Goal: Answer question/provide support: Share knowledge or assist other users

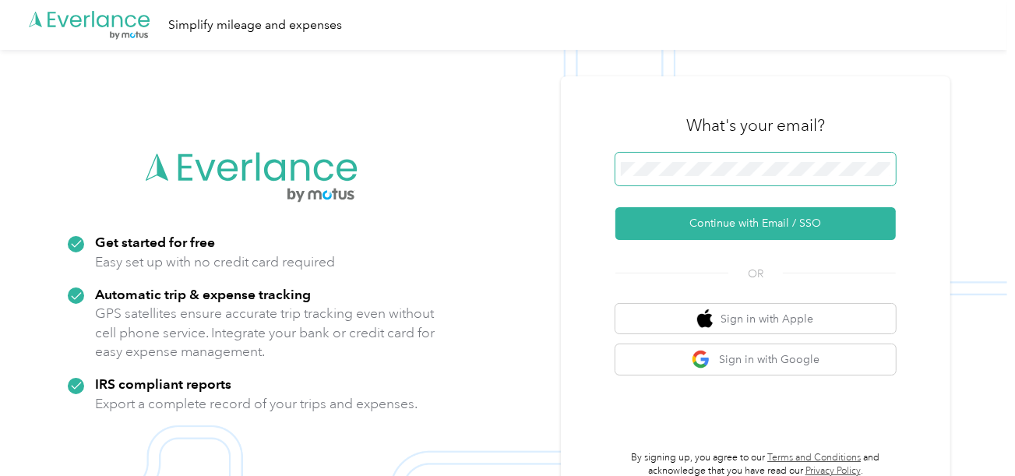
click at [639, 157] on span at bounding box center [755, 169] width 280 height 33
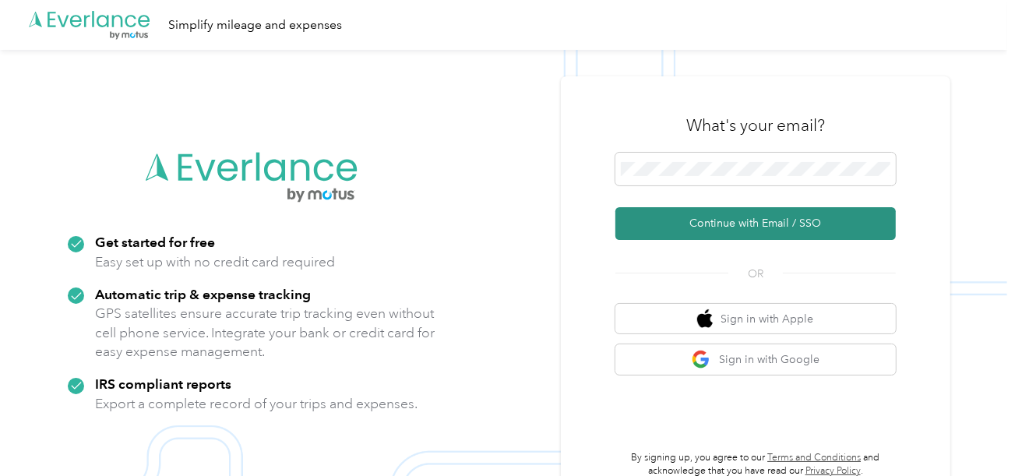
click at [656, 211] on button "Continue with Email / SSO" at bounding box center [755, 223] width 280 height 33
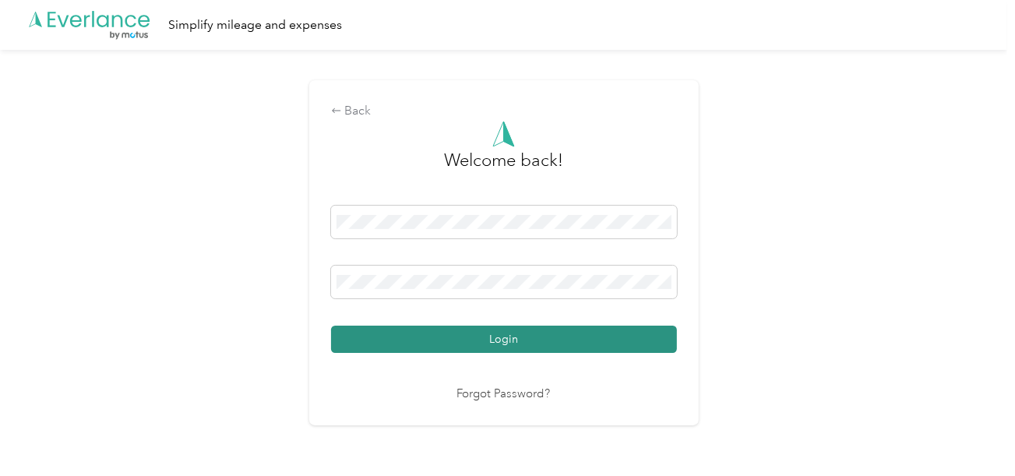
click at [506, 323] on div "Login" at bounding box center [504, 279] width 346 height 147
click at [511, 332] on button "Login" at bounding box center [504, 338] width 346 height 27
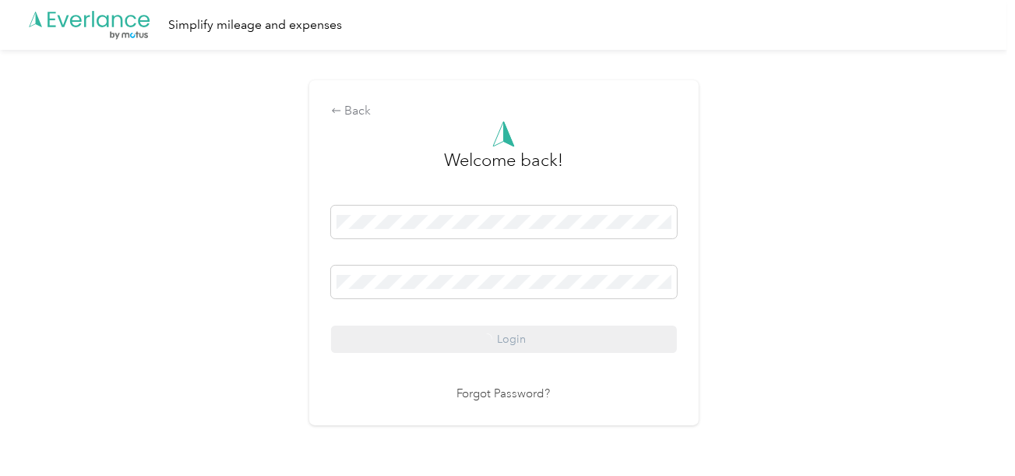
click at [937, 301] on div "Back Welcome back! Login Forgot Password?" at bounding box center [503, 259] width 1007 height 419
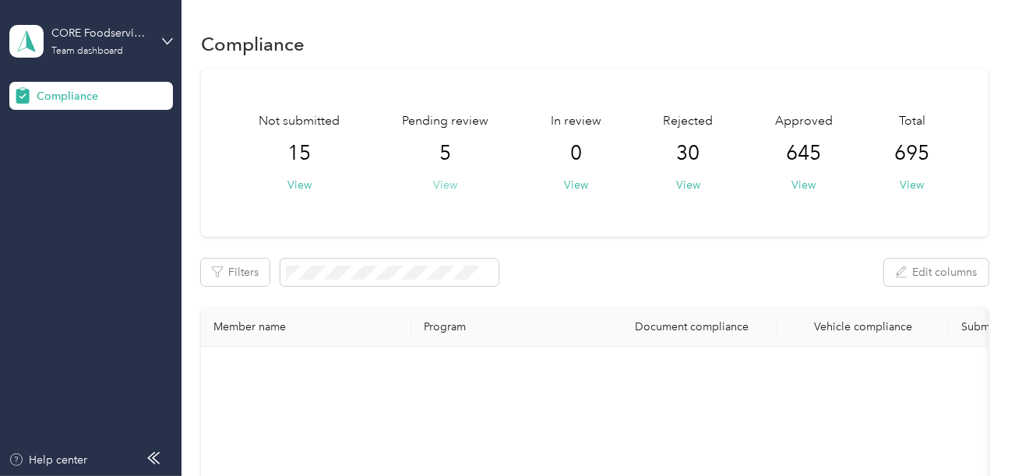
click at [443, 180] on button "View" at bounding box center [445, 185] width 24 height 16
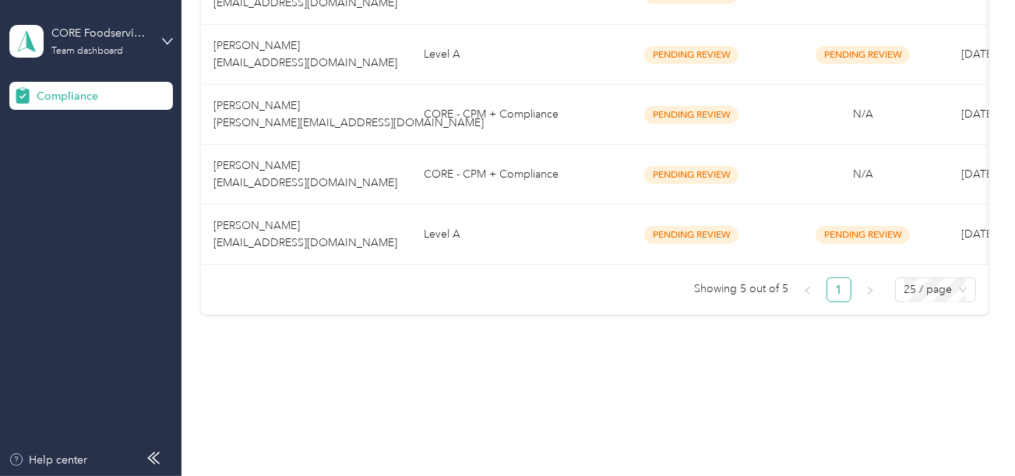
scroll to position [390, 0]
click at [526, 220] on td "Level A" at bounding box center [508, 235] width 195 height 60
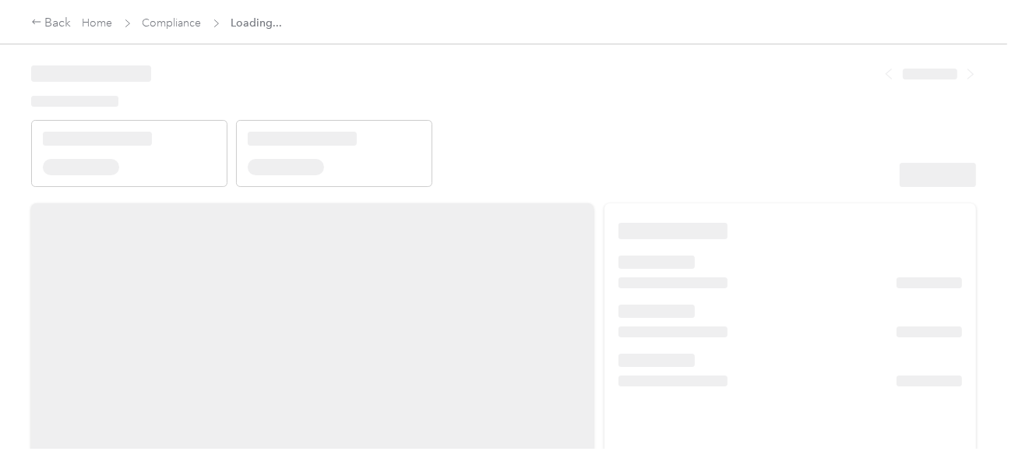
click at [639, 154] on header at bounding box center [503, 121] width 944 height 132
click at [638, 156] on header at bounding box center [503, 121] width 944 height 132
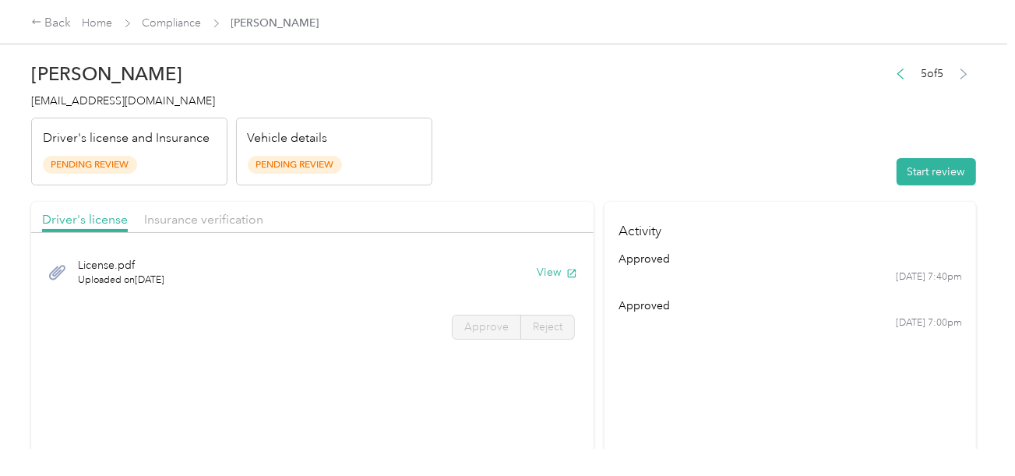
click at [719, 129] on header "[PERSON_NAME] [EMAIL_ADDRESS][DOMAIN_NAME] Driver's license and Insurance Pendi…" at bounding box center [503, 120] width 944 height 131
click at [907, 159] on button "Start review" at bounding box center [935, 171] width 79 height 27
click at [744, 134] on header "[PERSON_NAME] [EMAIL_ADDRESS][DOMAIN_NAME] Driver's license and Insurance Pendi…" at bounding box center [503, 120] width 944 height 131
click at [584, 134] on header "[PERSON_NAME] [EMAIL_ADDRESS][DOMAIN_NAME] Driver's license and Insurance Pendi…" at bounding box center [503, 120] width 944 height 131
click at [537, 264] on button "View" at bounding box center [556, 272] width 40 height 16
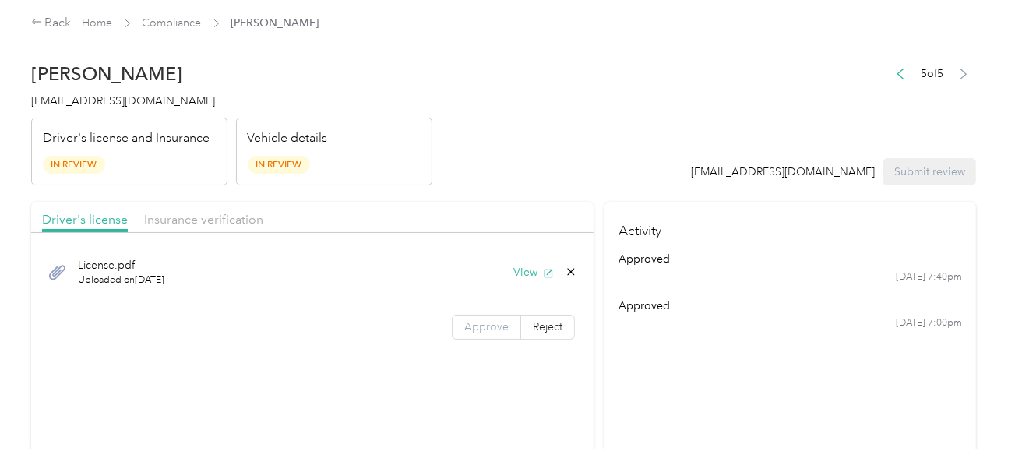
click at [480, 322] on span "Approve" at bounding box center [486, 326] width 44 height 13
drag, startPoint x: 480, startPoint y: 325, endPoint x: 503, endPoint y: 327, distance: 23.5
click at [480, 325] on span "Approve" at bounding box center [486, 326] width 44 height 13
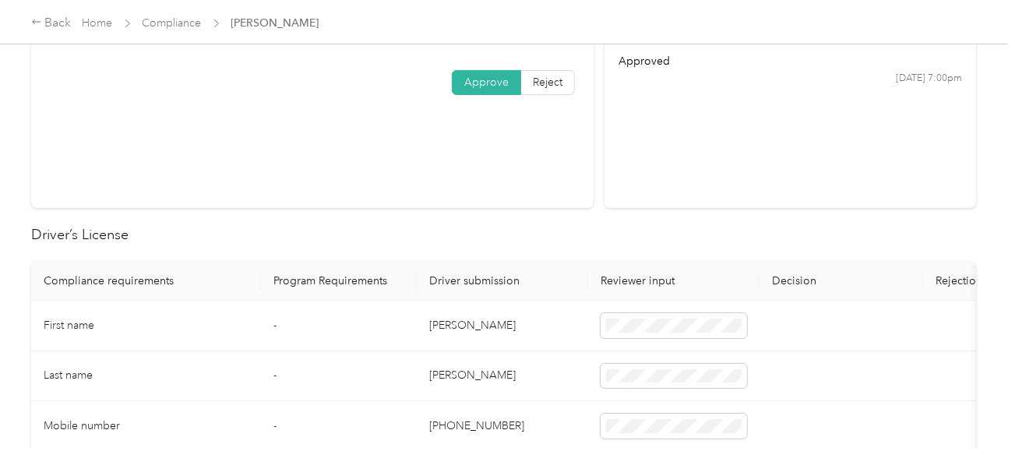
scroll to position [467, 0]
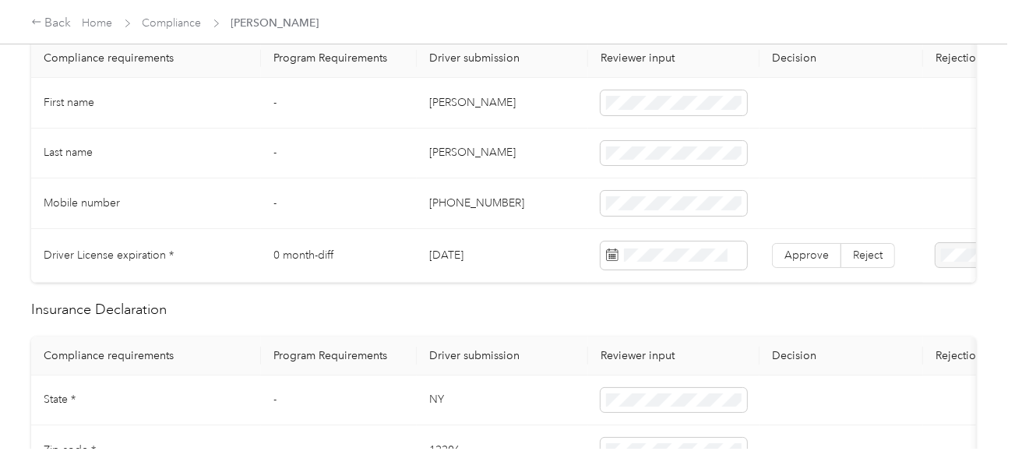
click at [444, 100] on td "[PERSON_NAME]" at bounding box center [502, 103] width 171 height 51
copy td "[PERSON_NAME]"
click at [444, 100] on td "[PERSON_NAME]" at bounding box center [502, 103] width 171 height 51
click at [698, 112] on span at bounding box center [673, 102] width 146 height 25
click at [505, 140] on td "[PERSON_NAME]" at bounding box center [502, 153] width 171 height 51
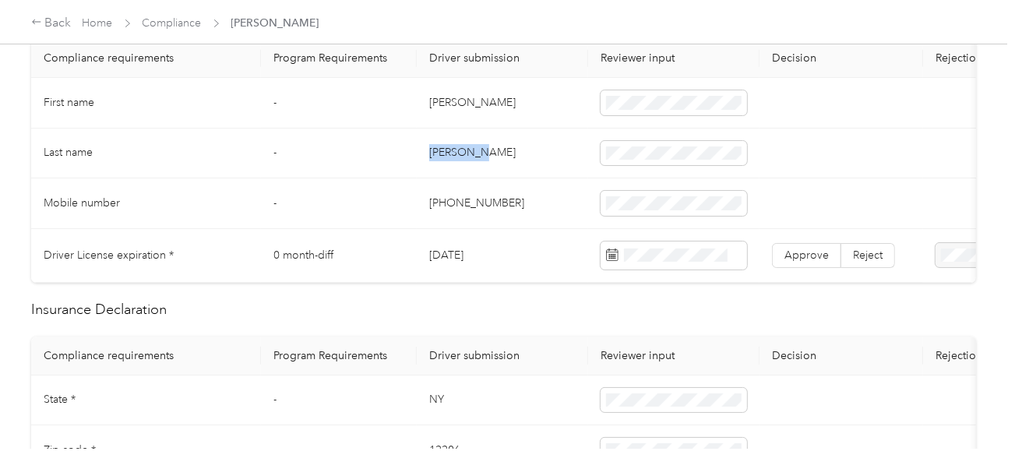
copy td "[PERSON_NAME]-Log"
copy td "[PERSON_NAME]"
drag, startPoint x: 424, startPoint y: 148, endPoint x: 602, endPoint y: 156, distance: 178.5
click at [508, 152] on td "[PERSON_NAME]" at bounding box center [502, 153] width 171 height 51
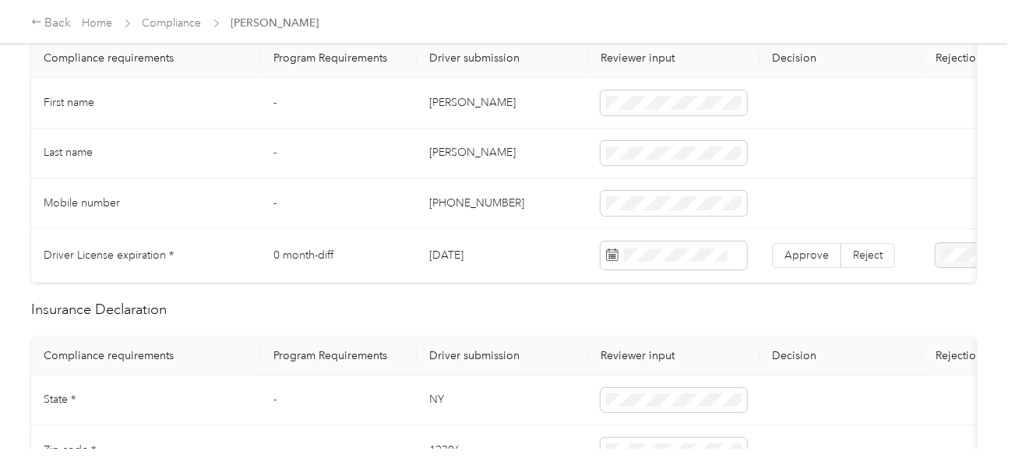
drag, startPoint x: 529, startPoint y: 190, endPoint x: 994, endPoint y: 273, distance: 472.2
click at [529, 191] on td "[PHONE_NUMBER]" at bounding box center [502, 203] width 171 height 51
click at [701, 170] on div "20" at bounding box center [698, 166] width 20 height 19
click at [817, 251] on span "Approve" at bounding box center [806, 254] width 44 height 13
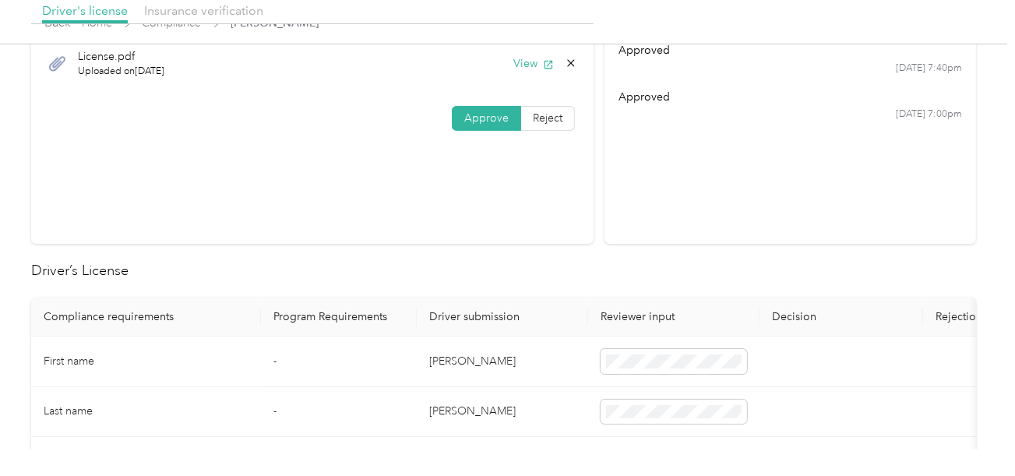
scroll to position [0, 0]
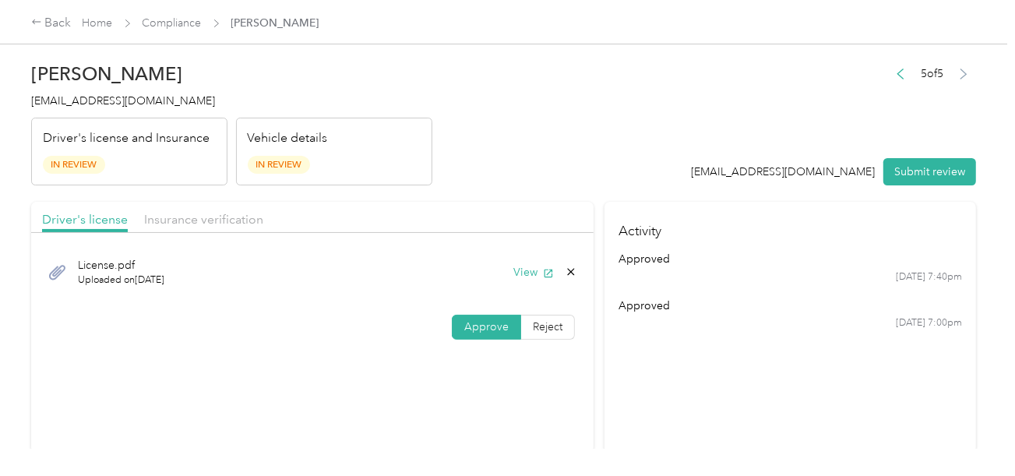
drag, startPoint x: 154, startPoint y: 224, endPoint x: 498, endPoint y: 186, distance: 345.5
click at [160, 224] on span "Insurance verification" at bounding box center [203, 219] width 119 height 15
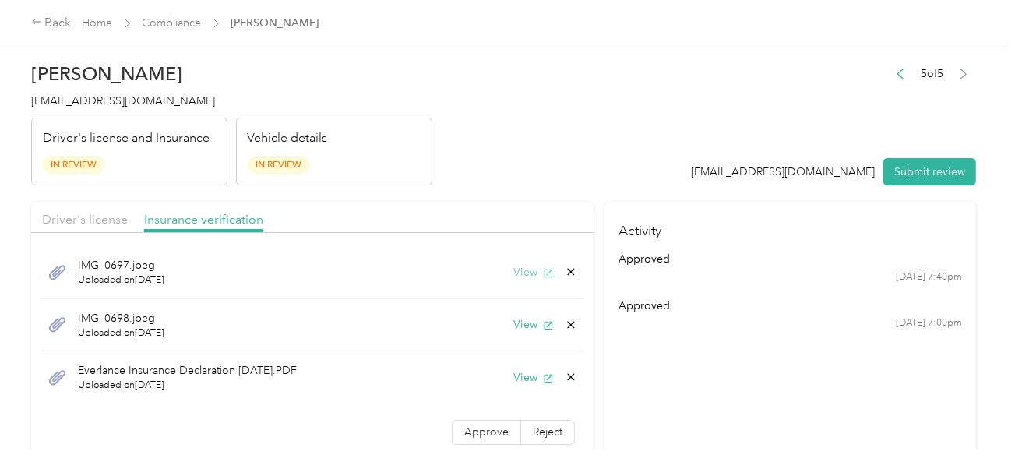
click at [513, 274] on button "View" at bounding box center [533, 272] width 40 height 16
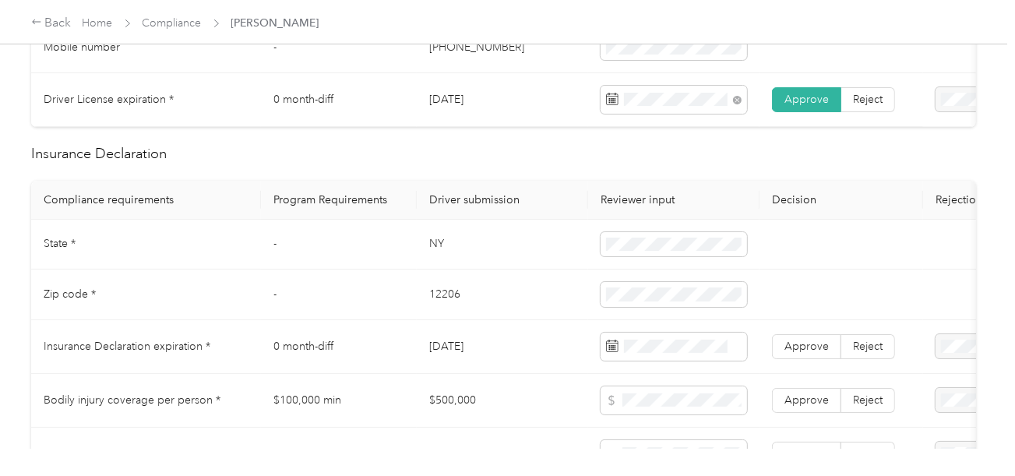
click at [434, 248] on td "NY" at bounding box center [502, 245] width 171 height 51
copy td "NY"
click at [434, 248] on td "NY" at bounding box center [502, 245] width 171 height 51
drag, startPoint x: 451, startPoint y: 296, endPoint x: 430, endPoint y: 304, distance: 22.4
click at [450, 296] on td "12206" at bounding box center [502, 294] width 171 height 51
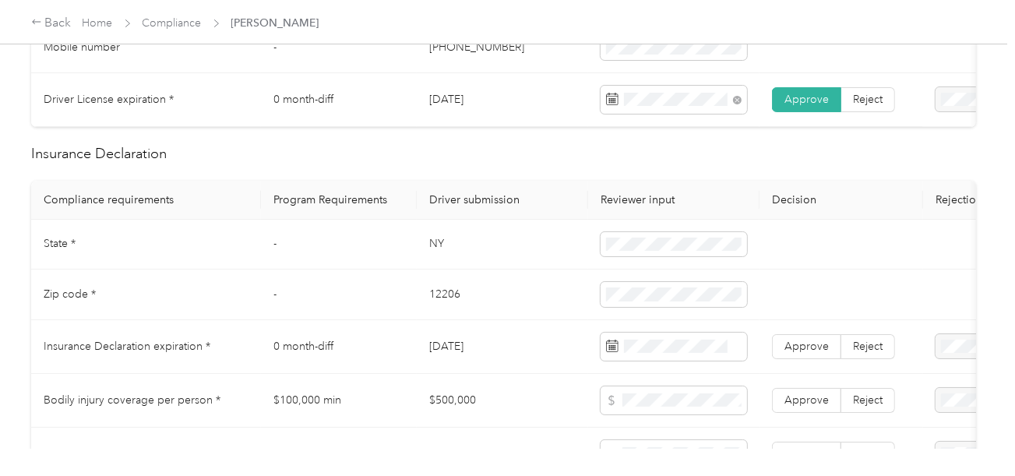
click at [430, 304] on td "12206" at bounding box center [502, 294] width 171 height 51
copy td "12206"
drag, startPoint x: 501, startPoint y: 342, endPoint x: 870, endPoint y: 342, distance: 369.1
click at [504, 342] on td "[DATE]" at bounding box center [502, 347] width 171 height 54
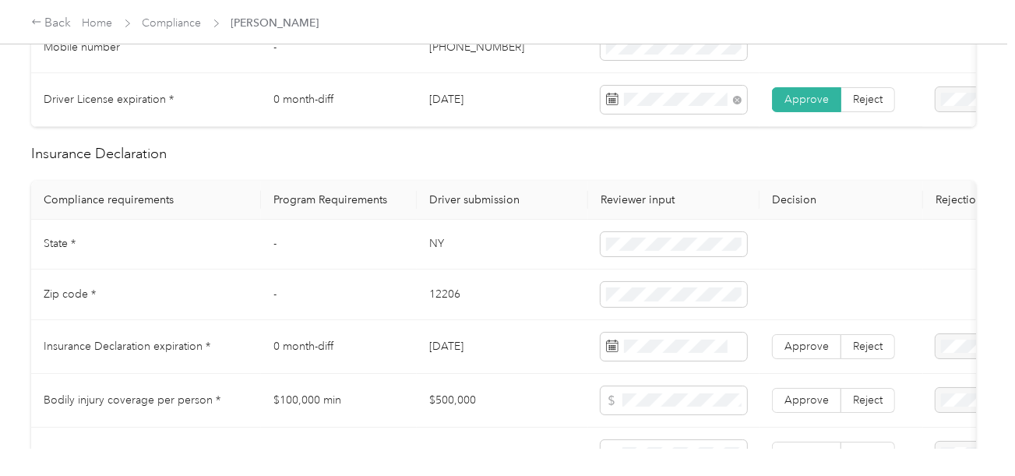
click at [654, 83] on label "Selected date" at bounding box center [668, 79] width 123 height 14
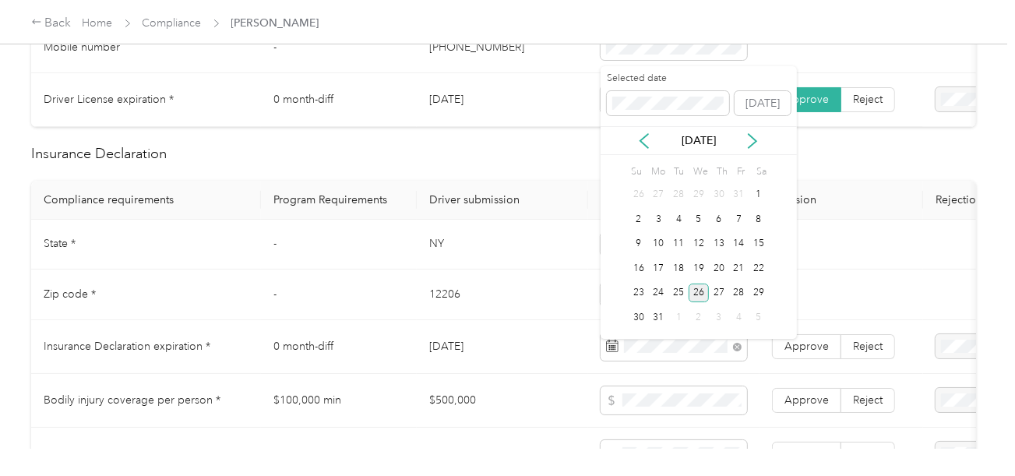
click at [698, 294] on div "26" at bounding box center [698, 292] width 20 height 19
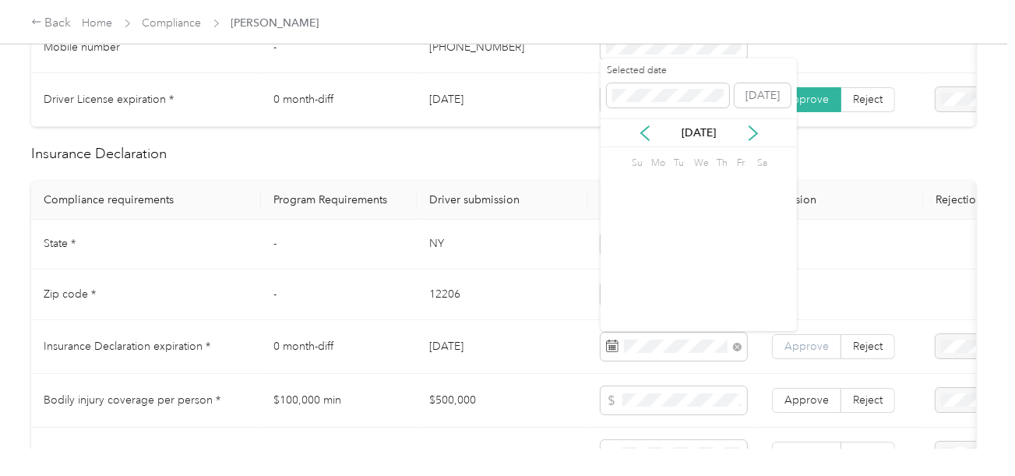
click at [814, 353] on span "Approve" at bounding box center [806, 345] width 44 height 13
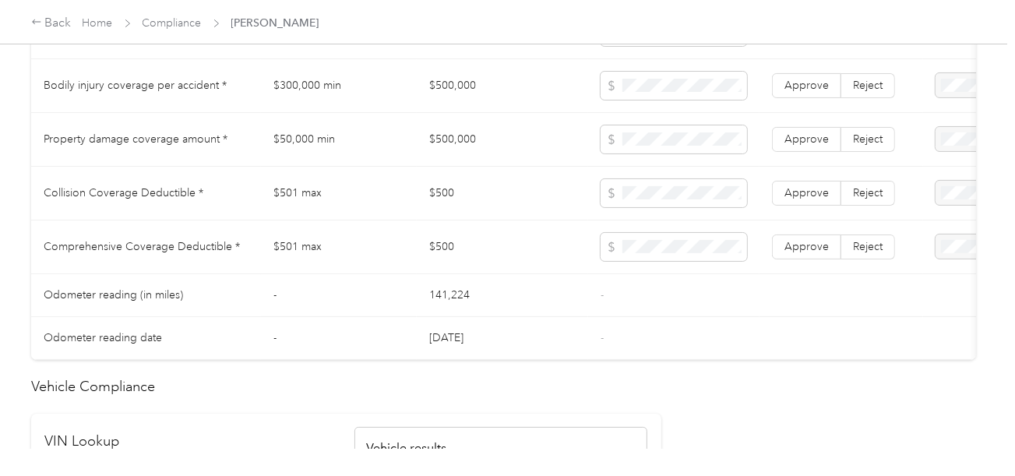
scroll to position [1323, 0]
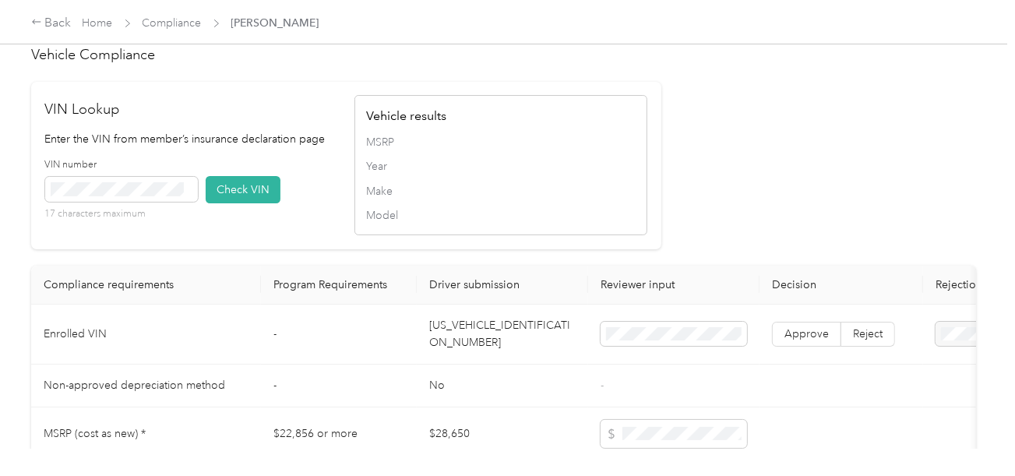
click at [488, 343] on td "[US_VEHICLE_IDENTIFICATION_NUMBER]" at bounding box center [502, 334] width 171 height 60
copy td "[US_VEHICLE_IDENTIFICATION_NUMBER]"
click at [107, 201] on div "VIN number 17 characters maximum" at bounding box center [121, 189] width 153 height 63
drag, startPoint x: 241, startPoint y: 206, endPoint x: 491, endPoint y: 192, distance: 251.1
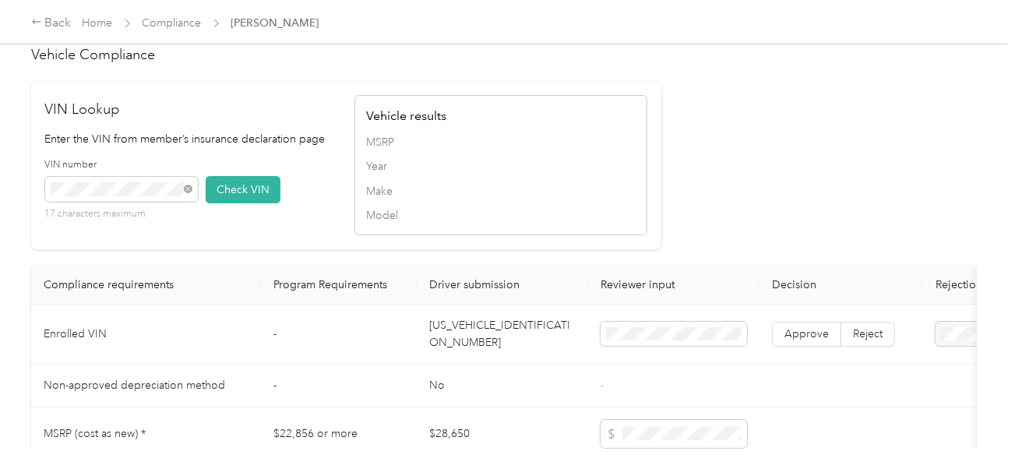
click at [244, 203] on button "Check VIN" at bounding box center [243, 189] width 75 height 27
click at [564, 195] on div "MSRP Year Make Model" at bounding box center [500, 179] width 269 height 90
click at [796, 340] on span "Approve" at bounding box center [806, 333] width 44 height 13
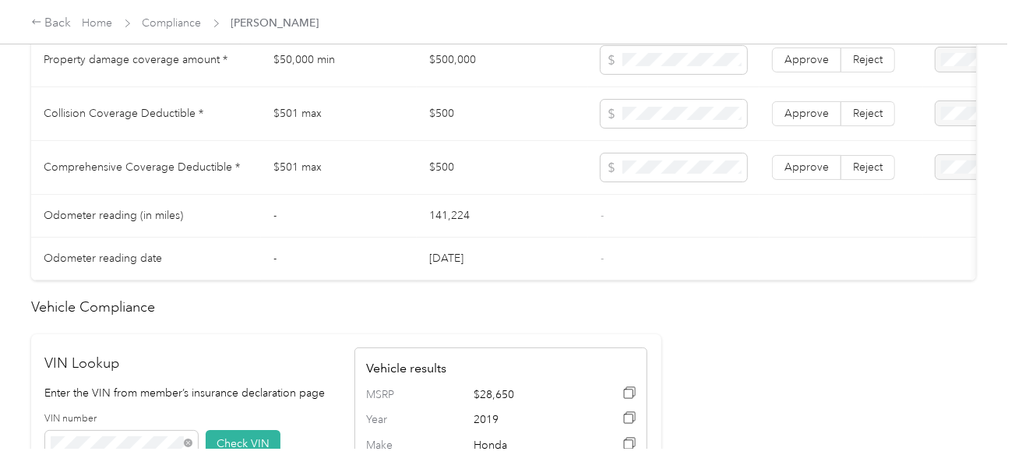
scroll to position [853, 0]
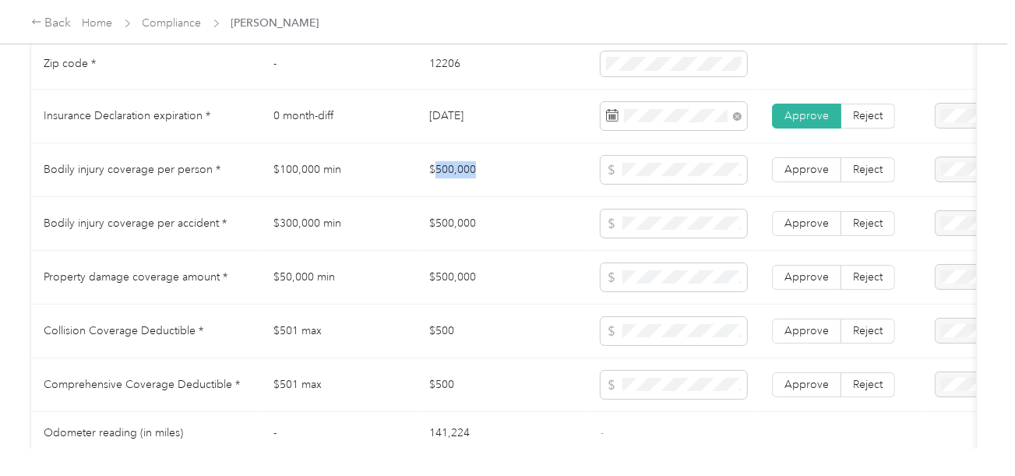
drag, startPoint x: 435, startPoint y: 172, endPoint x: 584, endPoint y: 174, distance: 148.7
click at [511, 174] on td "$500,000" at bounding box center [502, 170] width 171 height 54
copy td "500,000"
drag, startPoint x: 574, startPoint y: 300, endPoint x: 501, endPoint y: 300, distance: 72.4
click at [574, 300] on td "$500,000" at bounding box center [502, 278] width 171 height 54
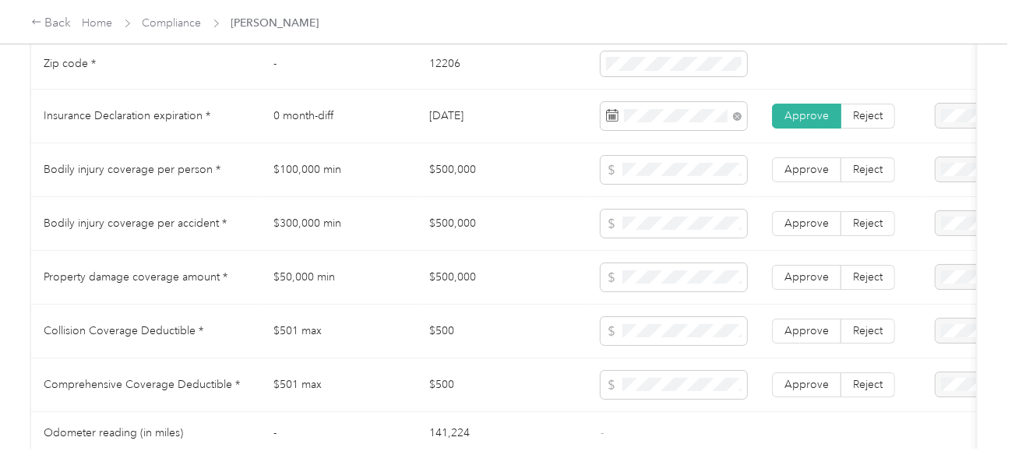
scroll to position [931, 0]
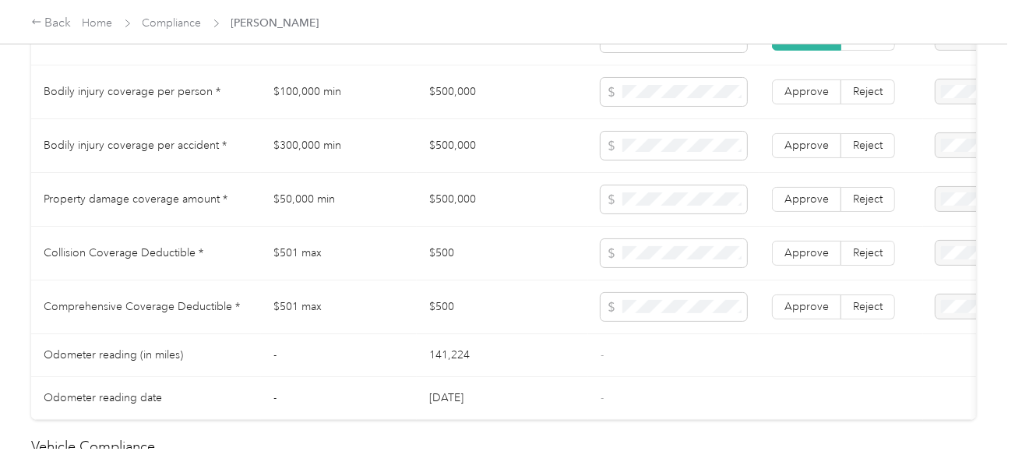
click at [441, 305] on td "$500" at bounding box center [502, 307] width 171 height 54
click at [448, 306] on td "$500" at bounding box center [502, 307] width 171 height 54
copy td "500"
click at [448, 306] on td "$500" at bounding box center [502, 307] width 171 height 54
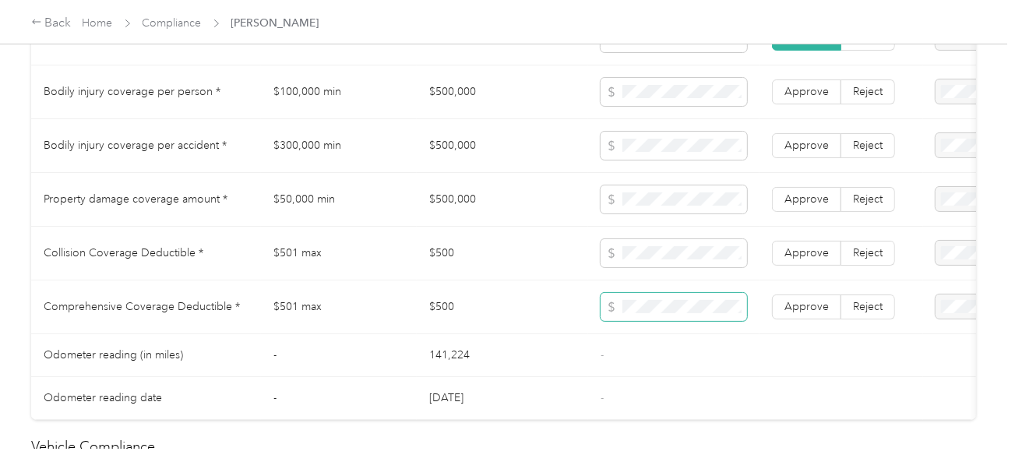
click at [711, 302] on span at bounding box center [673, 307] width 146 height 28
click at [666, 267] on span at bounding box center [673, 253] width 146 height 28
click at [571, 264] on td "$500" at bounding box center [502, 254] width 171 height 54
drag, startPoint x: 794, startPoint y: 309, endPoint x: 809, endPoint y: 222, distance: 88.4
click at [794, 309] on span "Approve" at bounding box center [806, 306] width 44 height 13
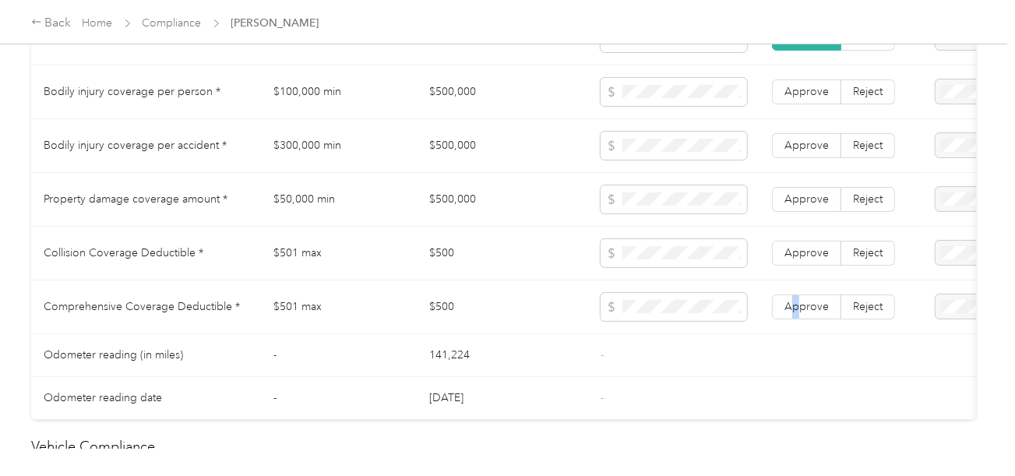
click at [809, 222] on td "Approve Reject" at bounding box center [841, 200] width 164 height 54
drag, startPoint x: 781, startPoint y: 260, endPoint x: 814, endPoint y: 191, distance: 77.0
click at [782, 261] on label "Approve" at bounding box center [806, 253] width 69 height 25
click at [814, 191] on td "Approve Reject" at bounding box center [841, 200] width 164 height 54
click at [811, 171] on td "Approve Reject" at bounding box center [841, 146] width 164 height 54
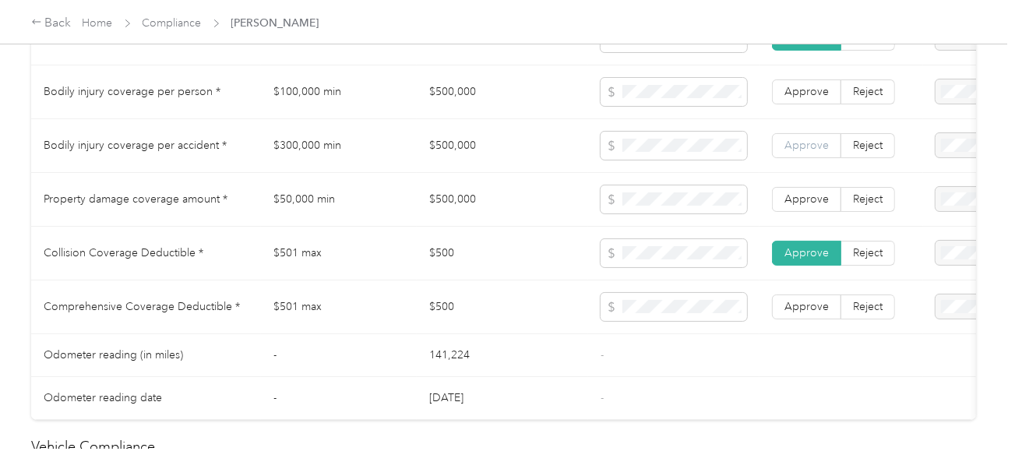
click at [810, 142] on label "Approve" at bounding box center [806, 145] width 69 height 25
drag, startPoint x: 819, startPoint y: 107, endPoint x: 806, endPoint y: 193, distance: 87.4
click at [819, 104] on label "Approve" at bounding box center [806, 91] width 69 height 25
click at [813, 227] on td "Approve Reject" at bounding box center [841, 200] width 164 height 54
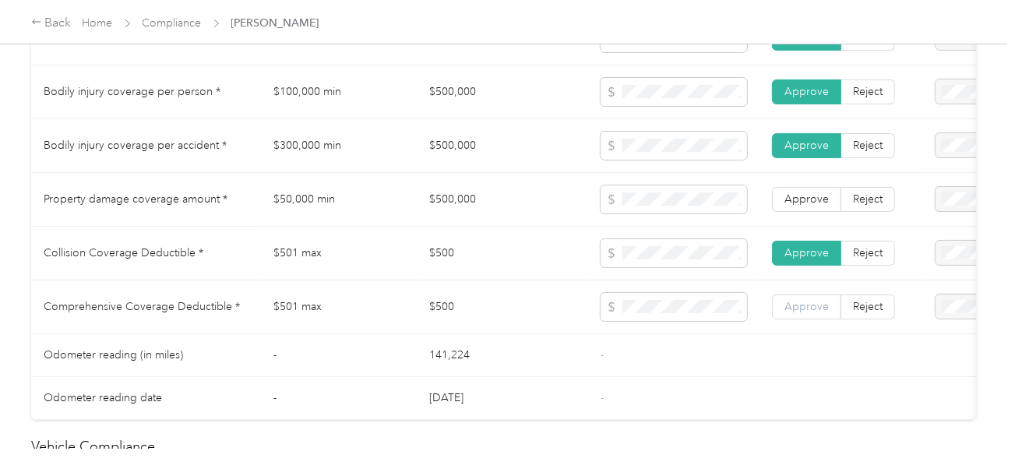
drag, startPoint x: 814, startPoint y: 209, endPoint x: 816, endPoint y: 322, distance: 112.1
click at [814, 212] on label "Approve" at bounding box center [806, 199] width 69 height 25
click at [816, 319] on label "Approve" at bounding box center [806, 306] width 69 height 25
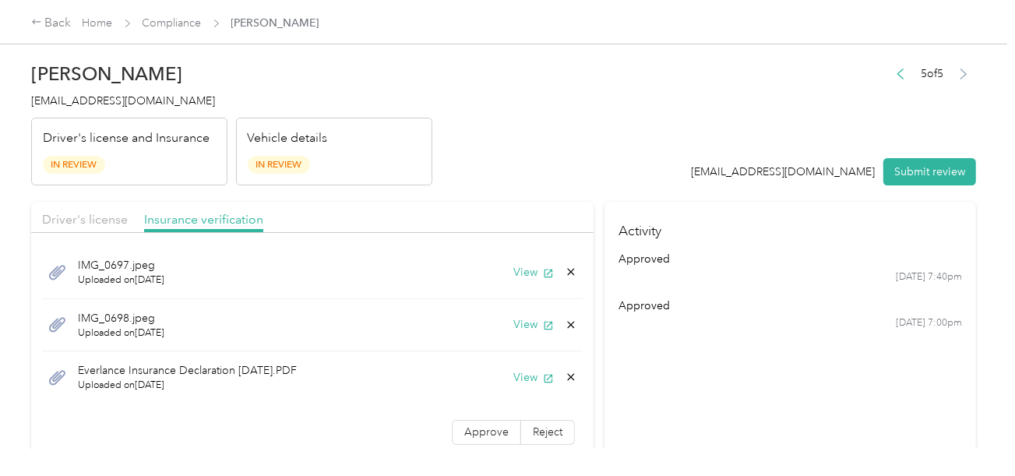
scroll to position [0, 0]
click at [515, 322] on button "View" at bounding box center [533, 324] width 40 height 16
click at [568, 325] on icon at bounding box center [571, 324] width 7 height 7
click at [520, 332] on button "Yes" at bounding box center [518, 334] width 30 height 25
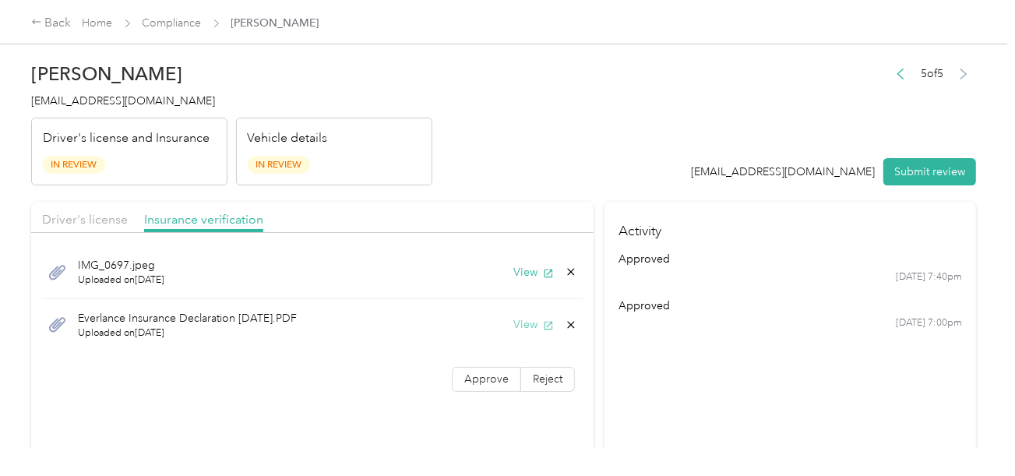
click at [516, 324] on button "View" at bounding box center [533, 324] width 40 height 16
click at [700, 125] on header "[PERSON_NAME] [EMAIL_ADDRESS][DOMAIN_NAME] Driver's license and Insurance In Re…" at bounding box center [503, 120] width 944 height 131
click at [491, 376] on span "Approve" at bounding box center [486, 378] width 44 height 13
drag, startPoint x: 783, startPoint y: 372, endPoint x: 823, endPoint y: 325, distance: 61.3
click at [784, 371] on section "Activity approved [DATE] 7:40pm approved [DATE] 7:00pm" at bounding box center [789, 327] width 371 height 251
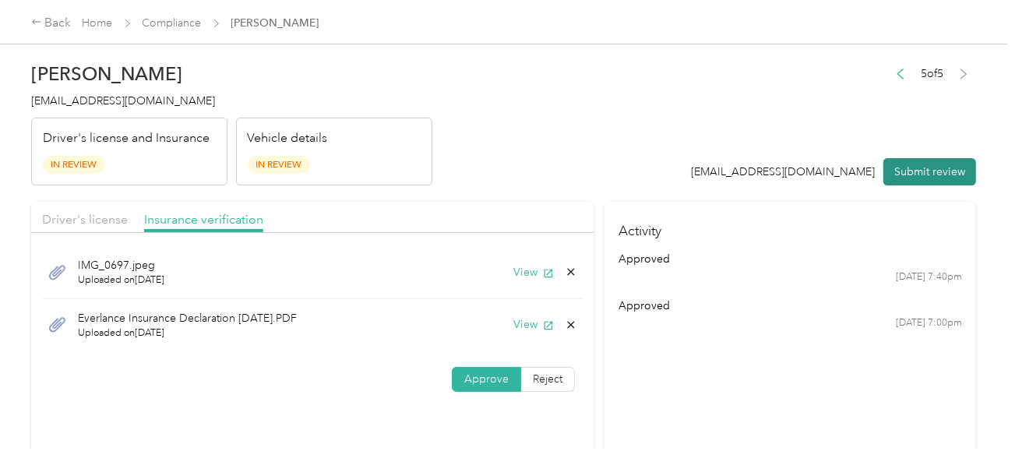
click at [933, 170] on button "Submit review" at bounding box center [929, 171] width 93 height 27
click at [118, 99] on span "[EMAIL_ADDRESS][DOMAIN_NAME]" at bounding box center [123, 100] width 184 height 13
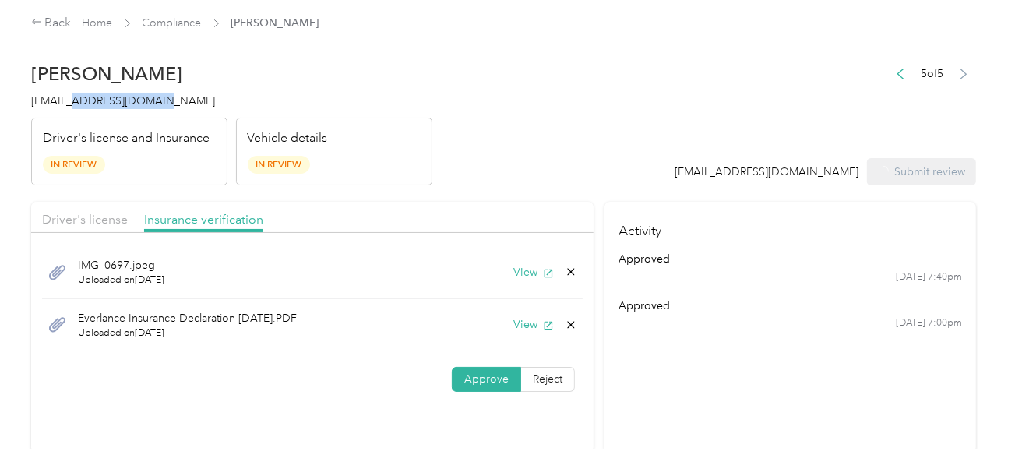
click at [118, 99] on span "[EMAIL_ADDRESS][DOMAIN_NAME]" at bounding box center [123, 100] width 184 height 13
copy span "[EMAIL_ADDRESS][DOMAIN_NAME]"
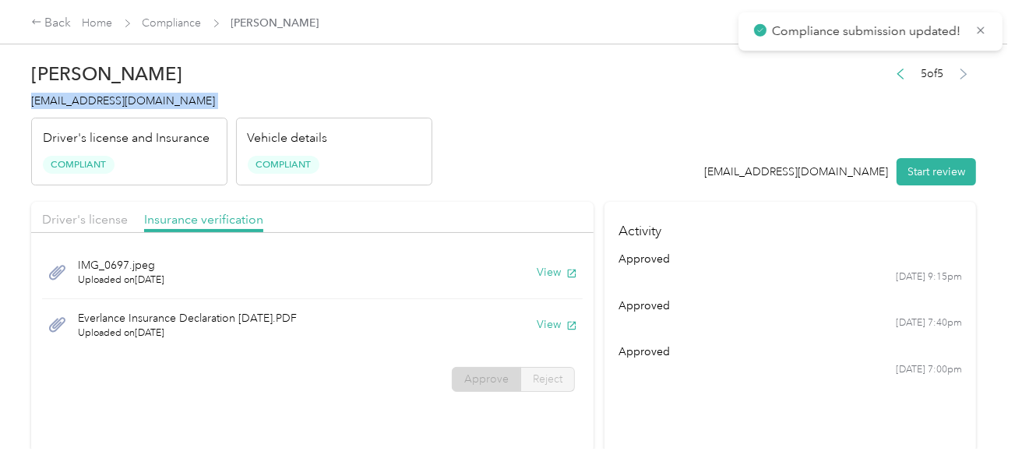
click at [116, 99] on span "[EMAIL_ADDRESS][DOMAIN_NAME]" at bounding box center [123, 100] width 184 height 13
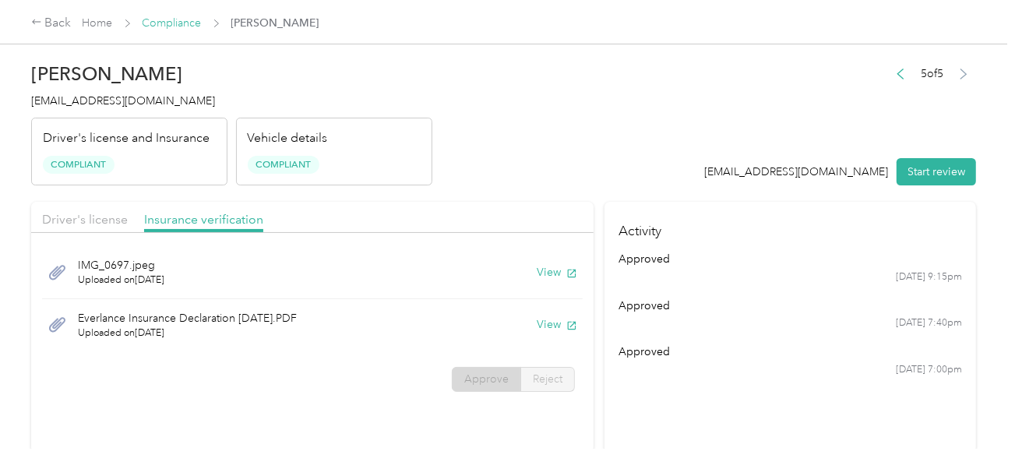
drag, startPoint x: 336, startPoint y: 75, endPoint x: 174, endPoint y: 26, distance: 169.0
click at [336, 75] on h2 "[PERSON_NAME]" at bounding box center [231, 74] width 401 height 22
click at [172, 26] on link "Compliance" at bounding box center [171, 22] width 59 height 13
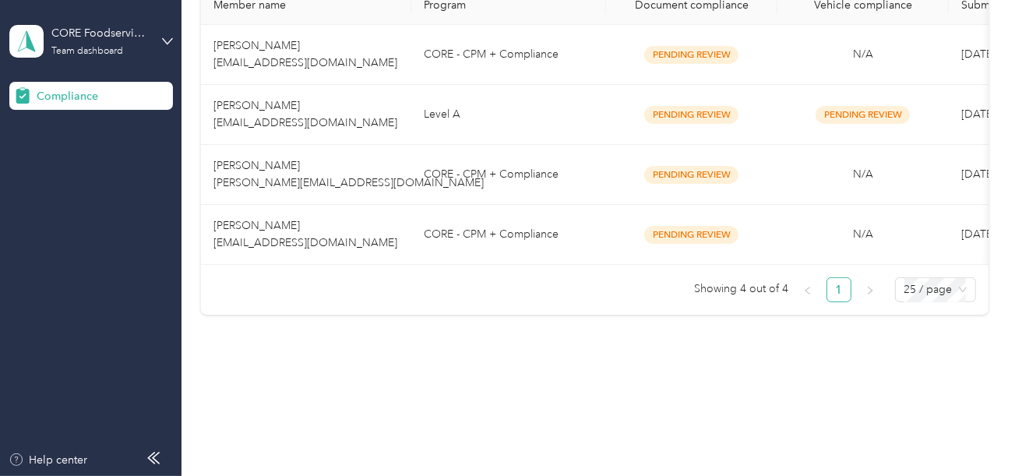
scroll to position [331, 0]
click at [503, 301] on ul "Showing 4 out of 4 1 25 / page" at bounding box center [588, 289] width 775 height 25
click at [484, 173] on td "CORE - CPM + Compliance" at bounding box center [508, 175] width 195 height 60
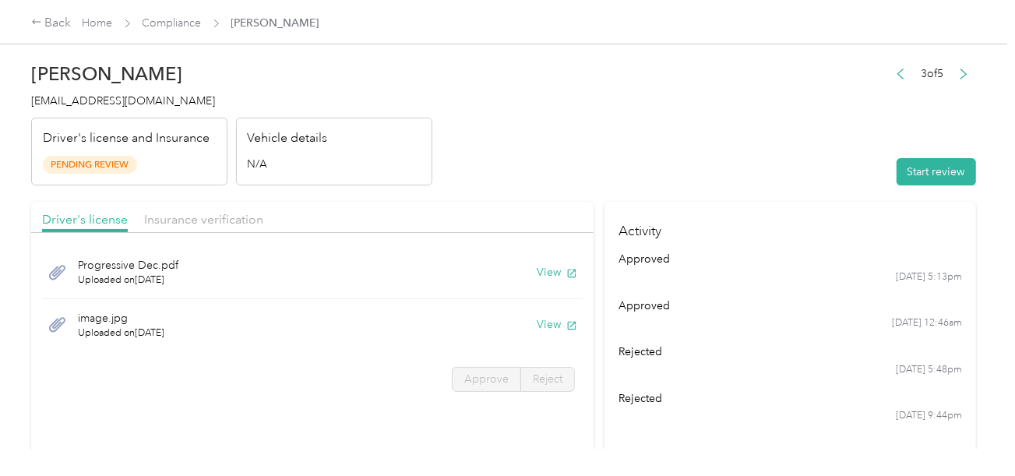
click at [867, 164] on header "[PERSON_NAME] [PERSON_NAME][EMAIL_ADDRESS][DOMAIN_NAME] Driver's license and In…" at bounding box center [503, 120] width 944 height 131
drag, startPoint x: 902, startPoint y: 164, endPoint x: 714, endPoint y: 131, distance: 190.5
click at [896, 164] on button "Start review" at bounding box center [935, 171] width 79 height 27
click at [714, 131] on header "[PERSON_NAME] [PERSON_NAME][EMAIL_ADDRESS][DOMAIN_NAME] Driver's license and In…" at bounding box center [503, 120] width 944 height 131
click at [536, 267] on button "View" at bounding box center [556, 272] width 40 height 16
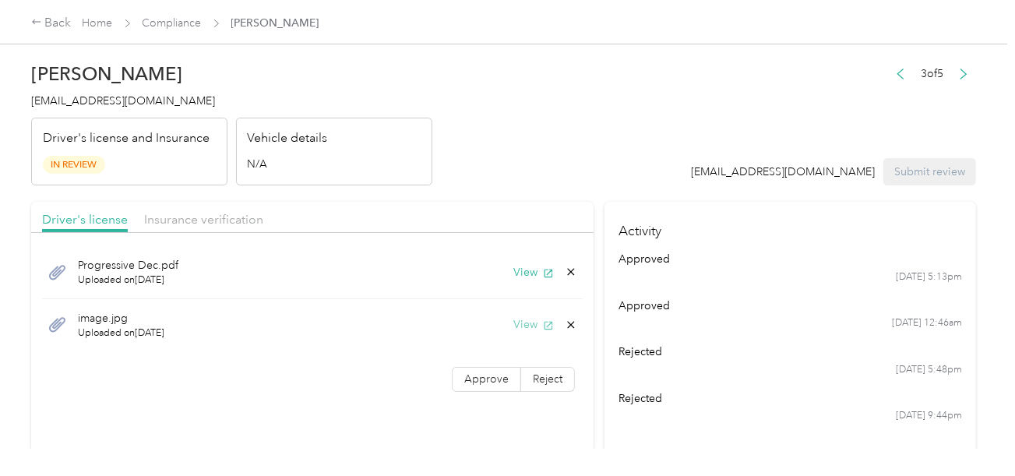
click at [529, 320] on button "View" at bounding box center [533, 324] width 40 height 16
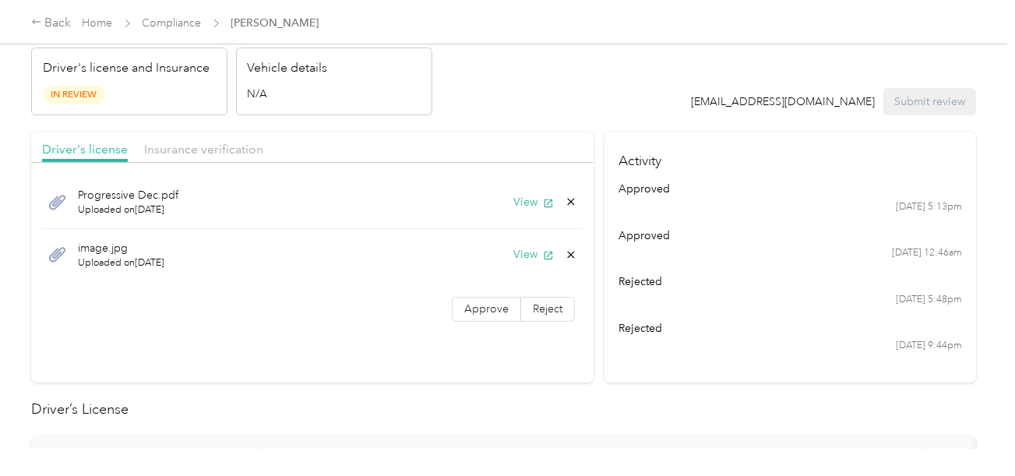
scroll to position [311, 0]
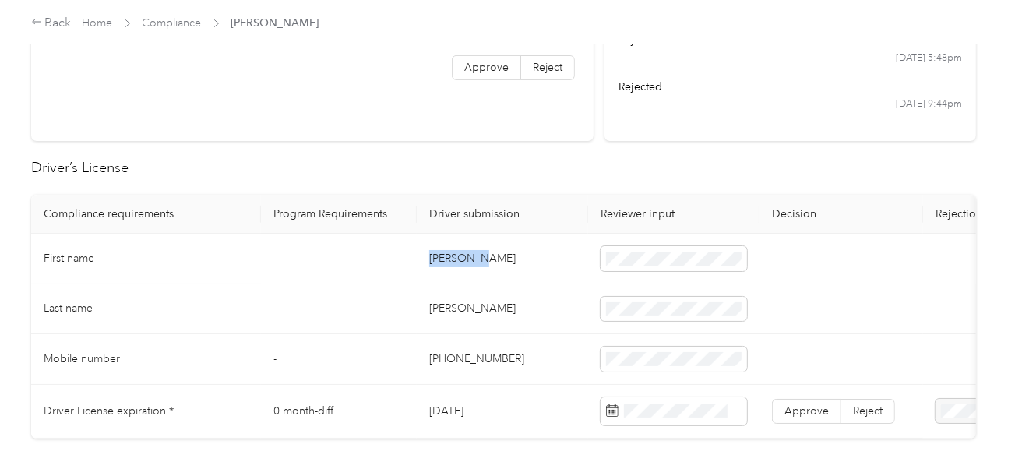
drag, startPoint x: 409, startPoint y: 266, endPoint x: 486, endPoint y: 266, distance: 77.1
click at [484, 266] on tr "First name - [PERSON_NAME]" at bounding box center [580, 259] width 1098 height 51
click at [652, 266] on span at bounding box center [673, 258] width 146 height 25
click at [436, 304] on td "[PERSON_NAME]" at bounding box center [502, 309] width 171 height 51
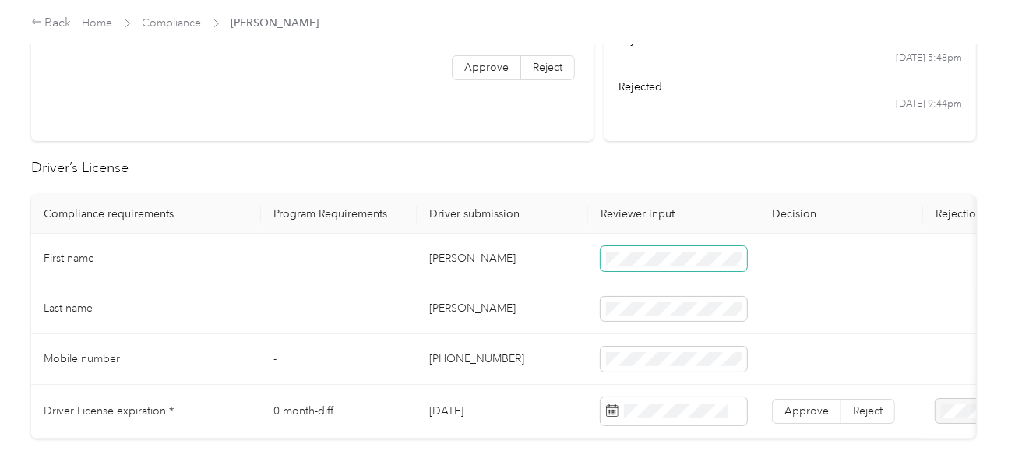
click at [606, 267] on span at bounding box center [673, 258] width 146 height 25
click at [547, 329] on td "[PERSON_NAME]" at bounding box center [502, 309] width 171 height 51
click at [673, 397] on span at bounding box center [673, 411] width 146 height 28
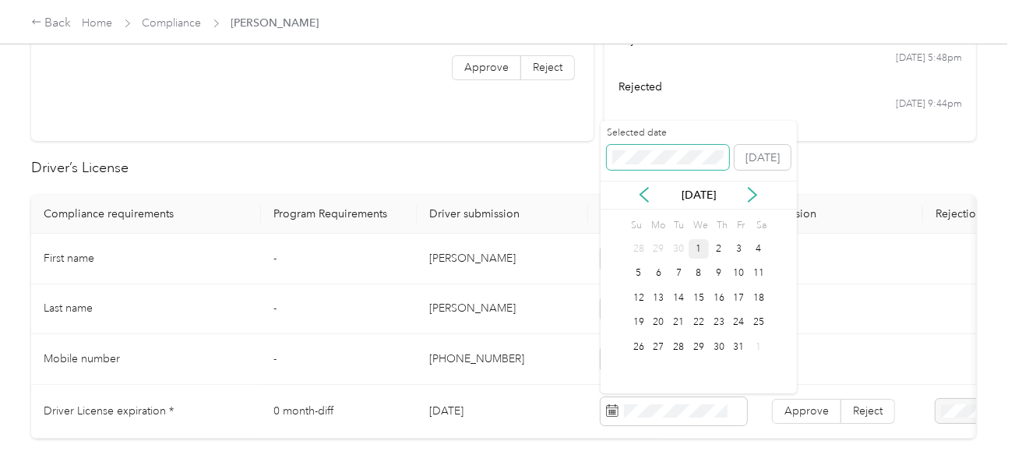
click at [659, 149] on span at bounding box center [668, 157] width 123 height 25
click at [662, 279] on div "7" at bounding box center [659, 273] width 20 height 19
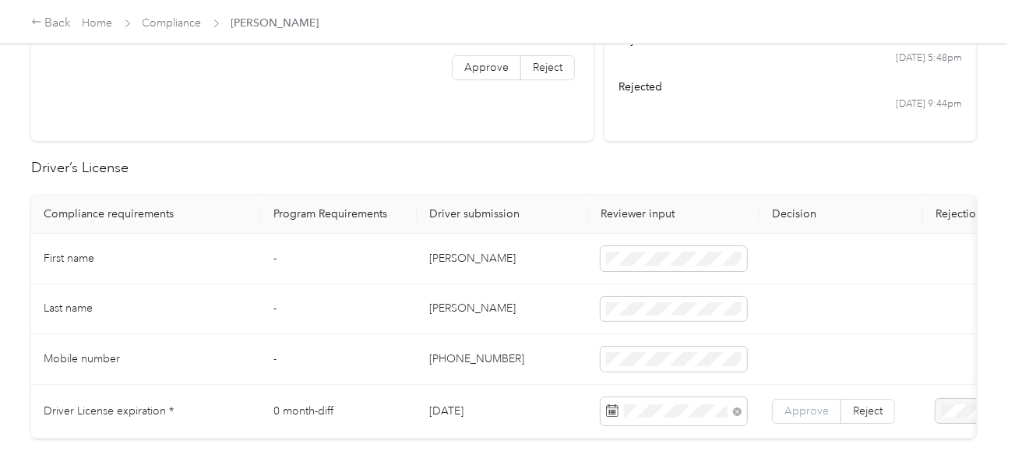
click at [795, 404] on span "Approve" at bounding box center [806, 410] width 44 height 13
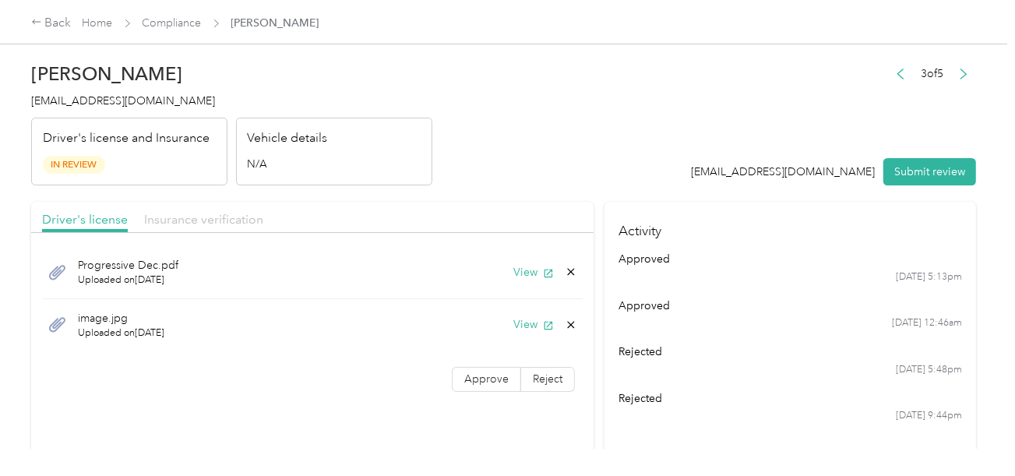
drag, startPoint x: 224, startPoint y: 188, endPoint x: 223, endPoint y: 215, distance: 26.5
click at [223, 220] on span "Insurance verification" at bounding box center [203, 219] width 119 height 15
click at [493, 169] on header "[PERSON_NAME] [PERSON_NAME][EMAIL_ADDRESS][DOMAIN_NAME] Driver's license and In…" at bounding box center [503, 120] width 944 height 131
click at [532, 270] on button "View" at bounding box center [533, 272] width 40 height 16
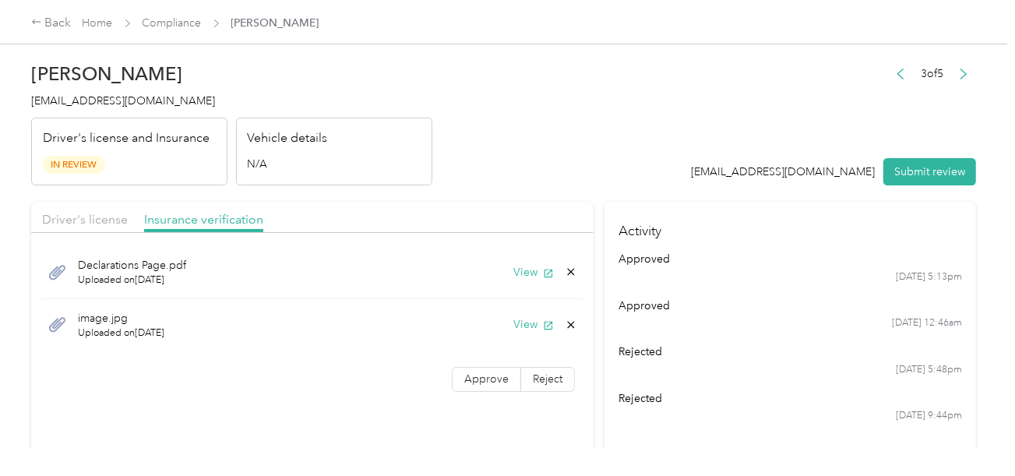
click at [127, 227] on div "Driver's license Insurance verification" at bounding box center [312, 217] width 562 height 31
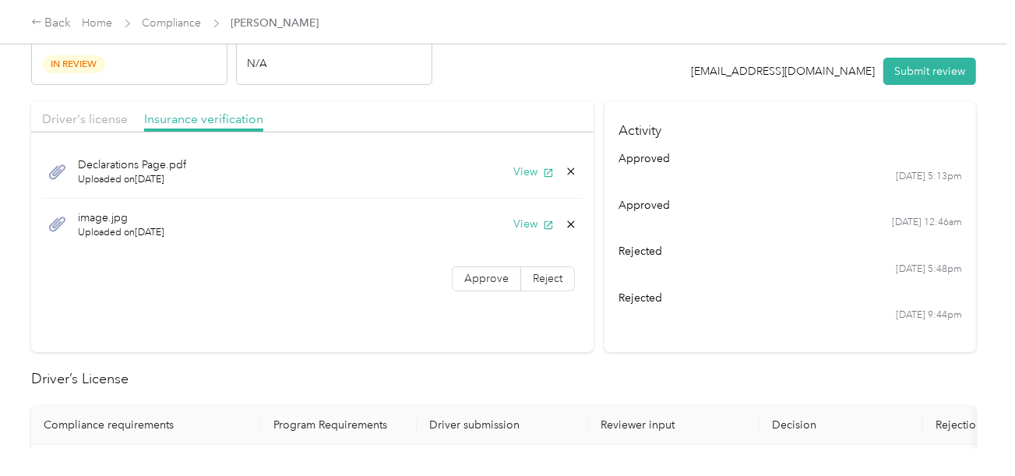
scroll to position [545, 0]
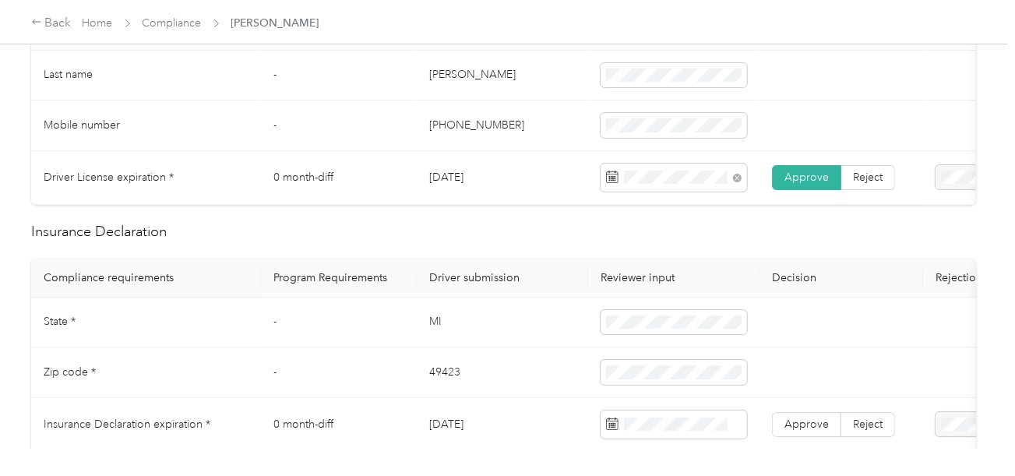
click at [434, 332] on td "MI" at bounding box center [502, 322] width 171 height 51
click at [439, 385] on td "49423" at bounding box center [502, 372] width 171 height 51
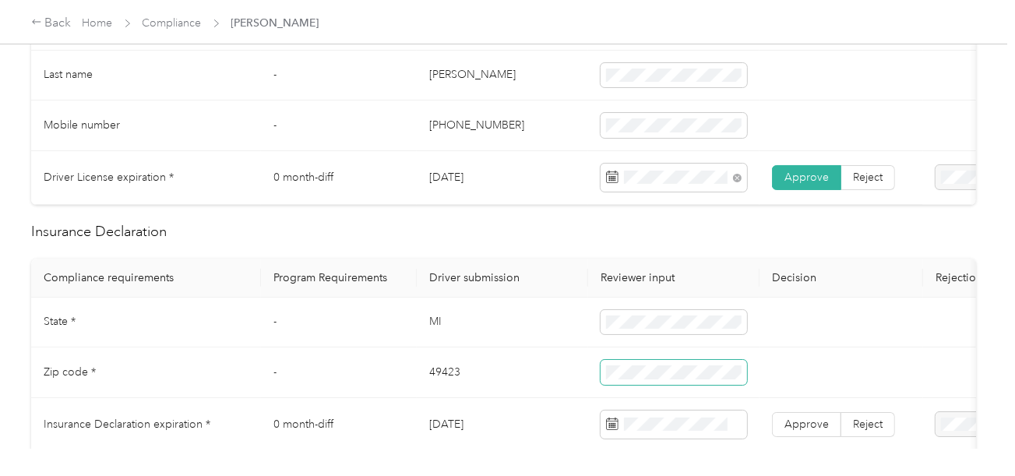
click at [695, 385] on span at bounding box center [673, 372] width 146 height 25
drag, startPoint x: 530, startPoint y: 397, endPoint x: 986, endPoint y: 368, distance: 457.2
click at [541, 396] on td "49423" at bounding box center [502, 372] width 171 height 51
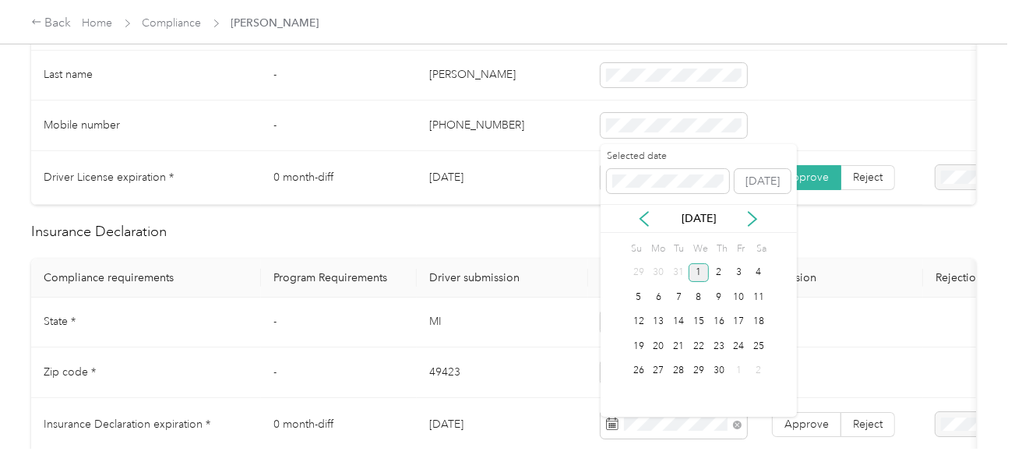
click at [704, 276] on div "1" at bounding box center [698, 272] width 20 height 19
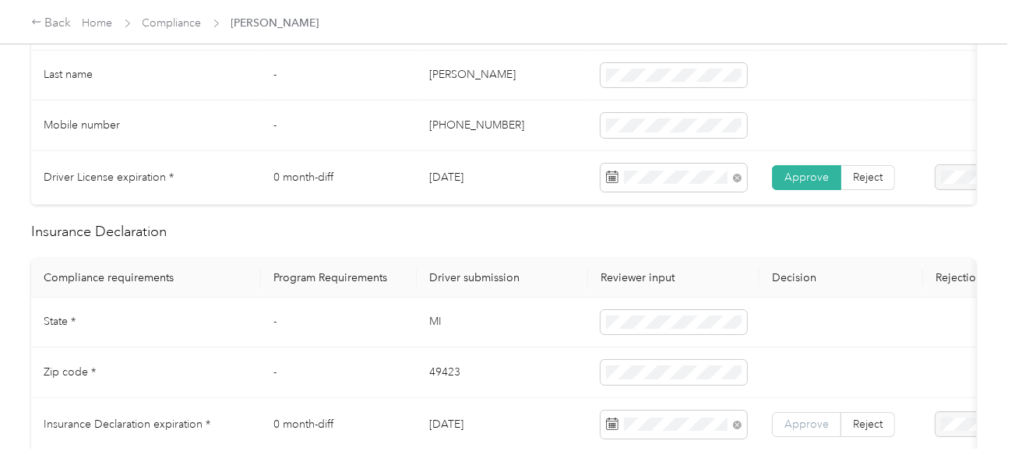
click at [794, 426] on span "Approve" at bounding box center [806, 423] width 44 height 13
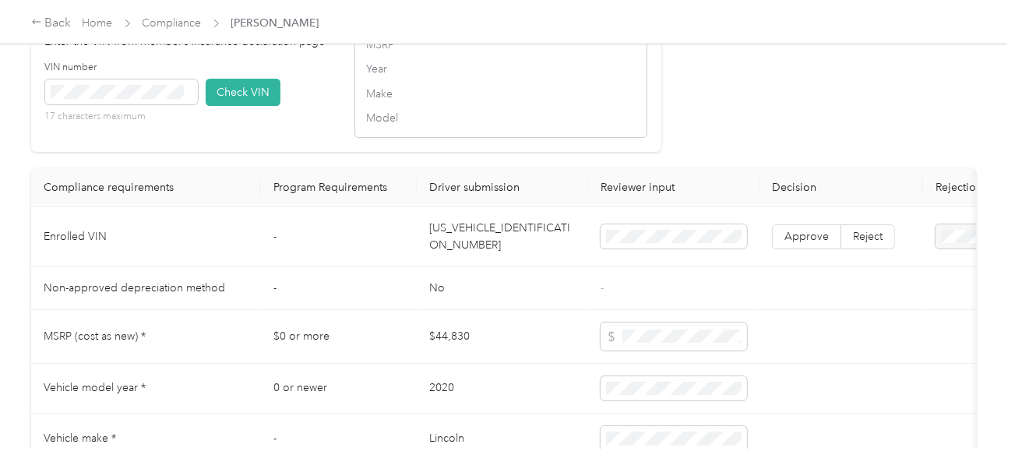
scroll to position [1395, 0]
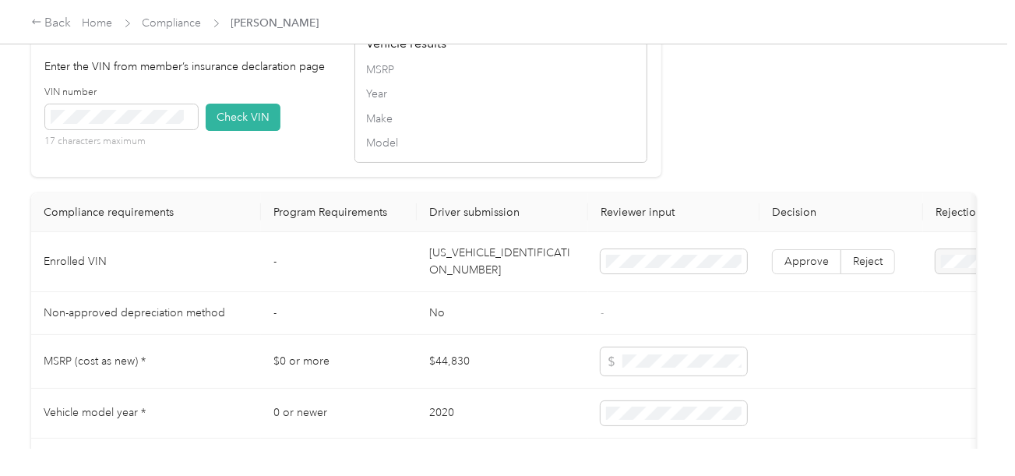
click at [481, 277] on td "[US_VEHICLE_IDENTIFICATION_NUMBER]" at bounding box center [502, 262] width 171 height 60
drag, startPoint x: 131, startPoint y: 117, endPoint x: 134, endPoint y: 125, distance: 8.4
click at [134, 125] on div "VIN number 17 characters maximum" at bounding box center [121, 117] width 153 height 63
click at [262, 131] on button "Check VIN" at bounding box center [243, 117] width 75 height 27
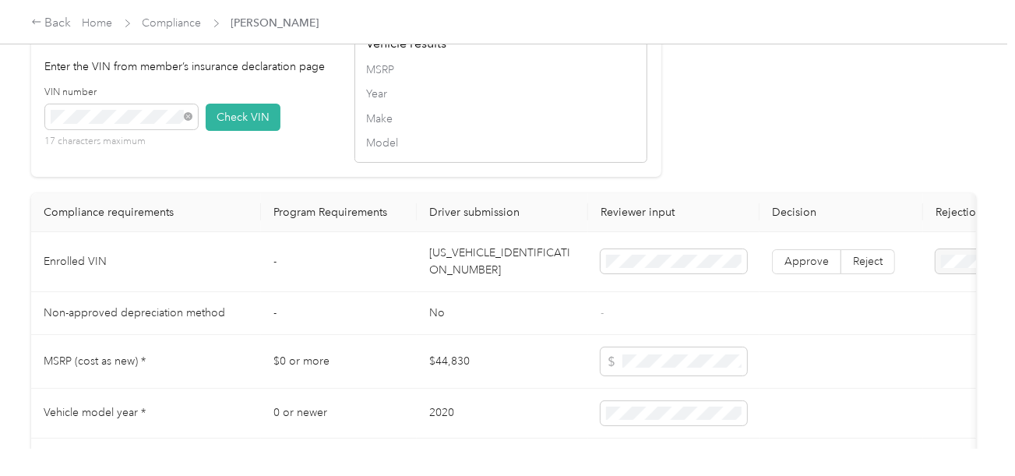
drag, startPoint x: 220, startPoint y: 134, endPoint x: 716, endPoint y: 153, distance: 496.3
click at [227, 131] on button "Check VIN" at bounding box center [243, 117] width 75 height 27
drag, startPoint x: 791, startPoint y: 161, endPoint x: 832, endPoint y: 197, distance: 54.1
click at [797, 268] on span "Approve" at bounding box center [806, 261] width 44 height 13
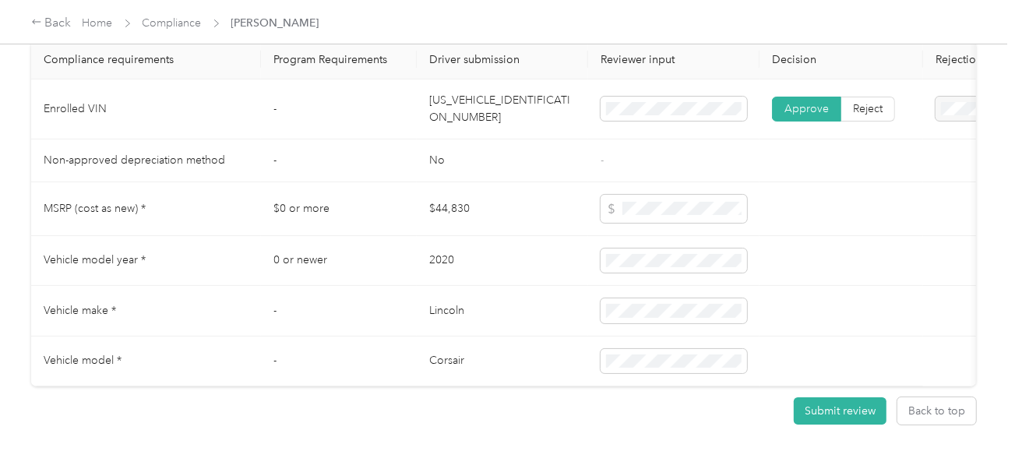
scroll to position [850, 0]
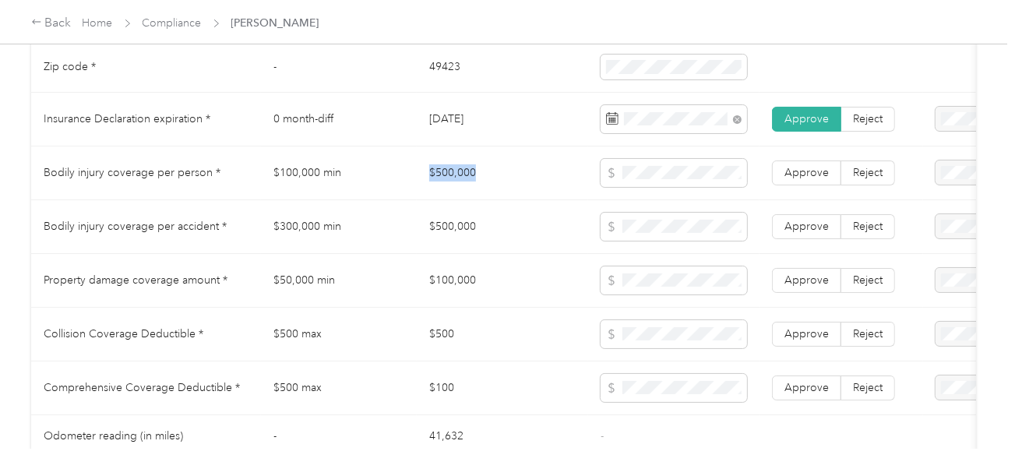
drag, startPoint x: 410, startPoint y: 174, endPoint x: 607, endPoint y: 178, distance: 197.0
click at [564, 174] on tr "Bodily injury coverage per person * $100,000 min $500,000 Approve Reject" at bounding box center [580, 173] width 1098 height 54
drag, startPoint x: 399, startPoint y: 227, endPoint x: 521, endPoint y: 229, distance: 122.2
click at [521, 229] on tr "Bodily injury coverage per accident * $300,000 min $500,000 Approve Reject" at bounding box center [580, 227] width 1098 height 54
click at [554, 181] on tr "Bodily injury coverage per person * $100,000 min $500,000 Approve Reject" at bounding box center [580, 173] width 1098 height 54
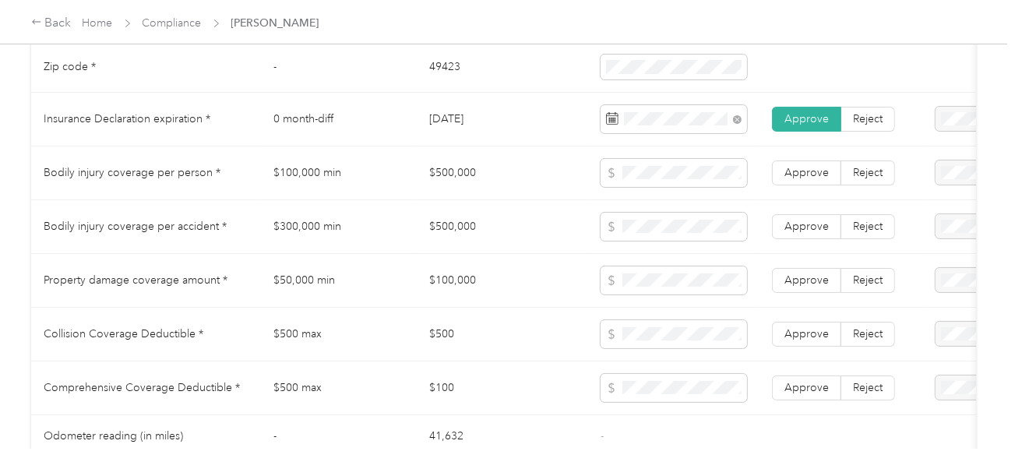
click at [535, 197] on td "$500,000" at bounding box center [502, 173] width 171 height 54
drag, startPoint x: 431, startPoint y: 291, endPoint x: 590, endPoint y: 292, distance: 158.8
click at [504, 292] on td "$100,000" at bounding box center [502, 281] width 171 height 54
click at [564, 326] on td "$500" at bounding box center [502, 335] width 171 height 54
drag, startPoint x: 409, startPoint y: 385, endPoint x: 576, endPoint y: 388, distance: 167.4
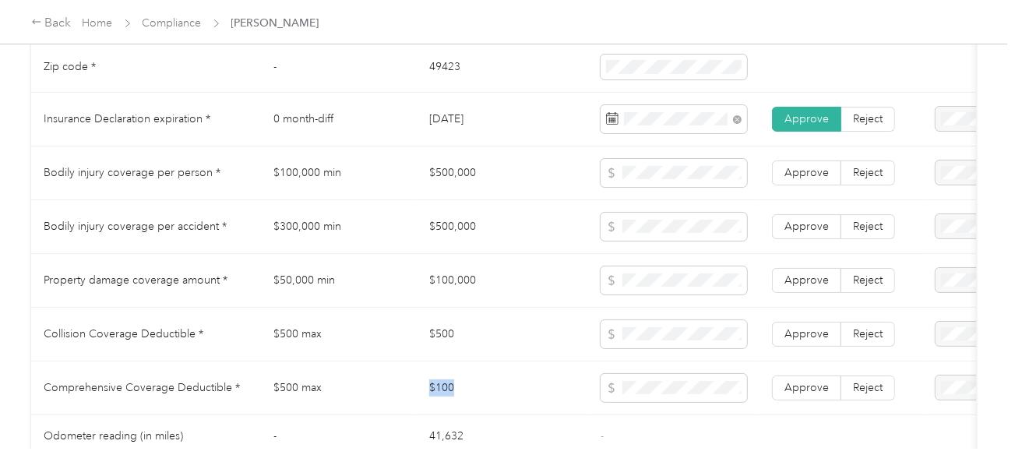
click at [516, 389] on tr "Comprehensive Coverage Deductible * $500 max $100 Approve Reject" at bounding box center [580, 388] width 1098 height 54
drag, startPoint x: 393, startPoint y: 332, endPoint x: 509, endPoint y: 341, distance: 116.3
click at [509, 341] on tr "Collision Coverage Deductible * $500 max $500 Approve Reject" at bounding box center [580, 335] width 1098 height 54
click at [687, 332] on span at bounding box center [673, 334] width 146 height 28
click at [784, 383] on td "Approve Reject" at bounding box center [841, 388] width 164 height 54
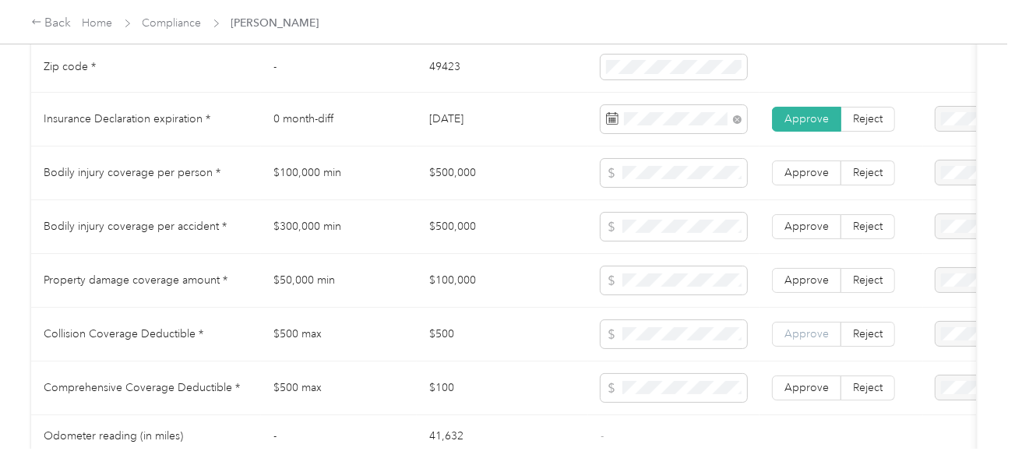
click at [786, 385] on label "Approve" at bounding box center [806, 387] width 69 height 25
click at [793, 338] on span "Approve" at bounding box center [806, 333] width 44 height 13
click at [795, 282] on span "Approve" at bounding box center [806, 279] width 44 height 13
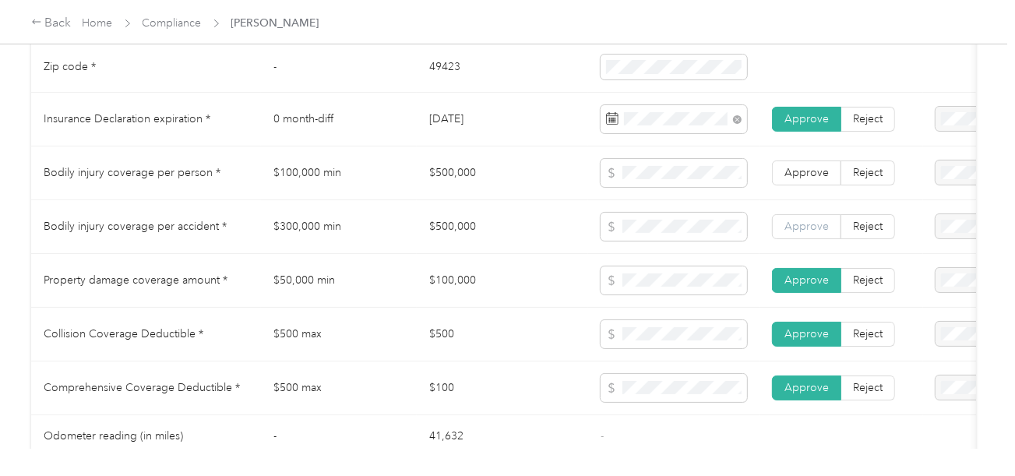
click at [797, 233] on span "Approve" at bounding box center [806, 226] width 44 height 13
click at [797, 179] on span "Approve" at bounding box center [806, 172] width 44 height 13
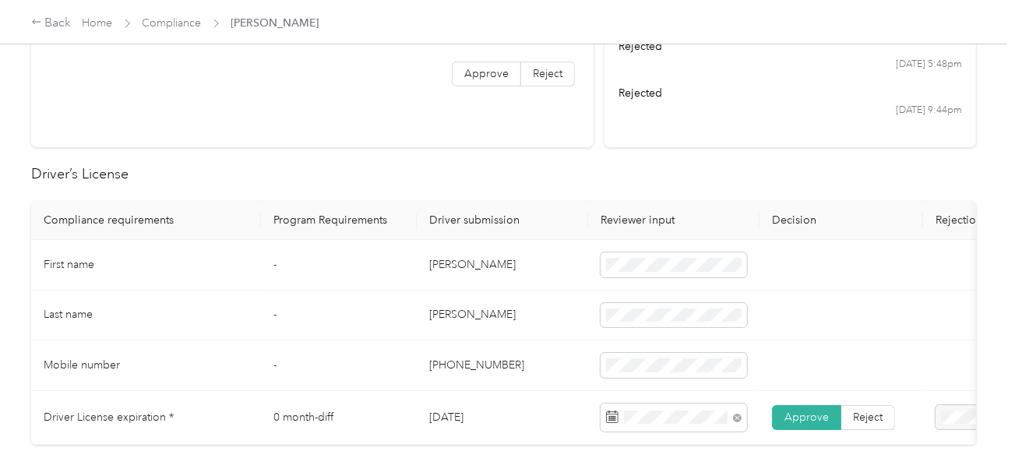
scroll to position [0, 0]
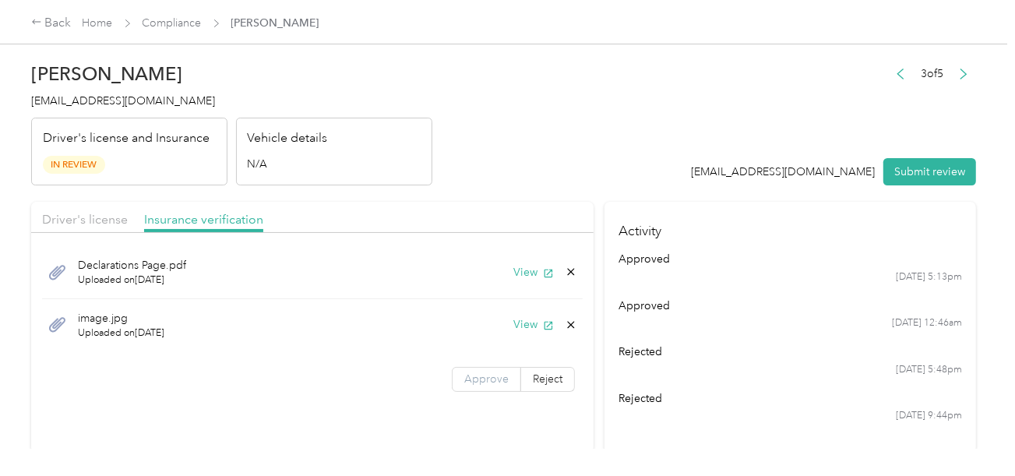
click at [486, 384] on label "Approve" at bounding box center [486, 379] width 69 height 25
click at [568, 324] on icon at bounding box center [571, 324] width 7 height 7
click at [523, 336] on button "Yes" at bounding box center [530, 334] width 30 height 25
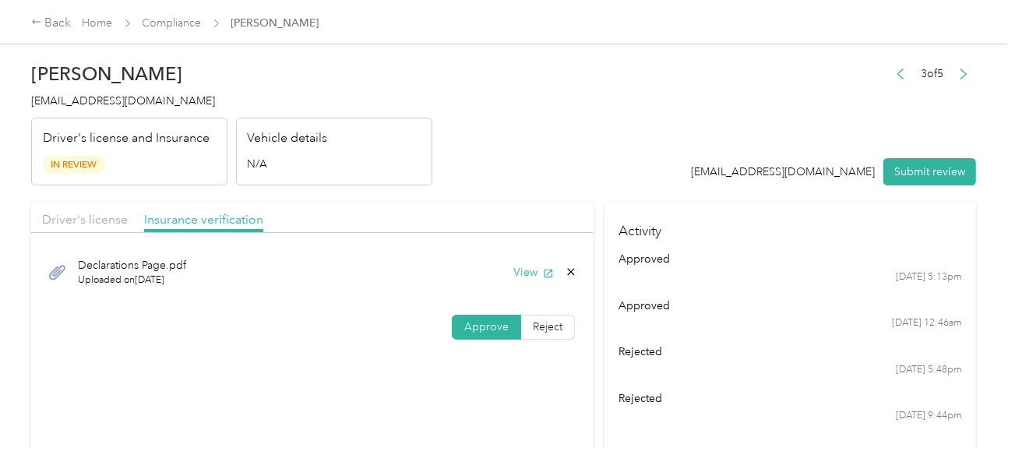
drag, startPoint x: 540, startPoint y: 197, endPoint x: 60, endPoint y: 196, distance: 480.4
drag, startPoint x: 73, startPoint y: 212, endPoint x: 615, endPoint y: 157, distance: 544.6
click at [80, 213] on span "Driver's license" at bounding box center [85, 219] width 86 height 15
click at [617, 157] on header "[PERSON_NAME] [PERSON_NAME][EMAIL_ADDRESS][DOMAIN_NAME] Driver's license and In…" at bounding box center [503, 120] width 944 height 131
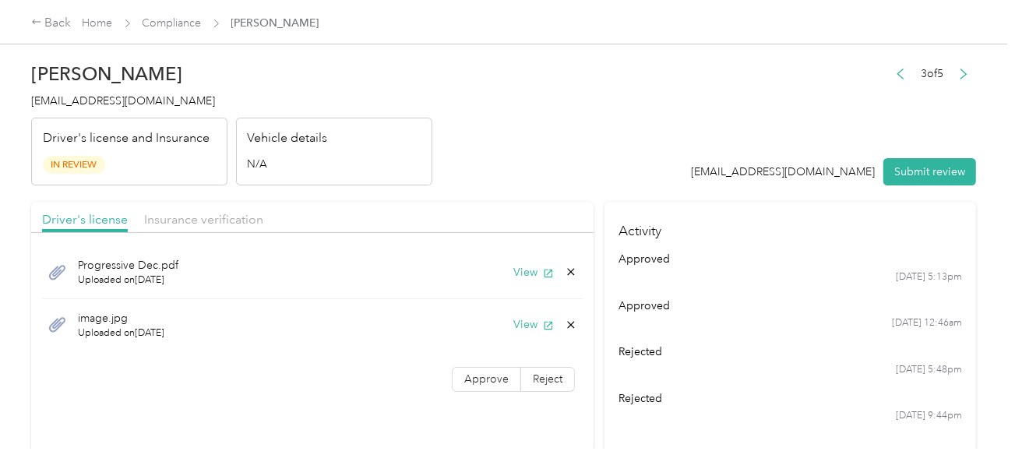
drag, startPoint x: 483, startPoint y: 376, endPoint x: 578, endPoint y: 193, distance: 206.2
click at [483, 376] on span "Approve" at bounding box center [486, 378] width 44 height 13
drag, startPoint x: 624, startPoint y: 118, endPoint x: 635, endPoint y: 121, distance: 10.4
click at [625, 118] on header "[PERSON_NAME] [PERSON_NAME][EMAIL_ADDRESS][DOMAIN_NAME] Driver's license and In…" at bounding box center [503, 120] width 944 height 131
click at [662, 142] on header "[PERSON_NAME] [PERSON_NAME][EMAIL_ADDRESS][DOMAIN_NAME] Driver's license and In…" at bounding box center [503, 120] width 944 height 131
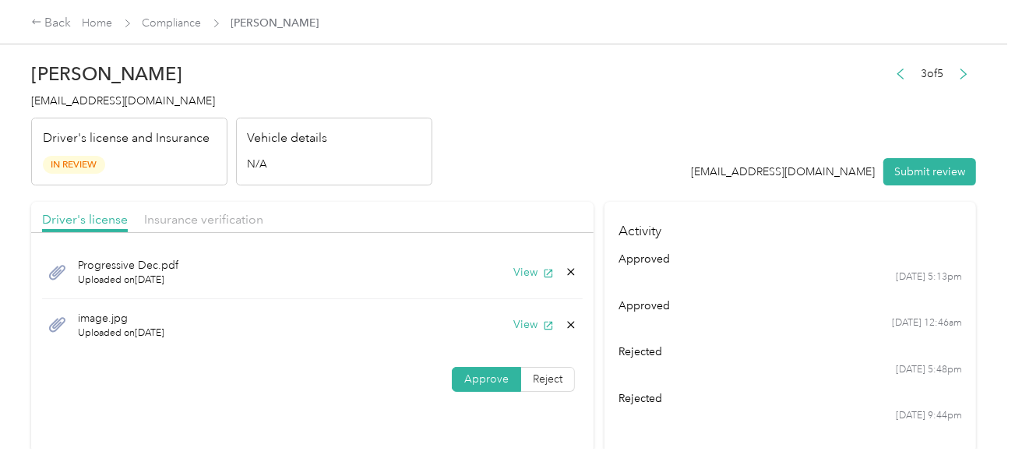
drag, startPoint x: 917, startPoint y: 163, endPoint x: 801, endPoint y: 144, distance: 117.5
click at [916, 163] on button "Submit review" at bounding box center [929, 171] width 93 height 27
click at [674, 122] on header "[PERSON_NAME] [PERSON_NAME][EMAIL_ADDRESS][DOMAIN_NAME] Driver's license and In…" at bounding box center [503, 120] width 944 height 131
click at [133, 100] on span "[EMAIL_ADDRESS][DOMAIN_NAME]" at bounding box center [123, 100] width 184 height 13
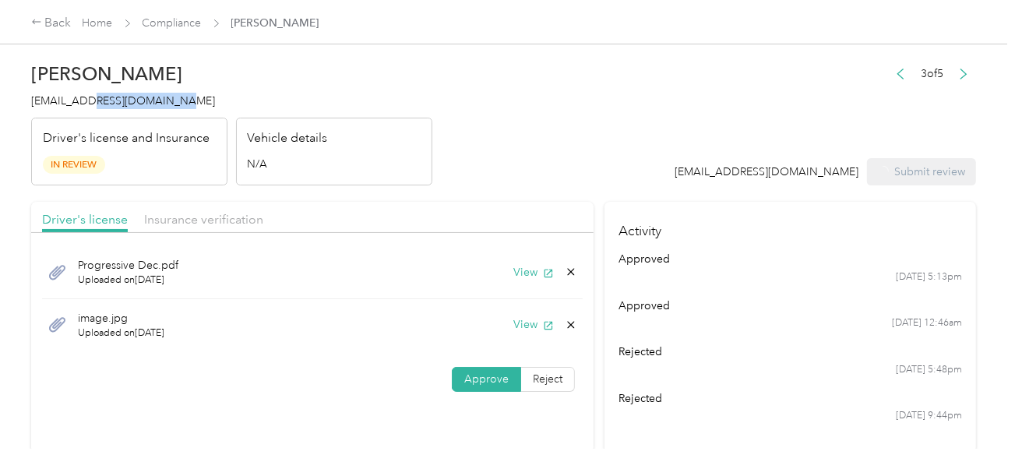
click at [133, 100] on span "[EMAIL_ADDRESS][DOMAIN_NAME]" at bounding box center [123, 100] width 184 height 13
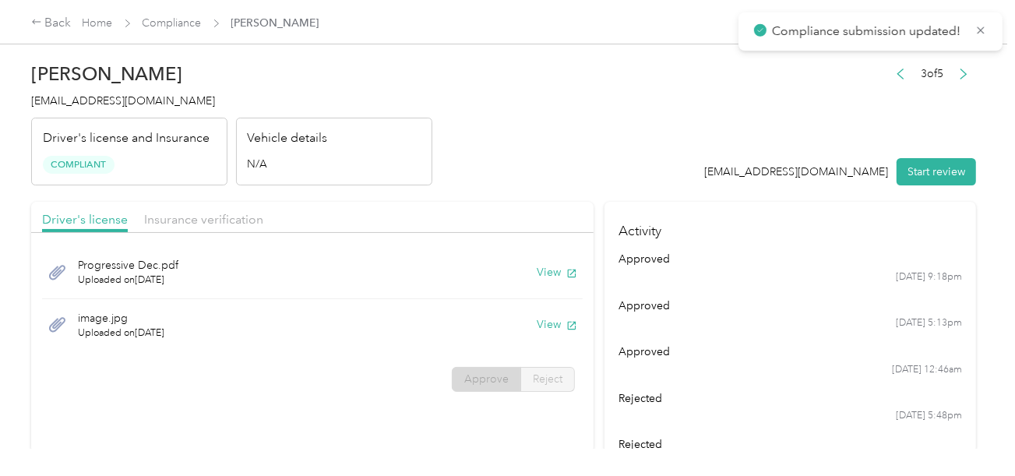
drag, startPoint x: 413, startPoint y: 115, endPoint x: 397, endPoint y: 104, distance: 19.7
click at [397, 104] on div "[PERSON_NAME] [PERSON_NAME][EMAIL_ADDRESS][DOMAIN_NAME] Driver's license and In…" at bounding box center [231, 120] width 401 height 131
click at [179, 21] on link "Compliance" at bounding box center [171, 22] width 59 height 13
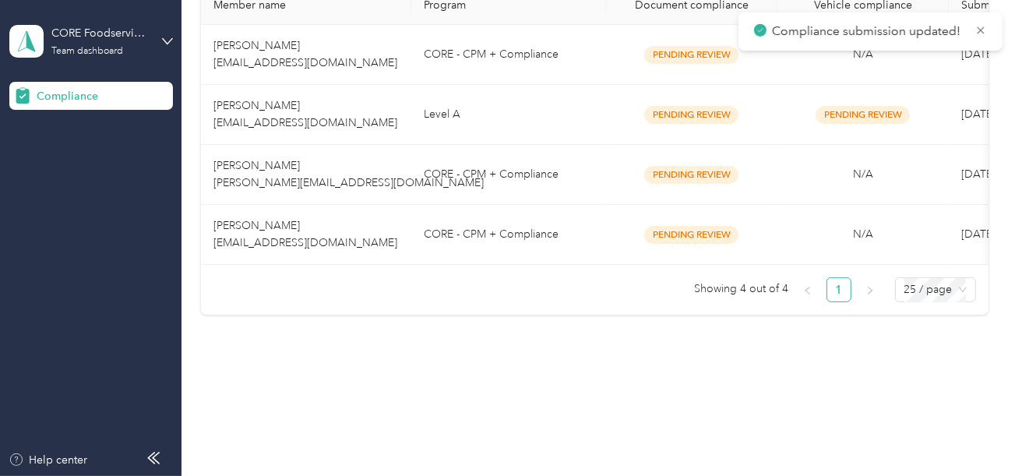
scroll to position [271, 0]
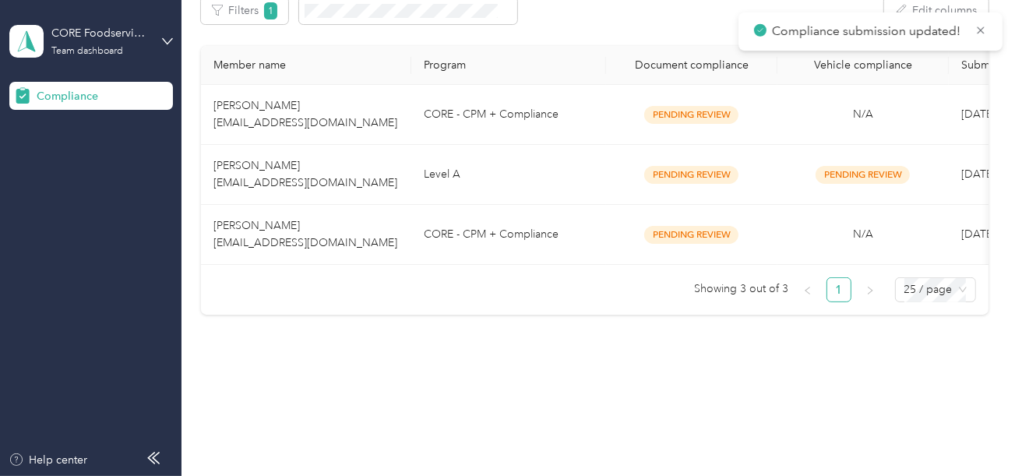
click at [503, 287] on ul "Showing 3 out of 3 1 25 / page" at bounding box center [588, 289] width 775 height 25
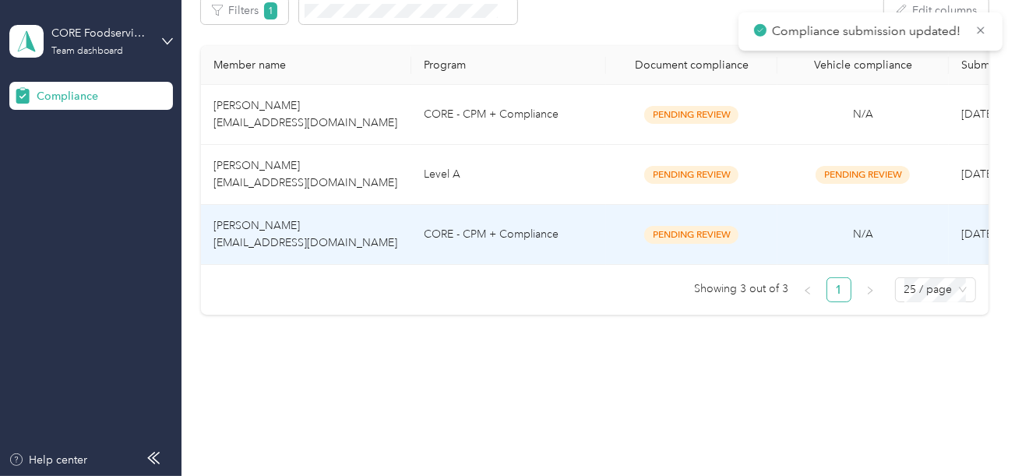
click at [508, 175] on td "Level A" at bounding box center [508, 175] width 195 height 60
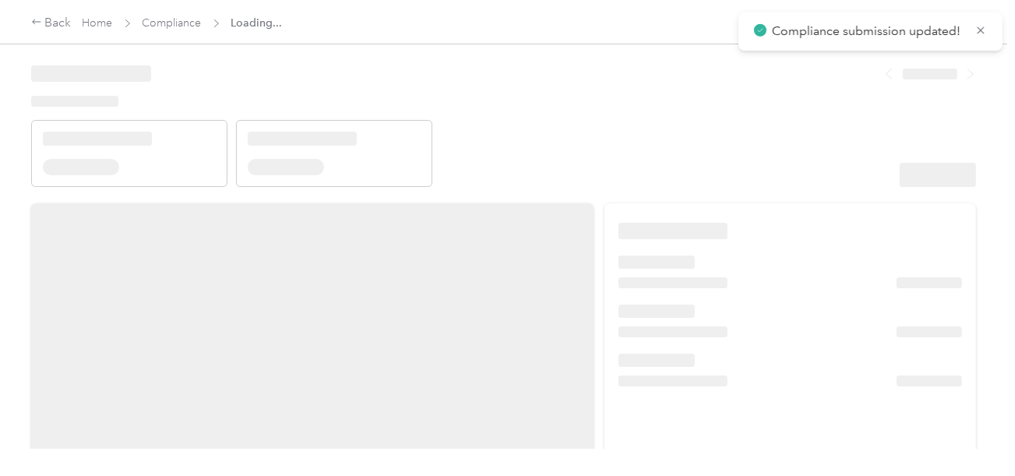
drag, startPoint x: 800, startPoint y: 58, endPoint x: 971, endPoint y: 43, distance: 172.0
click at [801, 58] on header at bounding box center [503, 121] width 944 height 132
click at [972, 30] on span "Compliance submission updated!" at bounding box center [870, 31] width 233 height 19
click at [977, 29] on icon at bounding box center [980, 30] width 12 height 14
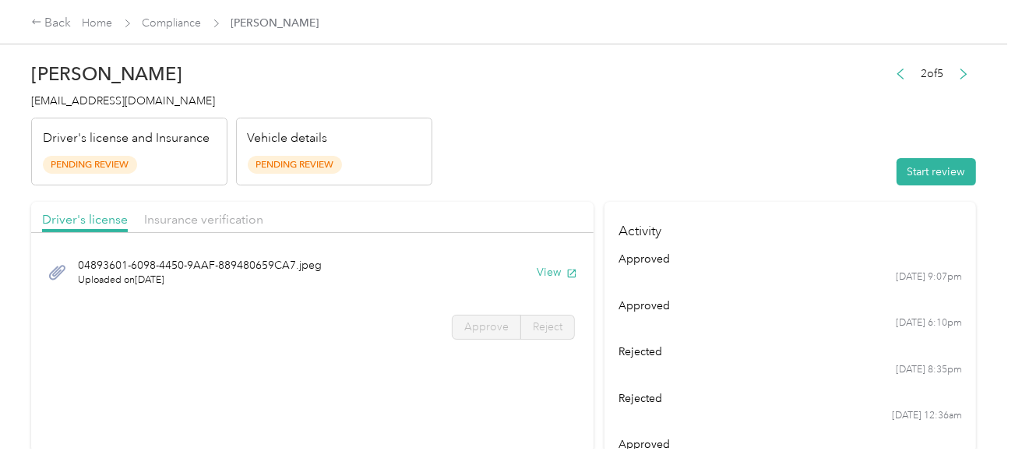
click at [774, 115] on header "[PERSON_NAME] [EMAIL_ADDRESS][DOMAIN_NAME] Driver's license and Insurance Pendi…" at bounding box center [503, 120] width 944 height 131
click at [928, 167] on button "Start review" at bounding box center [935, 171] width 79 height 27
click at [632, 118] on header "[PERSON_NAME] [EMAIL_ADDRESS][DOMAIN_NAME] Driver's license and Insurance Pendi…" at bounding box center [503, 120] width 944 height 131
click at [538, 277] on button "View" at bounding box center [556, 272] width 40 height 16
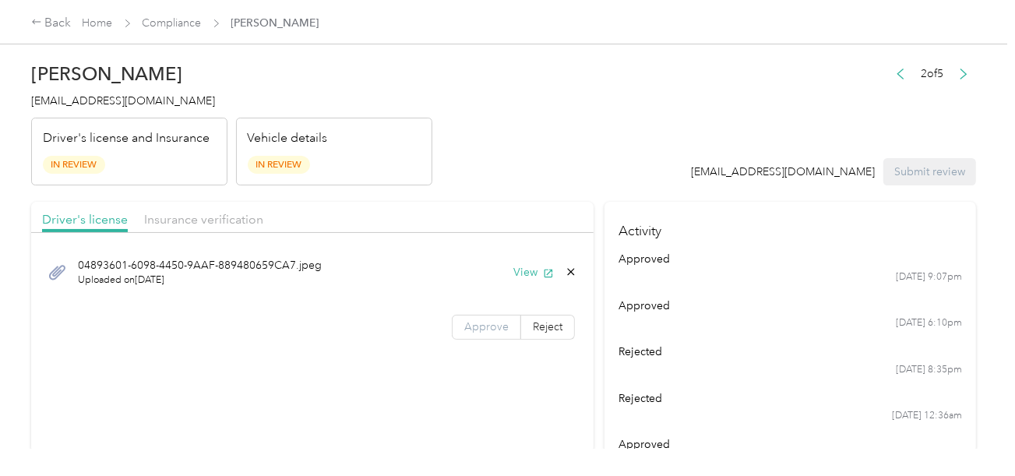
click at [480, 334] on label "Approve" at bounding box center [486, 327] width 69 height 25
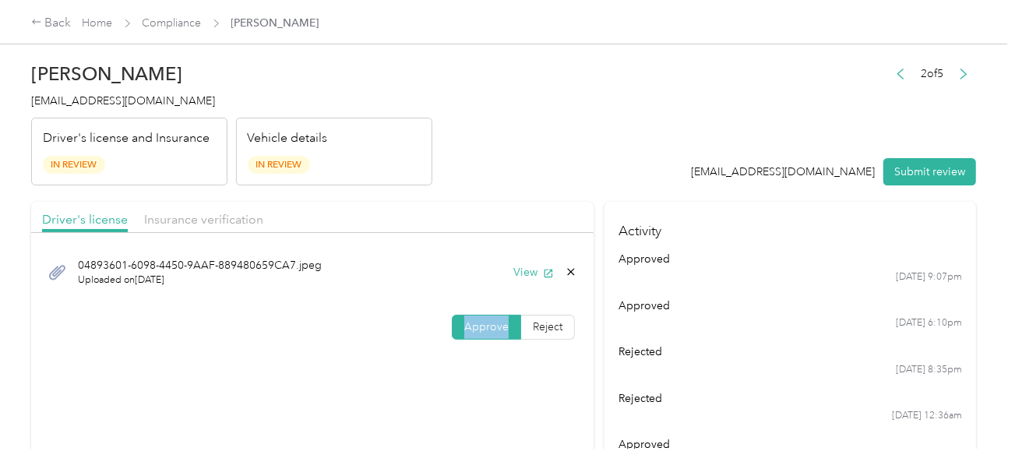
drag, startPoint x: 480, startPoint y: 334, endPoint x: 546, endPoint y: 294, distance: 77.6
click at [480, 335] on label "Approve" at bounding box center [486, 327] width 69 height 25
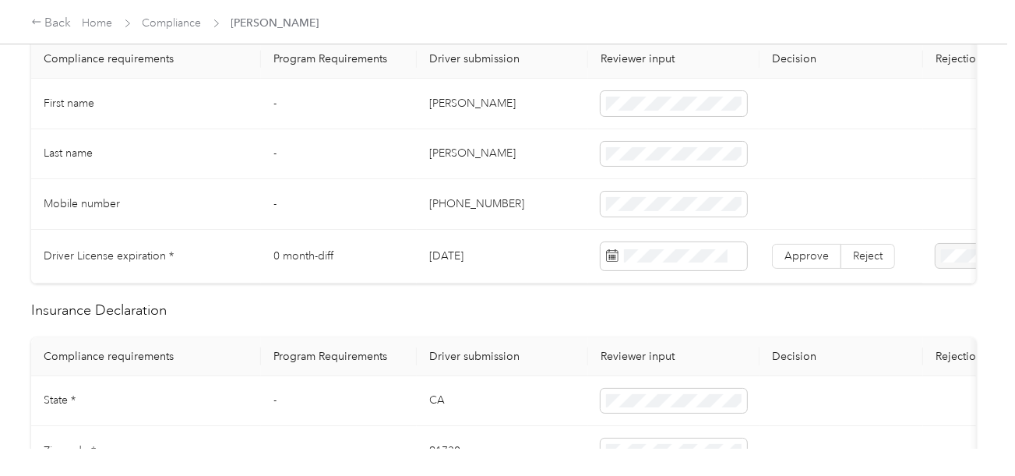
scroll to position [467, 0]
drag, startPoint x: 427, startPoint y: 100, endPoint x: 611, endPoint y: 112, distance: 184.2
click at [504, 100] on td "[PERSON_NAME]" at bounding box center [502, 103] width 171 height 51
click at [647, 112] on span at bounding box center [673, 102] width 146 height 25
click at [436, 153] on td "[PERSON_NAME]" at bounding box center [502, 153] width 171 height 51
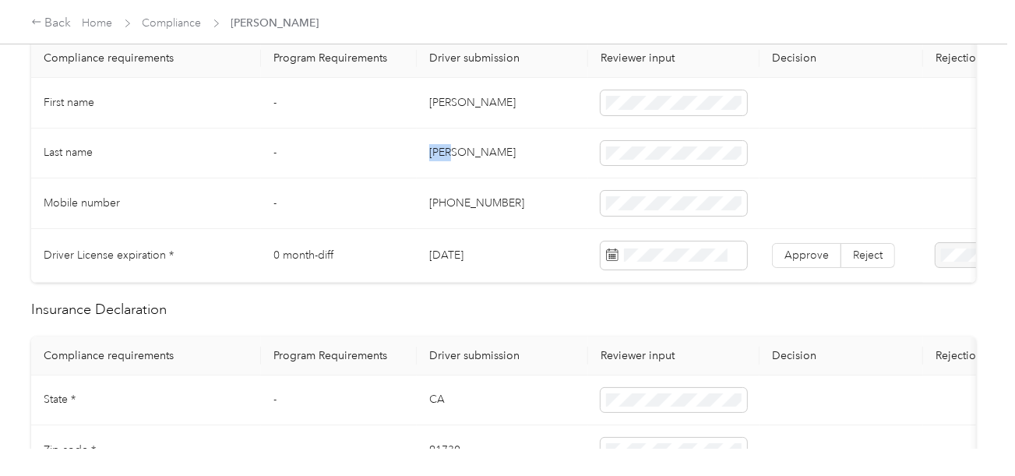
click at [436, 153] on td "[PERSON_NAME]" at bounding box center [502, 153] width 171 height 51
click at [624, 131] on td at bounding box center [673, 153] width 171 height 51
click at [648, 161] on span at bounding box center [673, 153] width 146 height 25
drag, startPoint x: 529, startPoint y: 199, endPoint x: 554, endPoint y: 206, distance: 26.8
click at [529, 199] on td "[PHONE_NUMBER]" at bounding box center [502, 203] width 171 height 51
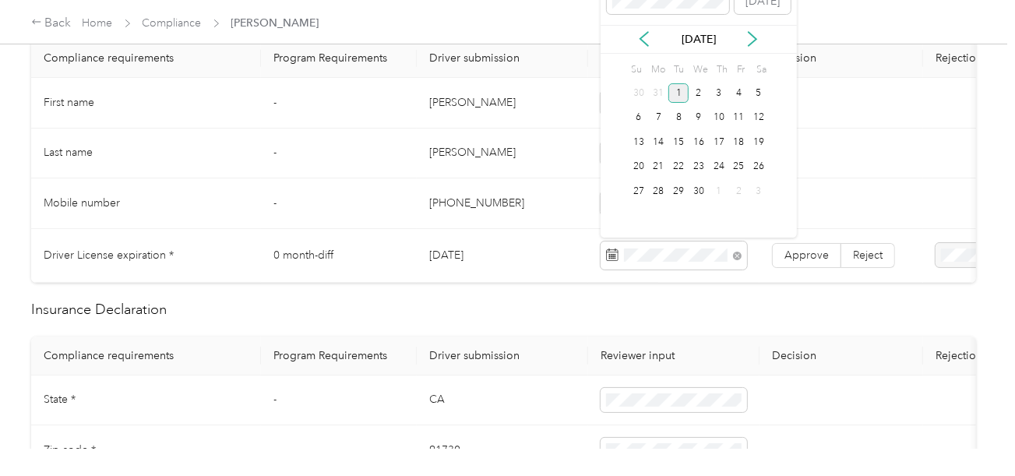
click at [677, 94] on div "1" at bounding box center [678, 92] width 20 height 19
click at [800, 263] on label "Approve" at bounding box center [806, 255] width 69 height 25
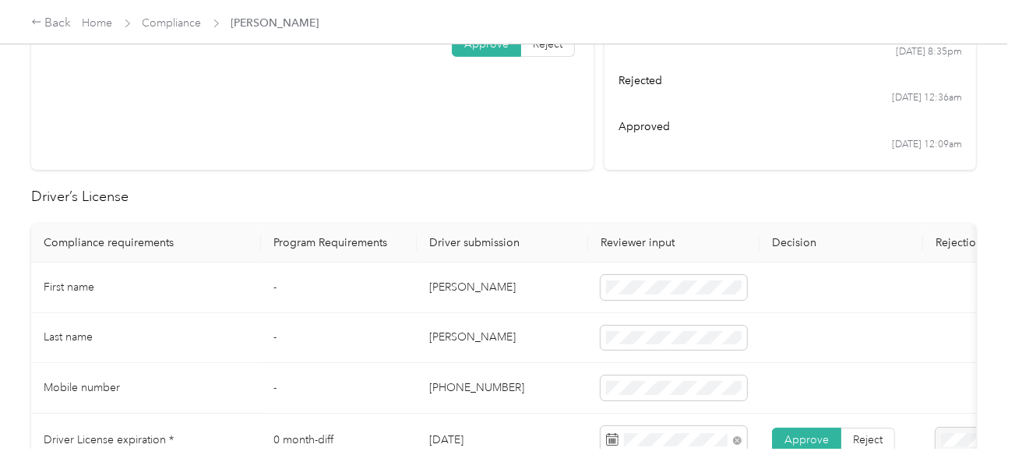
scroll to position [0, 0]
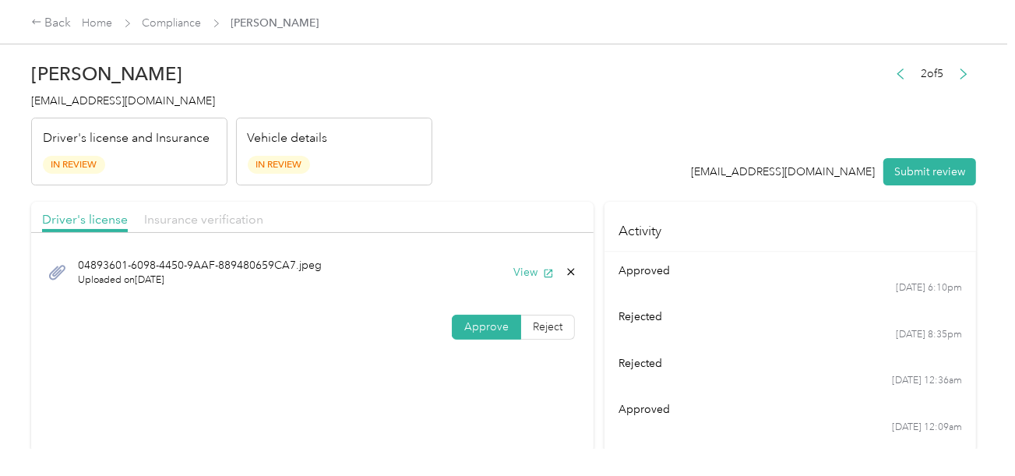
drag, startPoint x: 227, startPoint y: 216, endPoint x: 355, endPoint y: 206, distance: 128.8
click at [229, 216] on span "Insurance verification" at bounding box center [203, 219] width 119 height 15
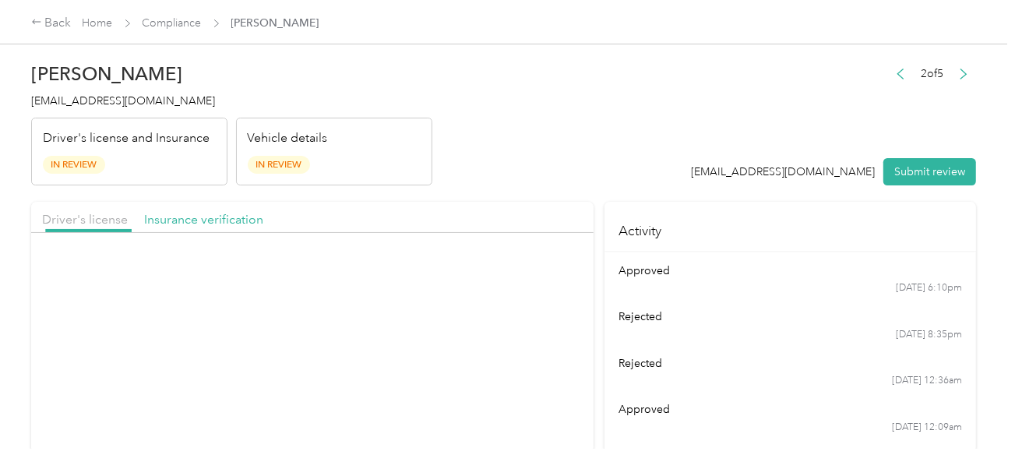
click at [522, 183] on header "[PERSON_NAME] [EMAIL_ADDRESS][DOMAIN_NAME] Driver's license and Insurance In Re…" at bounding box center [503, 120] width 944 height 131
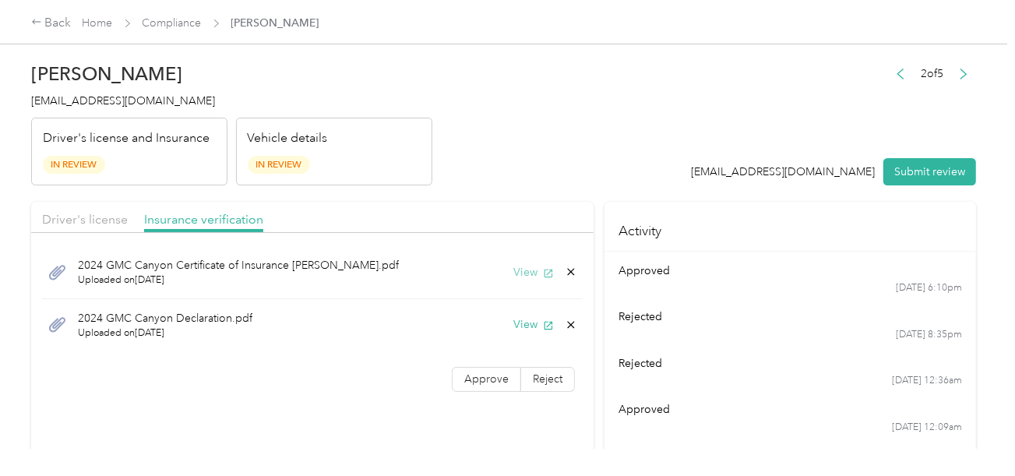
click at [535, 270] on button "View" at bounding box center [533, 272] width 40 height 16
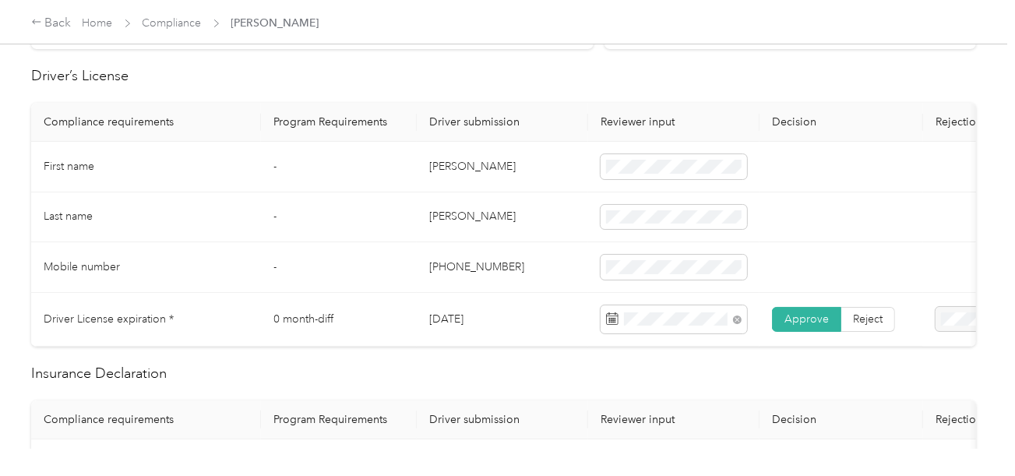
scroll to position [700, 0]
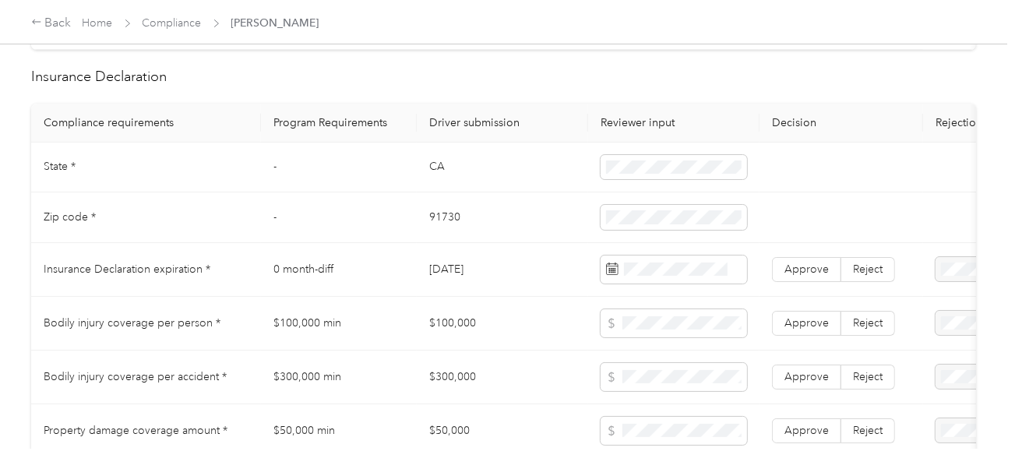
click at [431, 182] on td "CA" at bounding box center [502, 167] width 171 height 51
click at [439, 225] on td "91730" at bounding box center [502, 217] width 171 height 51
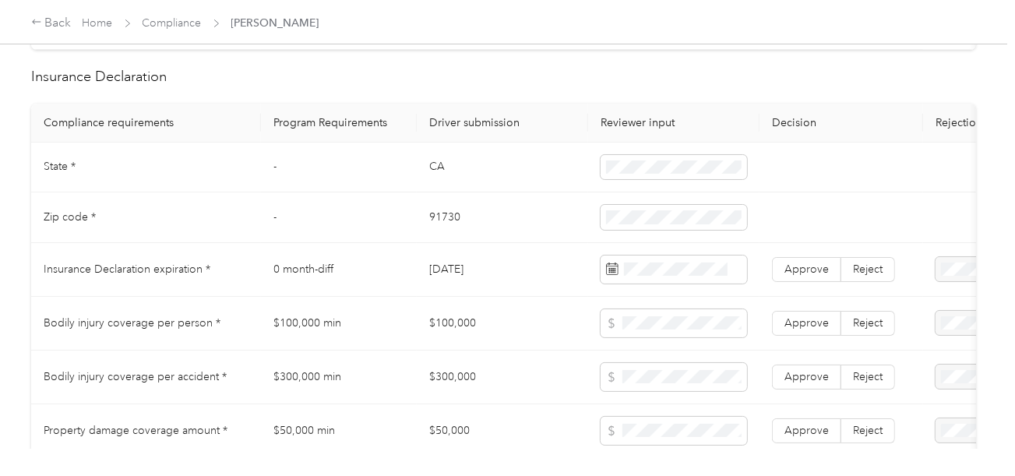
drag, startPoint x: 501, startPoint y: 241, endPoint x: 972, endPoint y: 290, distance: 473.6
click at [508, 243] on td "91730" at bounding box center [502, 217] width 171 height 51
click at [642, 283] on span at bounding box center [673, 269] width 146 height 28
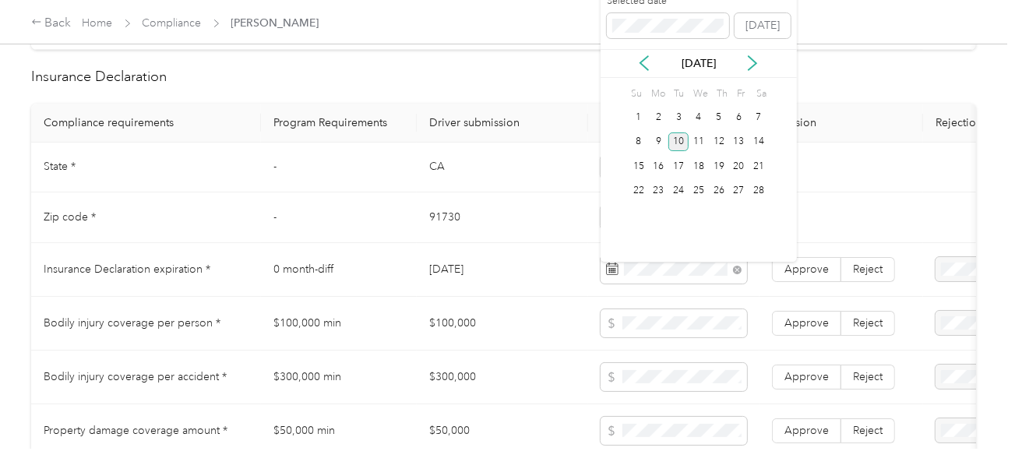
click at [680, 143] on div "10" at bounding box center [678, 141] width 20 height 19
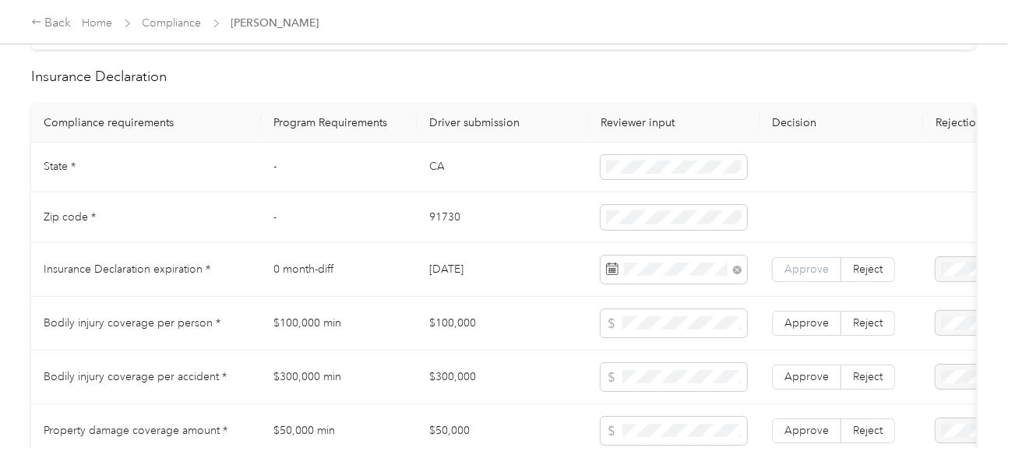
click at [800, 270] on span "Approve" at bounding box center [806, 268] width 44 height 13
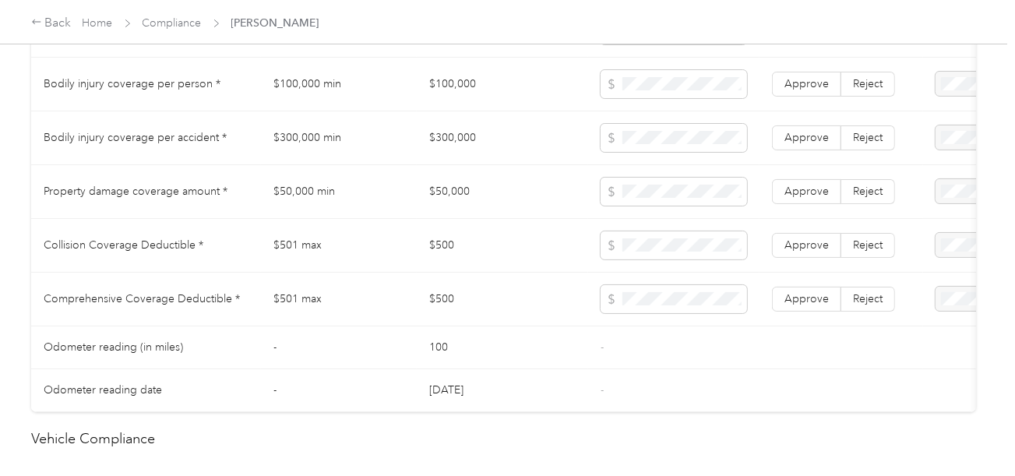
scroll to position [856, 0]
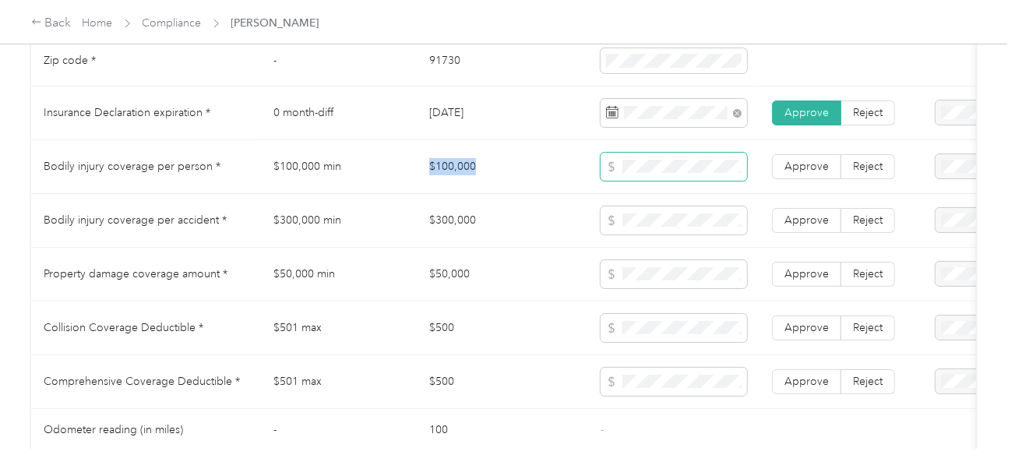
drag, startPoint x: 406, startPoint y: 173, endPoint x: 621, endPoint y: 167, distance: 214.2
click at [526, 171] on tr "Bodily injury coverage per person * $100,000 min $100,000 Approve Reject" at bounding box center [580, 167] width 1098 height 54
click at [431, 236] on td "$300,000" at bounding box center [502, 221] width 171 height 54
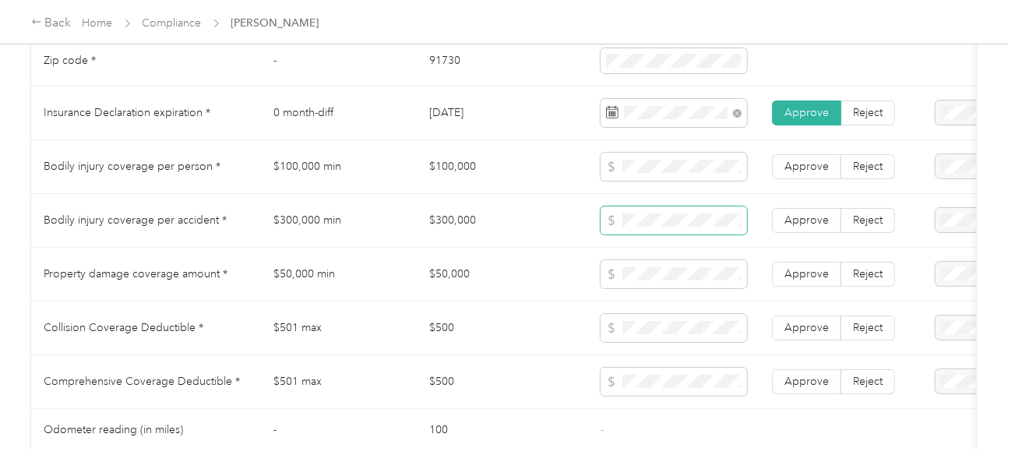
click at [662, 216] on span at bounding box center [673, 220] width 146 height 28
drag, startPoint x: 554, startPoint y: 260, endPoint x: 485, endPoint y: 266, distance: 68.7
click at [553, 261] on td "$50,000" at bounding box center [502, 275] width 171 height 54
click at [451, 276] on td "$50,000" at bounding box center [502, 275] width 171 height 54
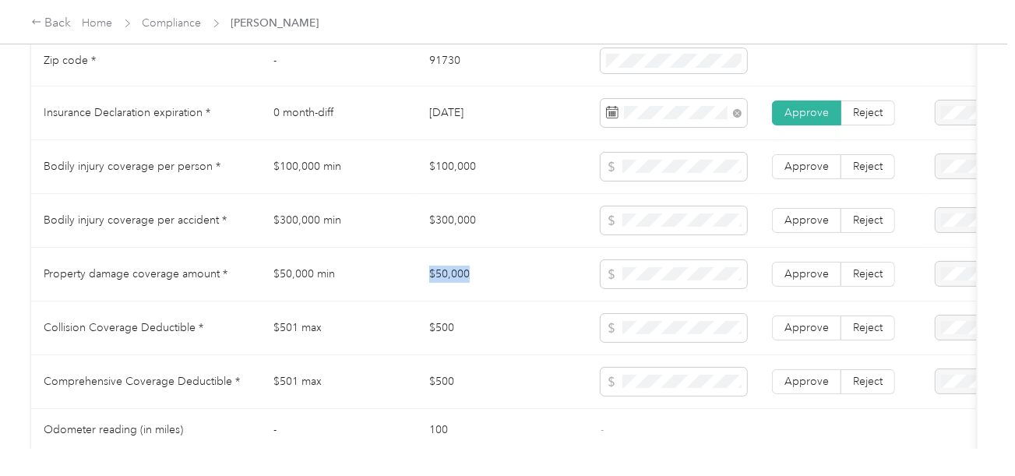
click at [451, 276] on td "$50,000" at bounding box center [502, 275] width 171 height 54
drag, startPoint x: 590, startPoint y: 304, endPoint x: 633, endPoint y: 297, distance: 43.3
click at [612, 301] on td at bounding box center [673, 275] width 171 height 54
drag, startPoint x: 832, startPoint y: 285, endPoint x: 803, endPoint y: 242, distance: 51.6
click at [826, 283] on label "Approve" at bounding box center [806, 274] width 69 height 25
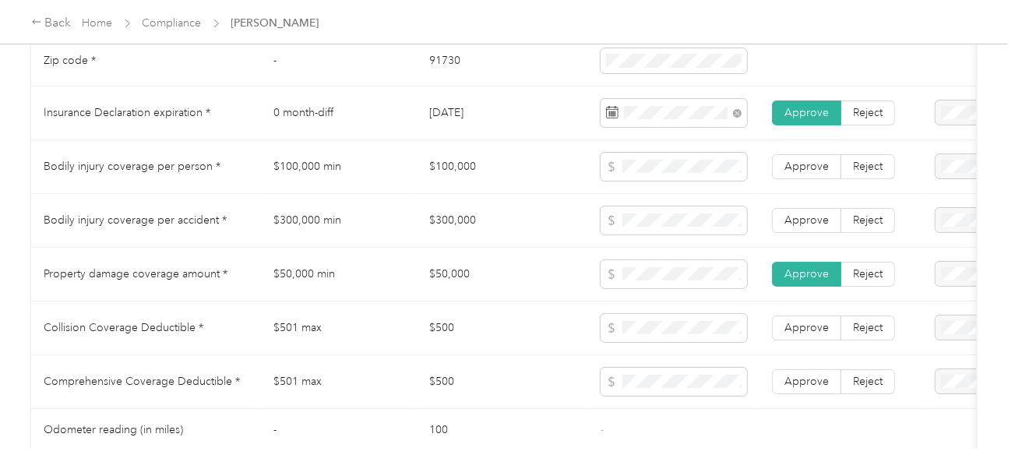
drag, startPoint x: 803, startPoint y: 241, endPoint x: 815, endPoint y: 178, distance: 64.3
click at [803, 241] on td "Approve Reject" at bounding box center [841, 221] width 164 height 54
click at [815, 173] on span "Approve" at bounding box center [806, 166] width 44 height 13
click at [814, 233] on label "Approve" at bounding box center [806, 220] width 69 height 25
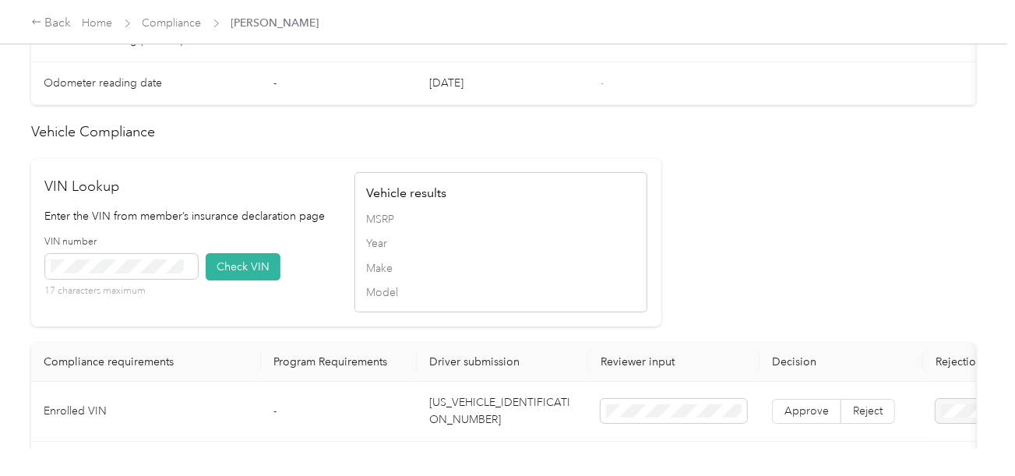
scroll to position [1401, 0]
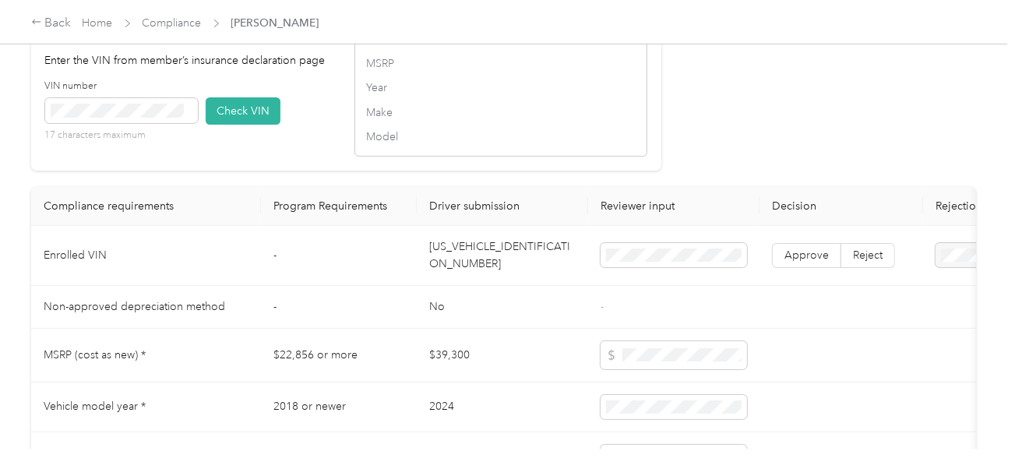
click at [488, 252] on td "[US_VEHICLE_IDENTIFICATION_NUMBER]" at bounding box center [502, 256] width 171 height 60
drag, startPoint x: 237, startPoint y: 131, endPoint x: 263, endPoint y: 131, distance: 25.7
click at [239, 125] on button "Check VIN" at bounding box center [243, 110] width 75 height 27
click at [449, 114] on div "MSRP Year Make Model" at bounding box center [500, 100] width 269 height 90
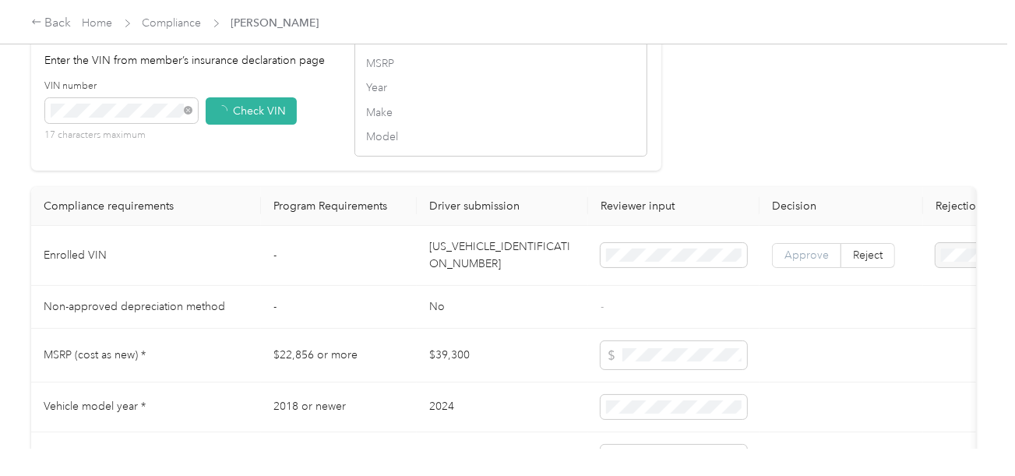
click at [801, 262] on span "Approve" at bounding box center [806, 254] width 44 height 13
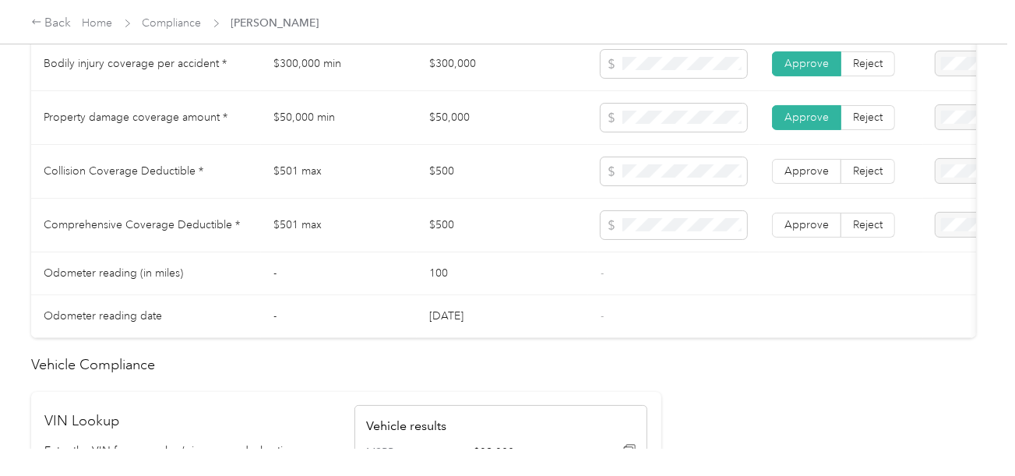
scroll to position [1011, 0]
click at [56, 179] on span "Collision Coverage Deductible *" at bounding box center [124, 172] width 160 height 13
click at [85, 230] on span "Comprehensive Coverage Deductible *" at bounding box center [142, 226] width 196 height 13
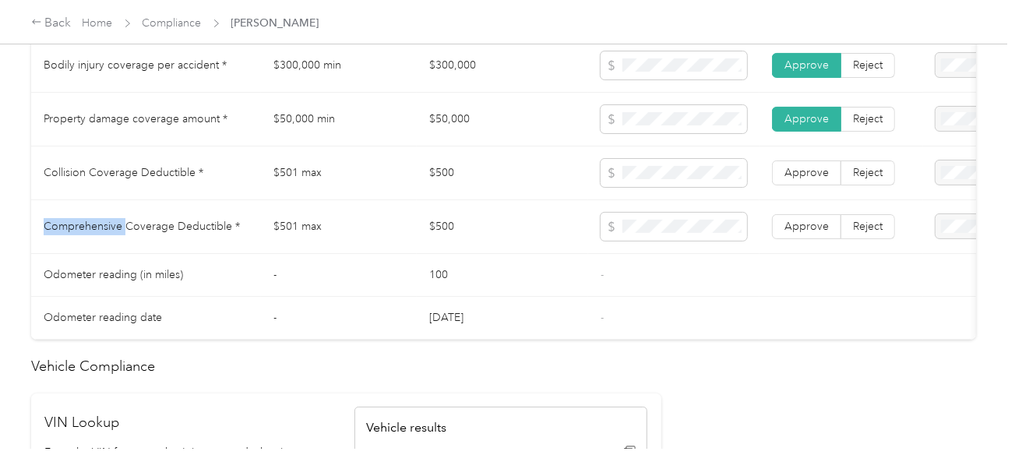
click at [85, 230] on span "Comprehensive Coverage Deductible *" at bounding box center [142, 226] width 196 height 13
drag, startPoint x: 845, startPoint y: 192, endPoint x: 858, endPoint y: 185, distance: 15.0
click at [845, 192] on td "Approve Reject" at bounding box center [841, 173] width 164 height 54
click at [870, 176] on span "Reject" at bounding box center [868, 172] width 30 height 13
click at [865, 230] on span "Reject" at bounding box center [868, 226] width 30 height 13
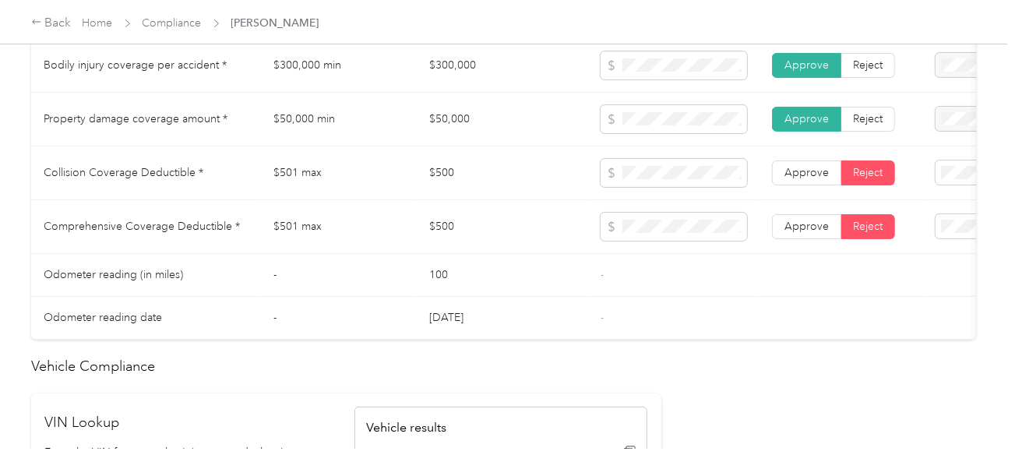
click at [937, 231] on div "Collision deductible is missing from uploaded Insurance Policy doc" at bounding box center [948, 231] width 114 height 65
click at [930, 280] on div "Comprehensive deductible is missing from uploaded Insurance Policy doc" at bounding box center [948, 281] width 114 height 65
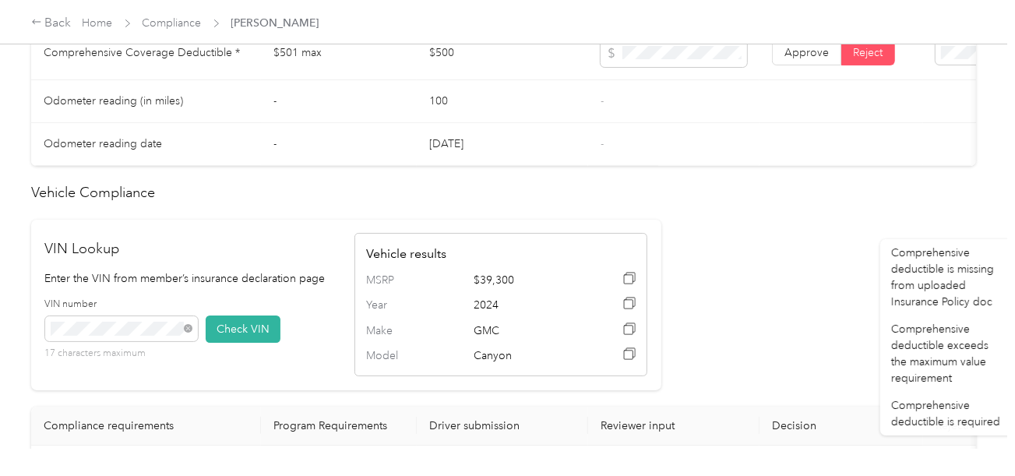
scroll to position [1401, 0]
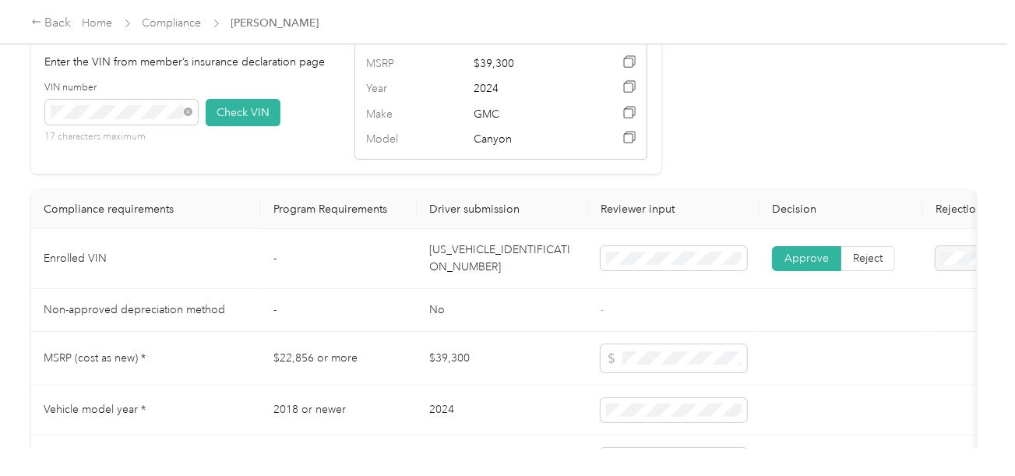
click at [501, 278] on td "[US_VEHICLE_IDENTIFICATION_NUMBER]" at bounding box center [502, 259] width 171 height 60
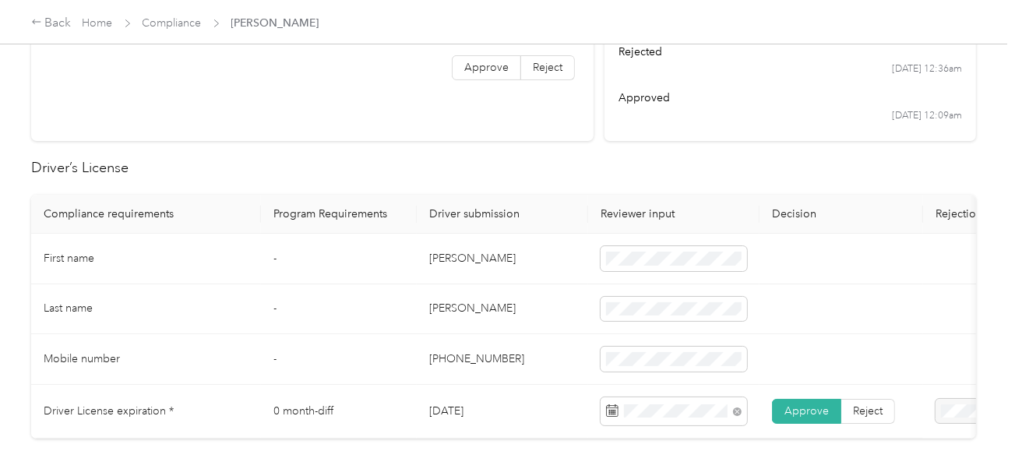
scroll to position [0, 0]
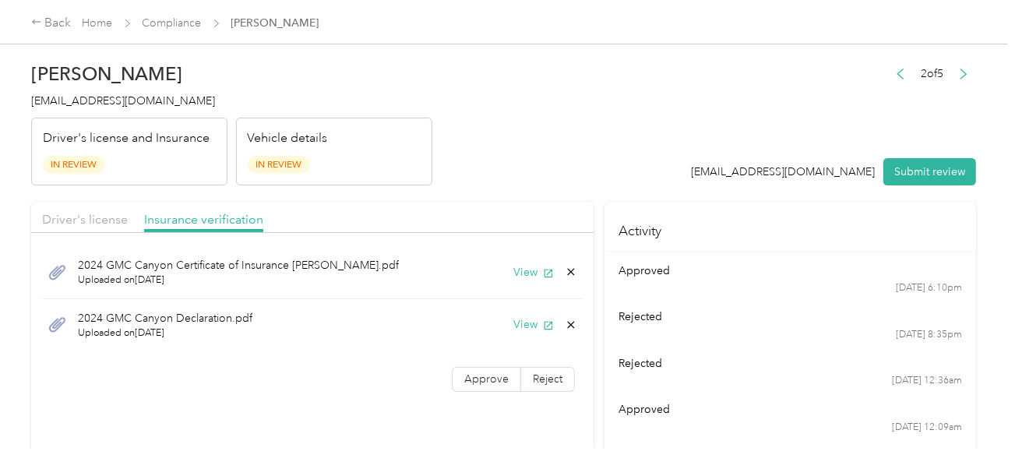
click at [524, 318] on button "View" at bounding box center [533, 324] width 40 height 16
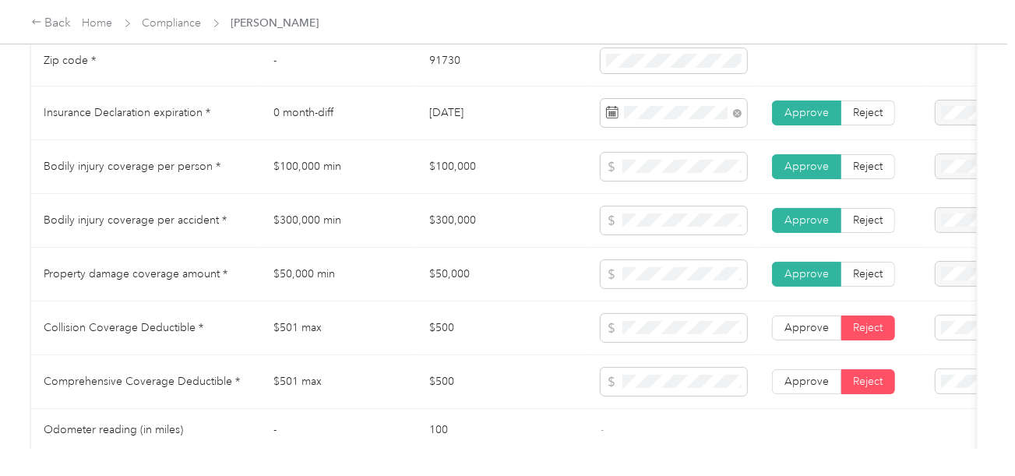
scroll to position [1011, 0]
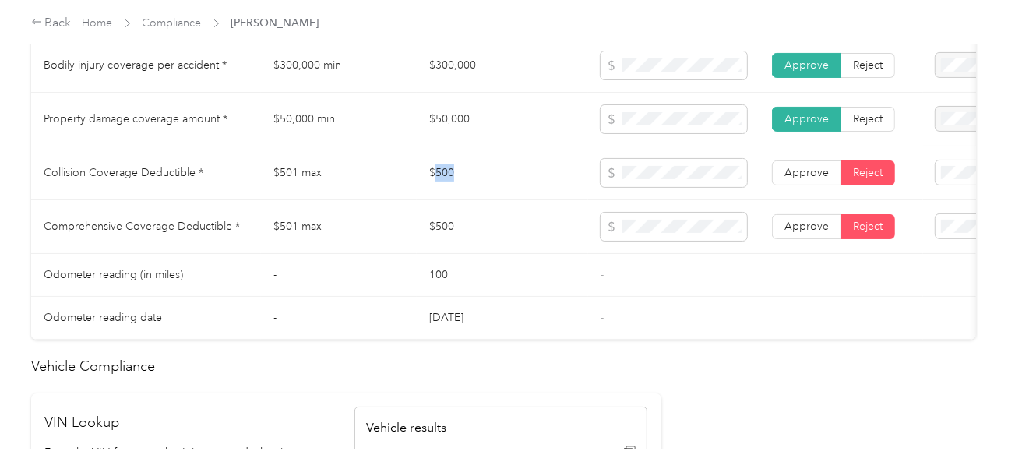
drag, startPoint x: 434, startPoint y: 195, endPoint x: 496, endPoint y: 185, distance: 63.0
click at [488, 185] on td "$500" at bounding box center [502, 173] width 171 height 54
click at [831, 224] on label "Approve" at bounding box center [806, 226] width 69 height 25
click at [794, 174] on span "Approve" at bounding box center [806, 172] width 44 height 13
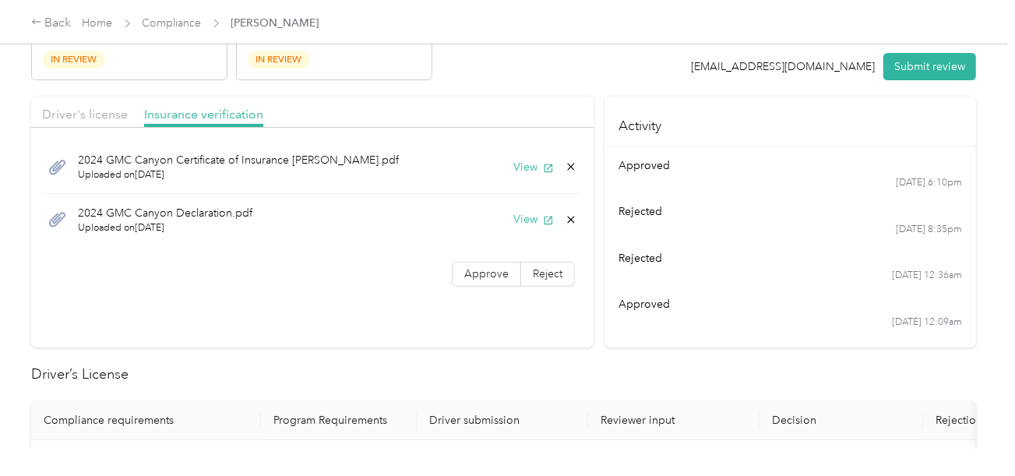
scroll to position [0, 0]
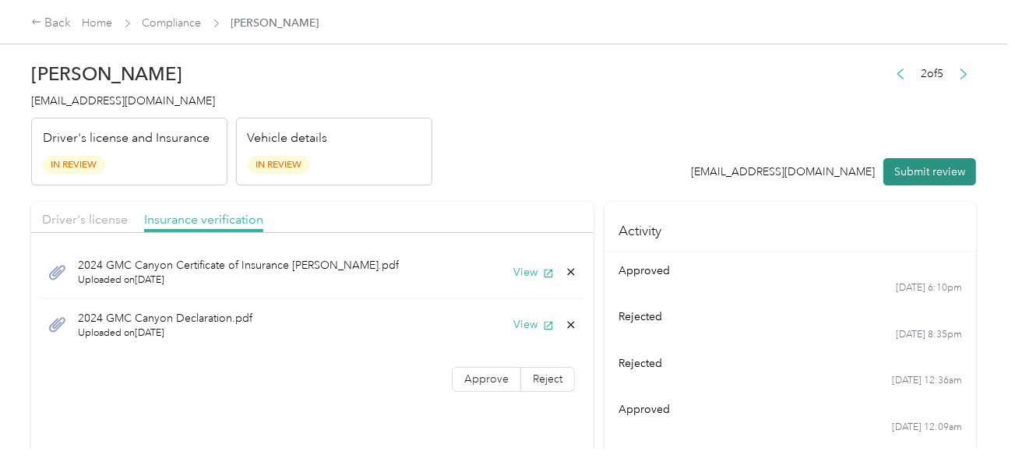
click at [916, 160] on button "Submit review" at bounding box center [929, 171] width 93 height 27
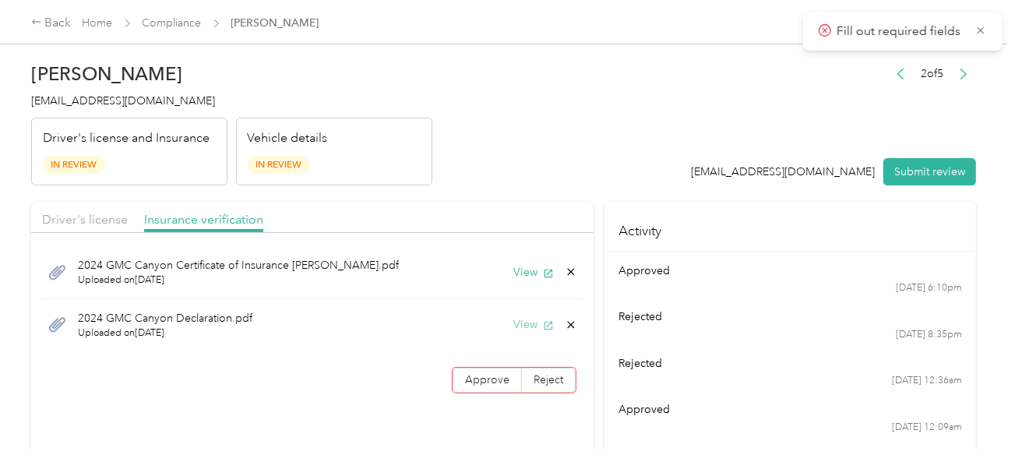
drag, startPoint x: 492, startPoint y: 370, endPoint x: 533, endPoint y: 329, distance: 57.3
click at [491, 370] on label "Approve" at bounding box center [486, 379] width 69 height 25
click at [666, 105] on header "[PERSON_NAME] [EMAIL_ADDRESS][DOMAIN_NAME] Driver's license and Insurance In Re…" at bounding box center [503, 120] width 944 height 131
drag, startPoint x: 928, startPoint y: 145, endPoint x: 930, endPoint y: 153, distance: 7.9
click at [929, 149] on div "2 of 5 [EMAIL_ADDRESS][DOMAIN_NAME] Submit review" at bounding box center [833, 124] width 285 height 123
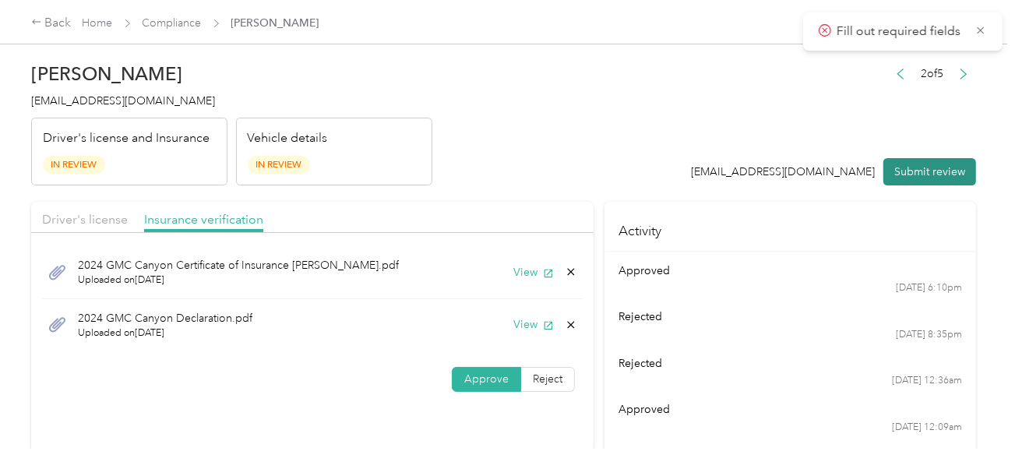
click at [930, 158] on button "Submit review" at bounding box center [929, 171] width 93 height 27
drag, startPoint x: 578, startPoint y: 164, endPoint x: 546, endPoint y: 164, distance: 32.7
click at [568, 164] on header "[PERSON_NAME] [EMAIL_ADDRESS][DOMAIN_NAME] Driver's license and Insurance In Re…" at bounding box center [503, 120] width 944 height 131
click at [77, 104] on span "[EMAIL_ADDRESS][DOMAIN_NAME]" at bounding box center [123, 100] width 184 height 13
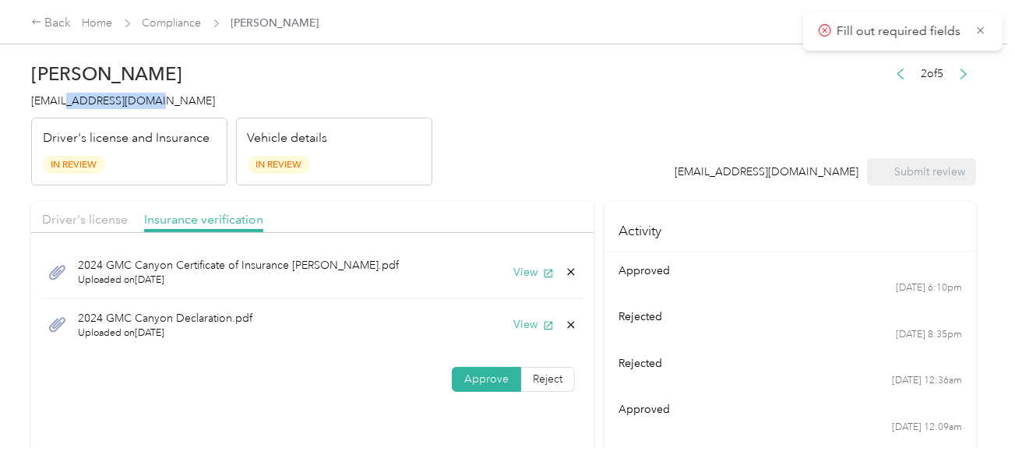
click at [77, 104] on span "[EMAIL_ADDRESS][DOMAIN_NAME]" at bounding box center [123, 100] width 184 height 13
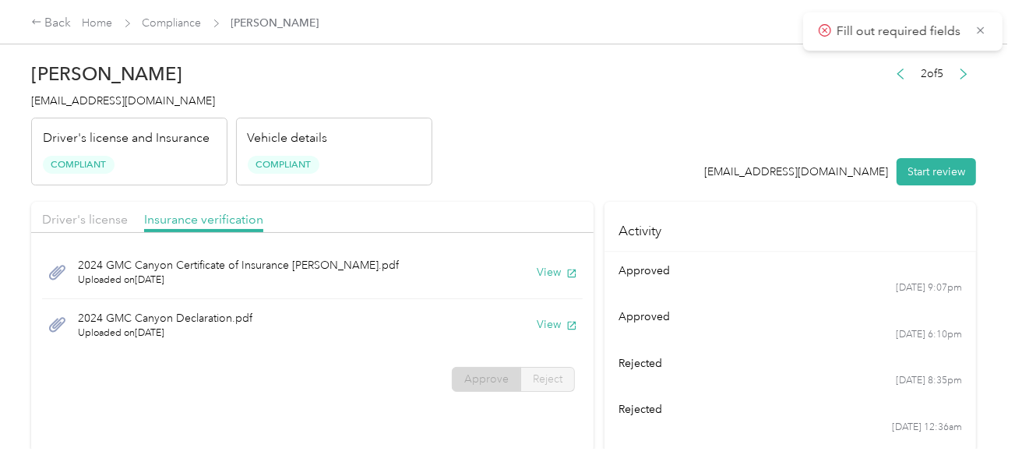
drag, startPoint x: 556, startPoint y: 148, endPoint x: 540, endPoint y: 144, distance: 16.1
click at [548, 146] on header "[PERSON_NAME] [EMAIL_ADDRESS][DOMAIN_NAME] Driver's license and Insurance Compl…" at bounding box center [503, 120] width 944 height 131
click at [361, 95] on h4 "[EMAIL_ADDRESS][DOMAIN_NAME]" at bounding box center [231, 101] width 401 height 16
click at [181, 21] on link "Compliance" at bounding box center [171, 22] width 59 height 13
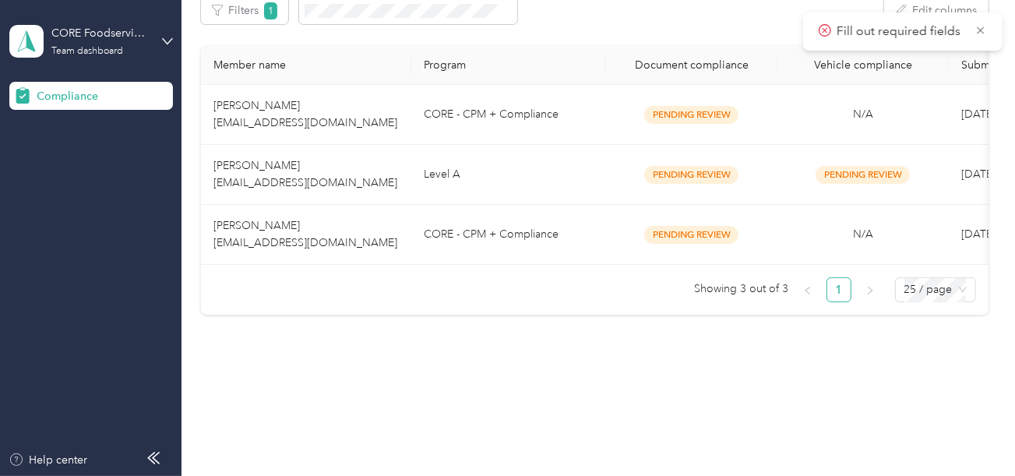
click at [457, 347] on div "Compliance Not submitted 15 View Pending review 3 View In review 0 View Rejecte…" at bounding box center [593, 68] width 825 height 661
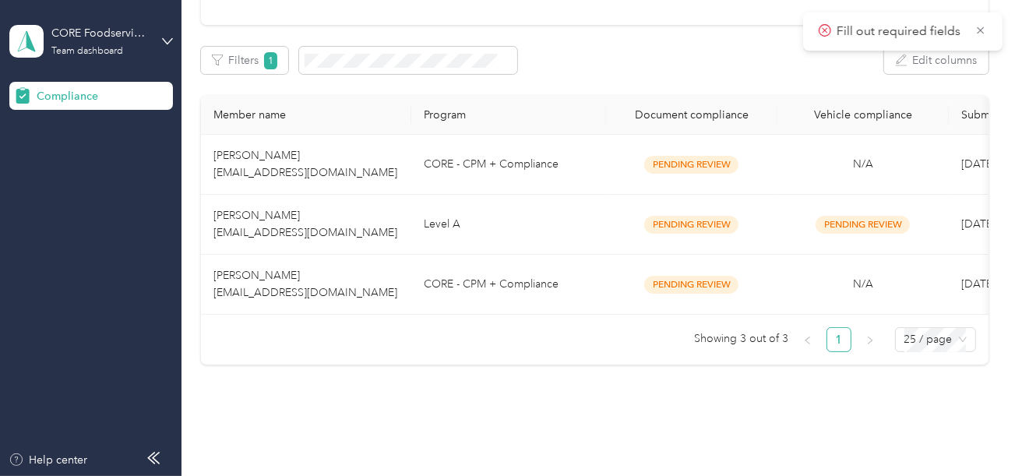
click at [479, 151] on td "CORE - CPM + Compliance" at bounding box center [508, 165] width 195 height 60
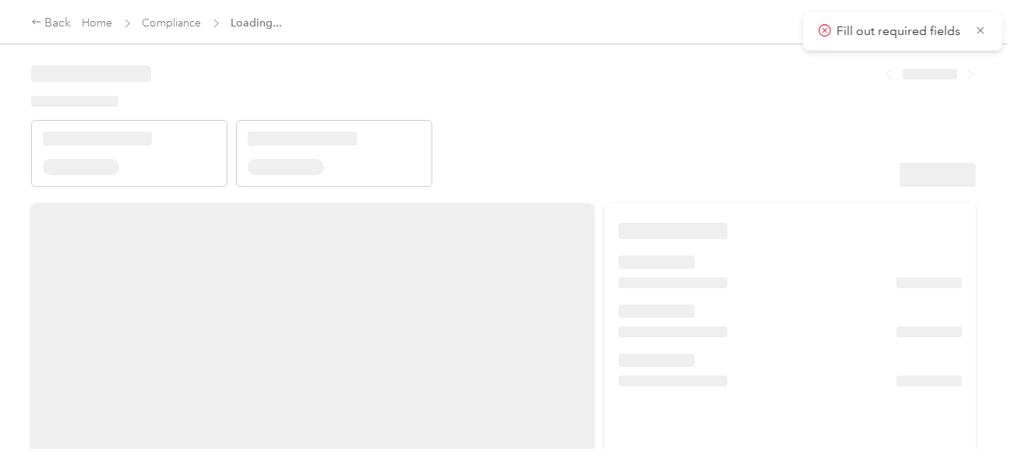
click at [684, 86] on header at bounding box center [503, 121] width 944 height 132
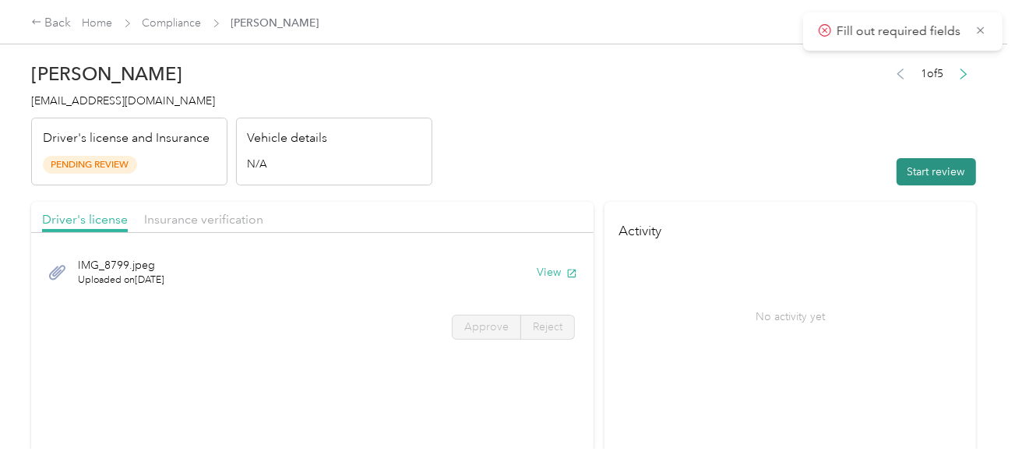
click at [917, 172] on button "Start review" at bounding box center [935, 171] width 79 height 27
click at [723, 137] on header "[PERSON_NAME] [EMAIL_ADDRESS][DOMAIN_NAME] Driver's license and Insurance Pendi…" at bounding box center [503, 120] width 944 height 131
click at [597, 163] on header "[PERSON_NAME] [EMAIL_ADDRESS][DOMAIN_NAME] Driver's license and Insurance Pendi…" at bounding box center [503, 120] width 944 height 131
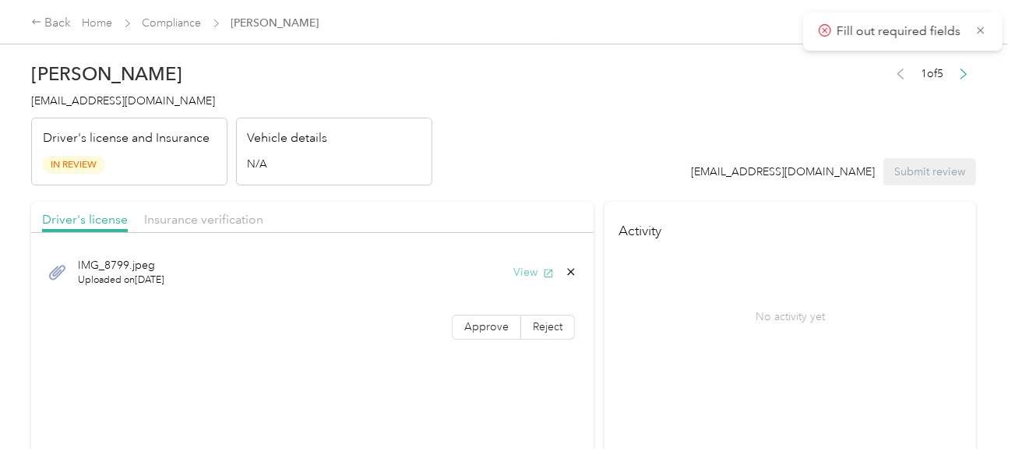
click at [533, 264] on button "View" at bounding box center [533, 272] width 40 height 16
drag, startPoint x: 526, startPoint y: 319, endPoint x: 491, endPoint y: 325, distance: 35.6
click at [526, 319] on label "Reject" at bounding box center [548, 327] width 54 height 25
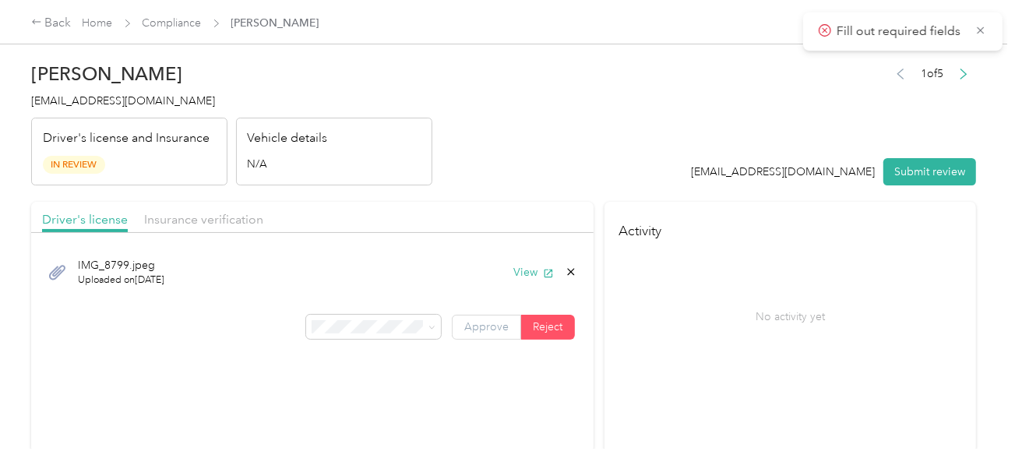
click at [481, 328] on span "Approve" at bounding box center [486, 326] width 44 height 13
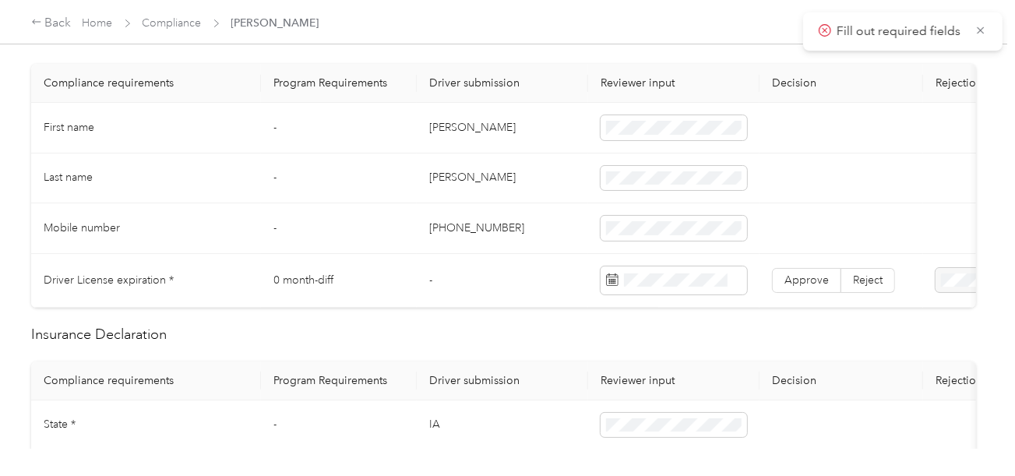
scroll to position [467, 0]
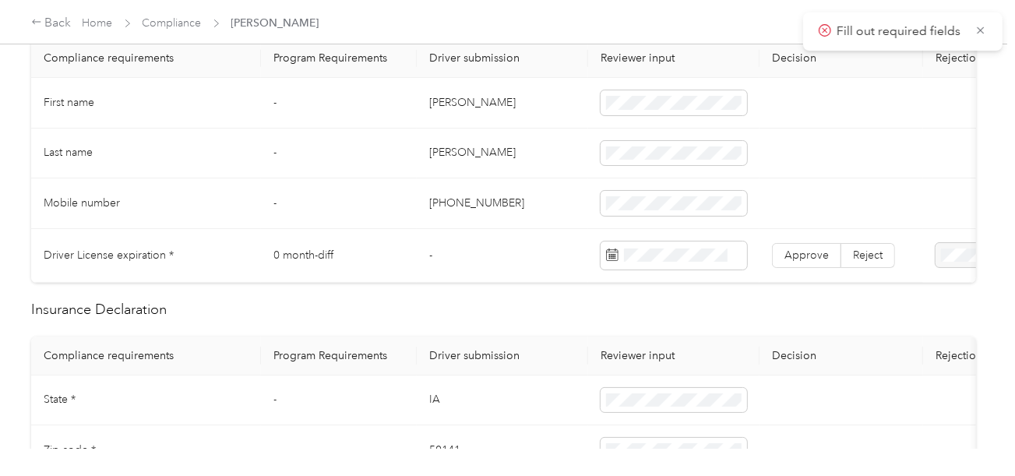
click at [436, 100] on td "[PERSON_NAME]" at bounding box center [502, 103] width 171 height 51
click at [469, 142] on td "[PERSON_NAME]" at bounding box center [502, 153] width 171 height 51
click at [565, 185] on td "[PHONE_NUMBER]" at bounding box center [502, 203] width 171 height 51
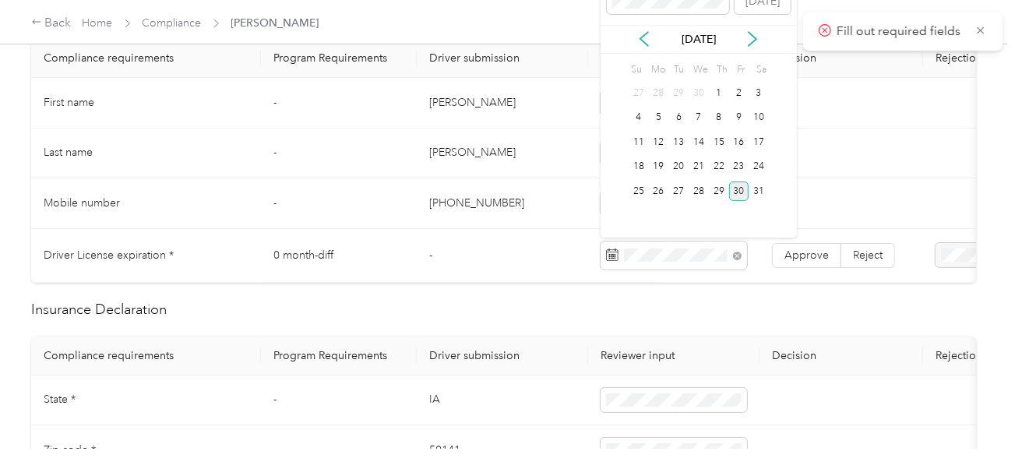
click at [736, 188] on div "30" at bounding box center [739, 190] width 20 height 19
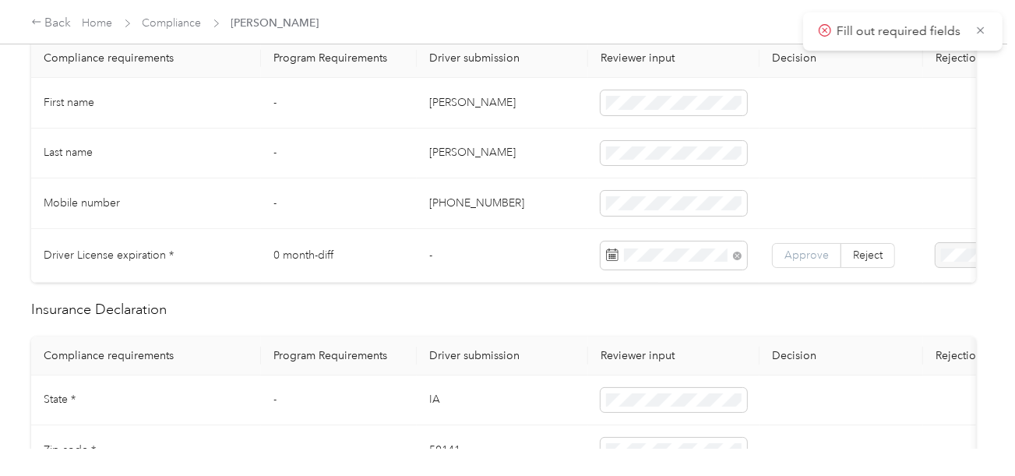
click at [797, 255] on span "Approve" at bounding box center [806, 254] width 44 height 13
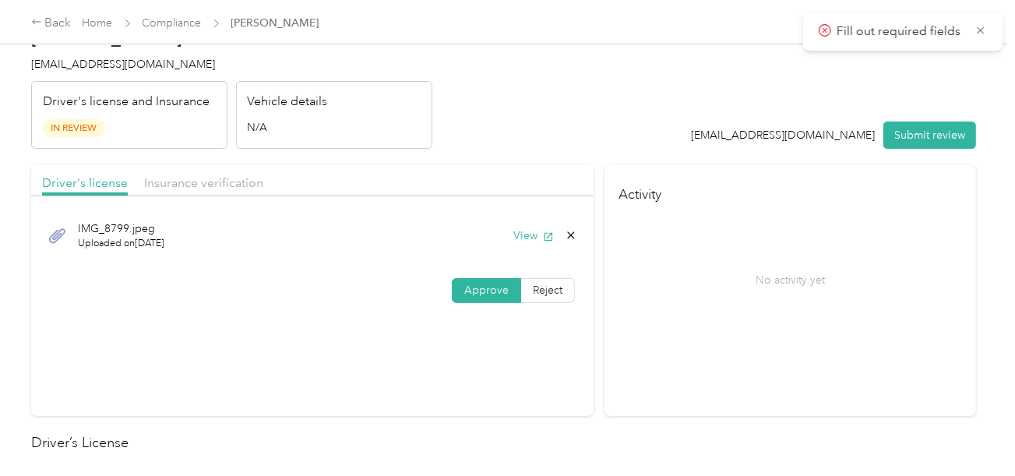
scroll to position [0, 0]
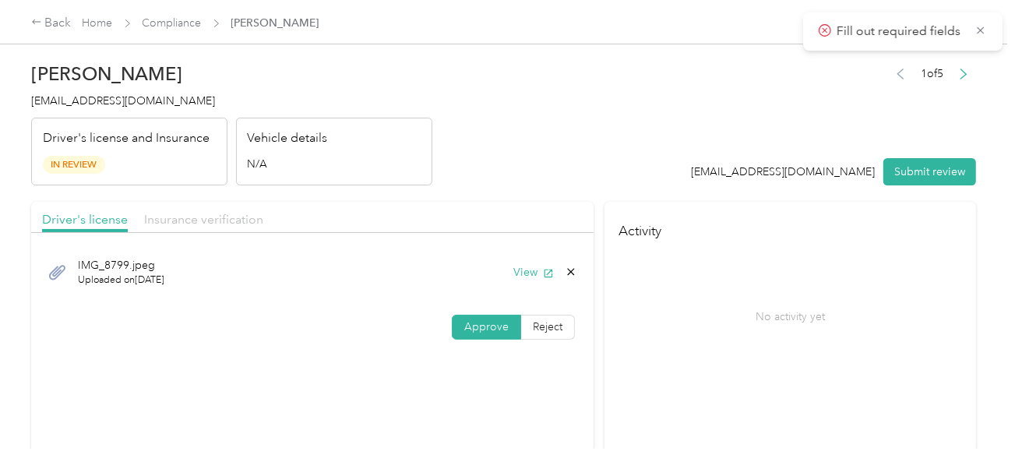
click at [236, 219] on span "Insurance verification" at bounding box center [203, 219] width 119 height 15
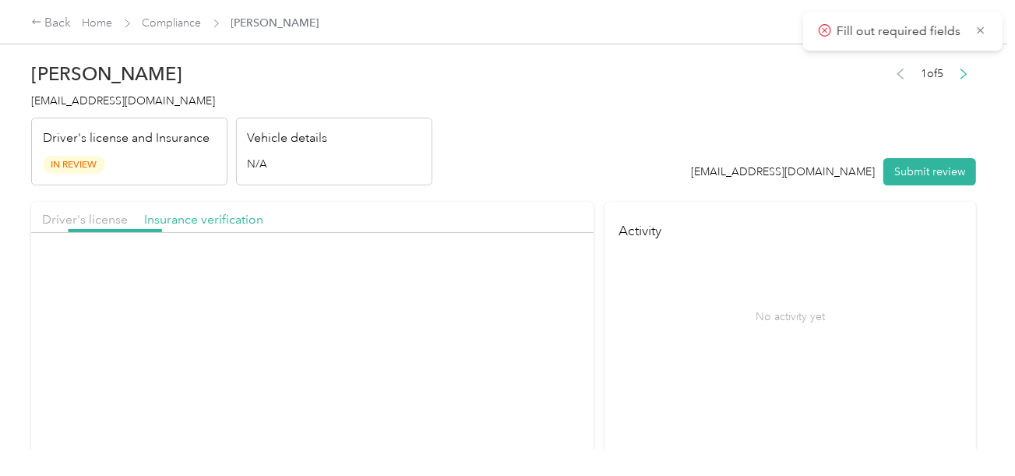
click at [508, 276] on div "IMG_8807.png Uploaded on [DATE] View" at bounding box center [312, 272] width 540 height 52
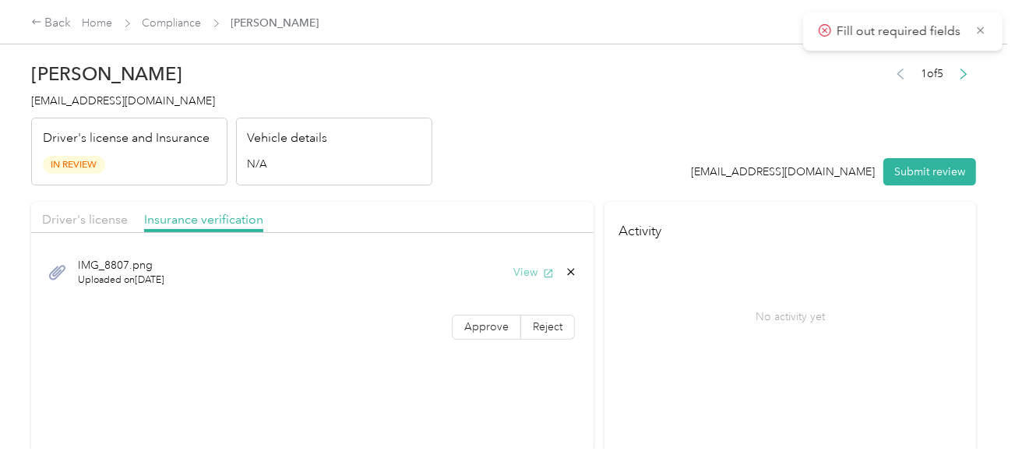
click at [523, 269] on button "View" at bounding box center [533, 272] width 40 height 16
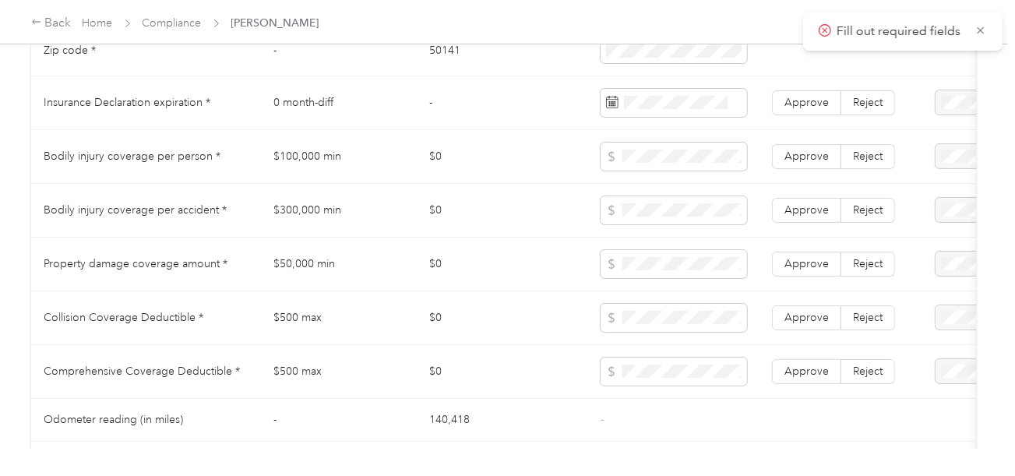
scroll to position [856, 0]
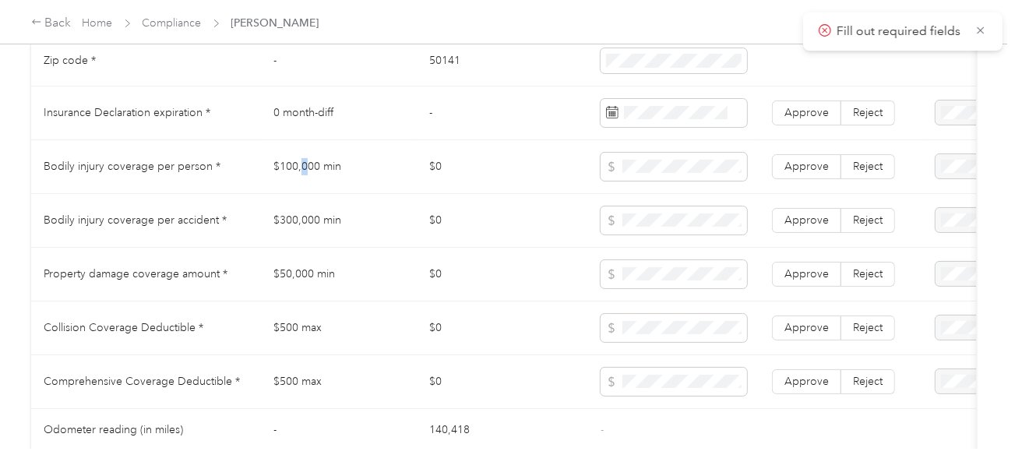
click at [308, 179] on td "$100,000 min" at bounding box center [339, 167] width 156 height 54
click at [433, 227] on td "$0" at bounding box center [502, 221] width 171 height 54
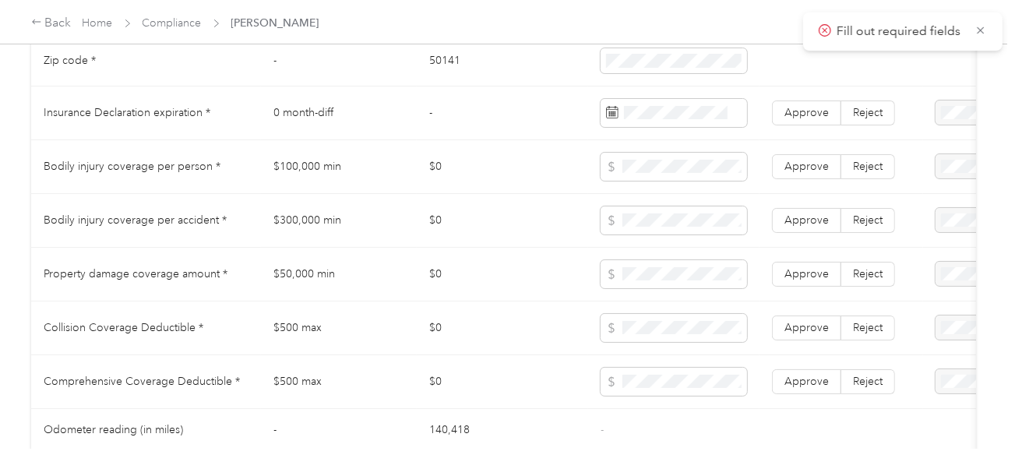
click at [297, 231] on td "$300,000 min" at bounding box center [339, 221] width 156 height 54
click at [440, 280] on td "$0" at bounding box center [502, 275] width 171 height 54
click at [302, 279] on td "$50,000 min" at bounding box center [339, 275] width 156 height 54
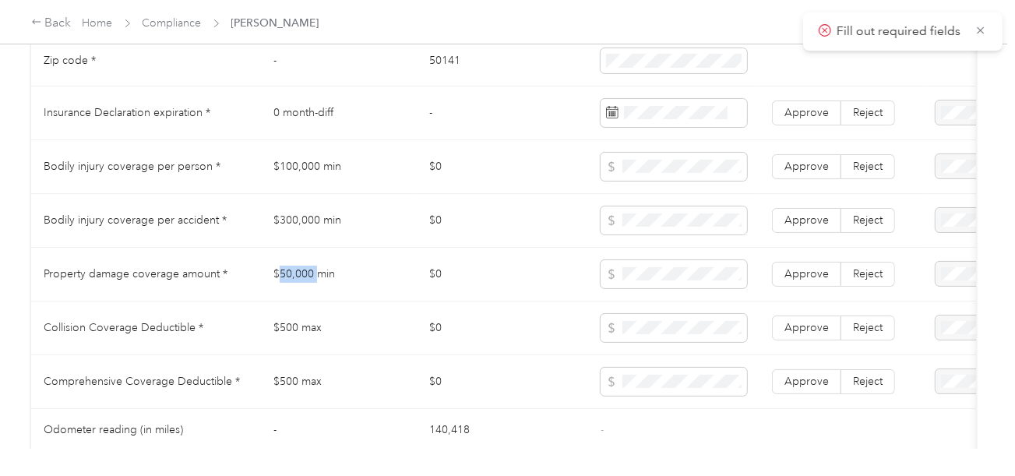
click at [302, 279] on td "$50,000 min" at bounding box center [339, 275] width 156 height 54
click at [578, 174] on tr "Bodily injury coverage per person * $100,000 min $0 Approve Reject" at bounding box center [580, 167] width 1098 height 54
click at [510, 288] on td "$0" at bounding box center [502, 275] width 171 height 54
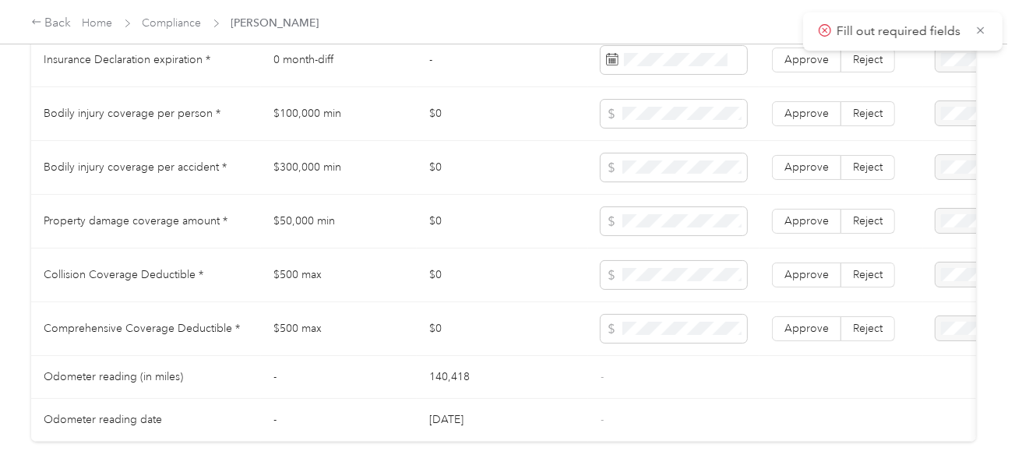
scroll to position [934, 0]
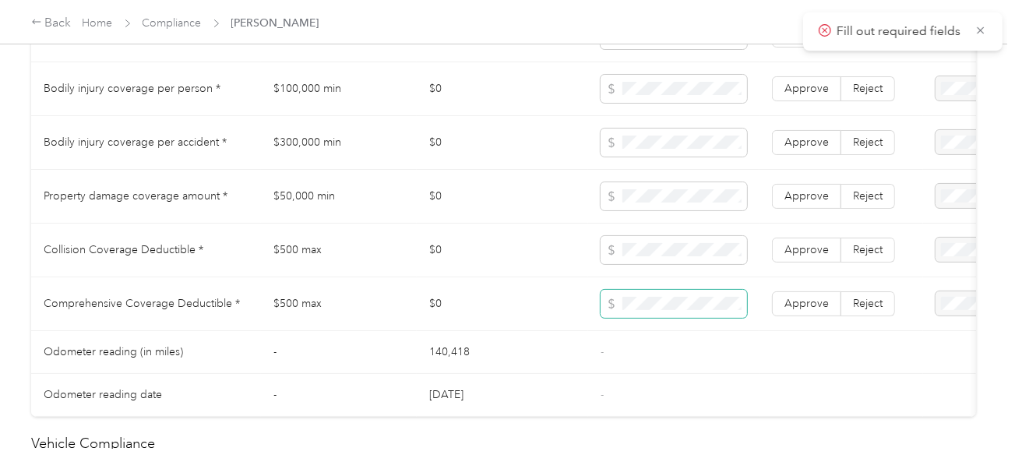
click at [646, 301] on span at bounding box center [673, 304] width 146 height 28
click at [672, 362] on td "-" at bounding box center [673, 352] width 171 height 43
drag, startPoint x: 819, startPoint y: 312, endPoint x: 813, endPoint y: 254, distance: 58.7
click at [819, 310] on span "Approve" at bounding box center [806, 303] width 44 height 13
click at [813, 254] on span "Approve" at bounding box center [806, 249] width 44 height 13
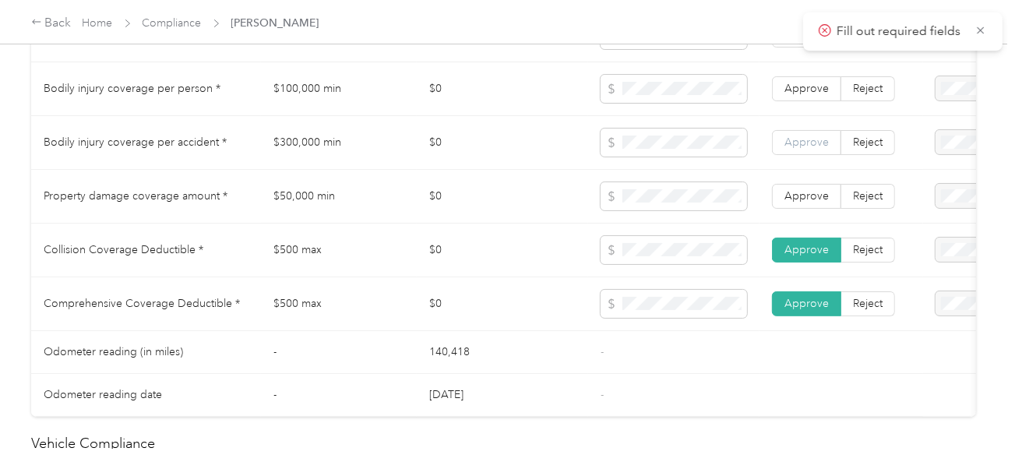
drag, startPoint x: 770, startPoint y: 205, endPoint x: 789, endPoint y: 154, distance: 54.2
click at [771, 204] on td "Approve Reject" at bounding box center [841, 197] width 164 height 54
click at [789, 149] on span "Approve" at bounding box center [806, 141] width 44 height 13
drag, startPoint x: 799, startPoint y: 93, endPoint x: 803, endPoint y: 175, distance: 81.8
click at [801, 95] on span "Approve" at bounding box center [806, 88] width 44 height 13
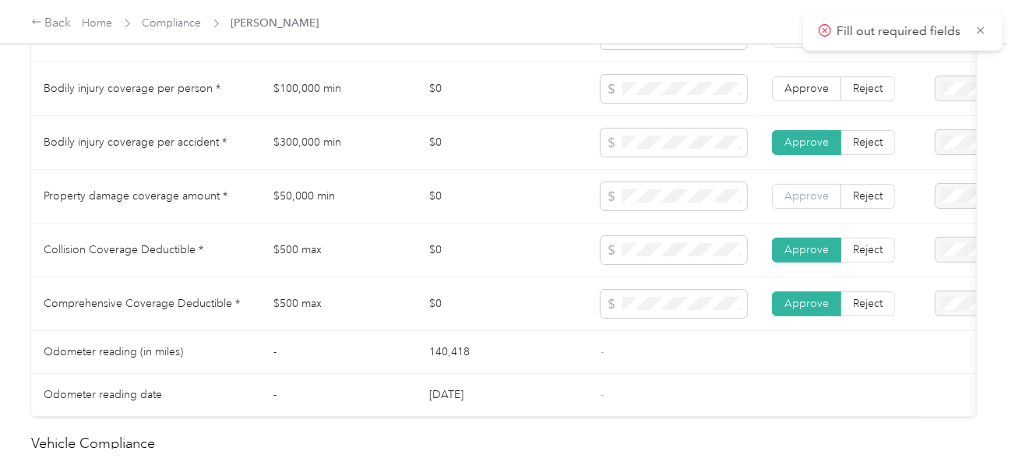
click at [807, 197] on span "Approve" at bounding box center [806, 195] width 44 height 13
click at [808, 200] on span "Approve" at bounding box center [806, 195] width 44 height 13
click at [793, 95] on span "Approve" at bounding box center [806, 88] width 44 height 13
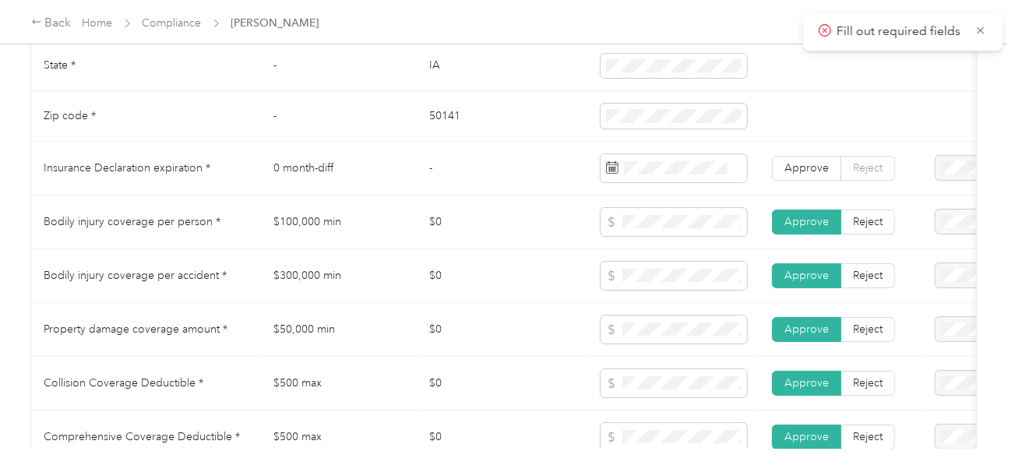
scroll to position [779, 0]
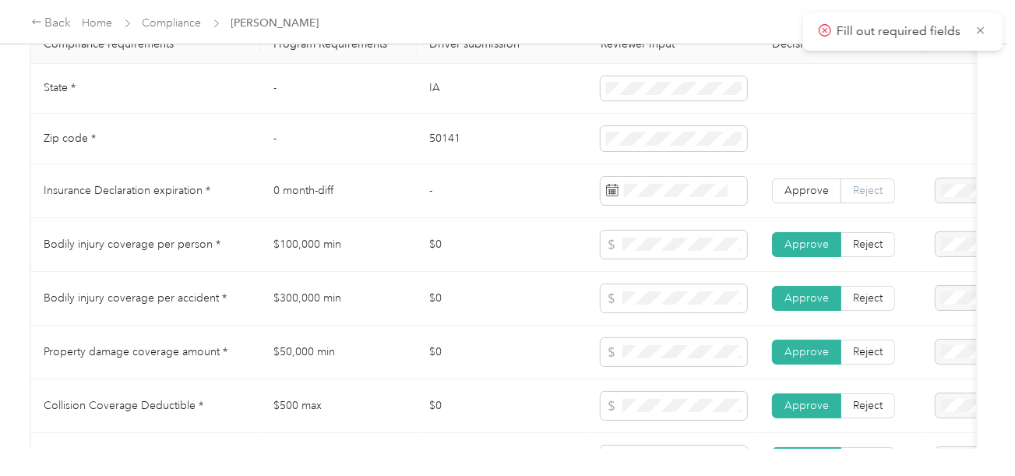
click at [867, 196] on span "Reject" at bounding box center [868, 190] width 30 height 13
click at [933, 261] on span "Insurance expiration missing from uploaded Insurance Policy doc" at bounding box center [941, 250] width 100 height 62
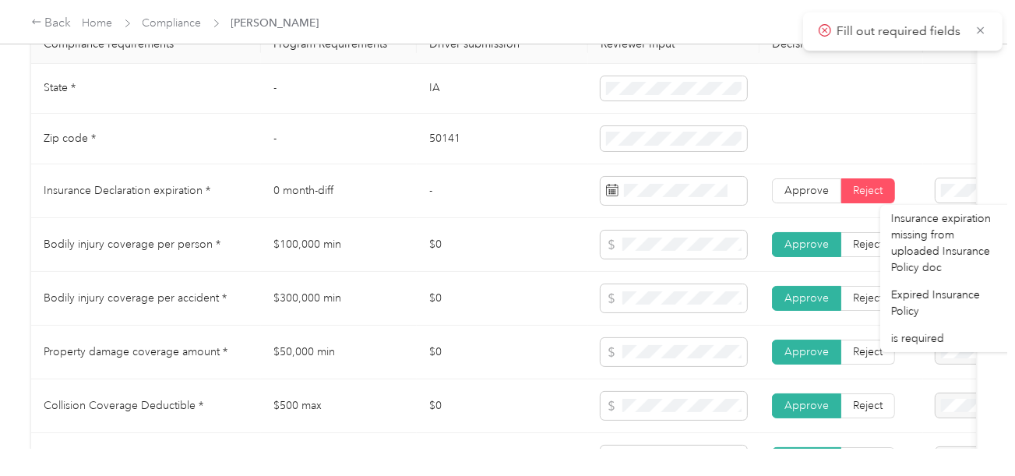
scroll to position [1479, 0]
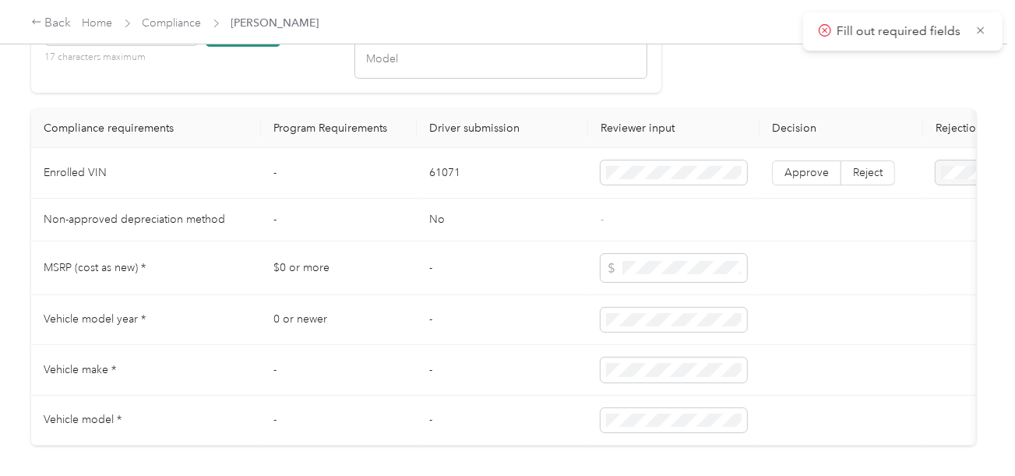
click at [235, 47] on button "Check VIN" at bounding box center [243, 32] width 75 height 27
click at [781, 183] on label "Approve" at bounding box center [806, 172] width 69 height 25
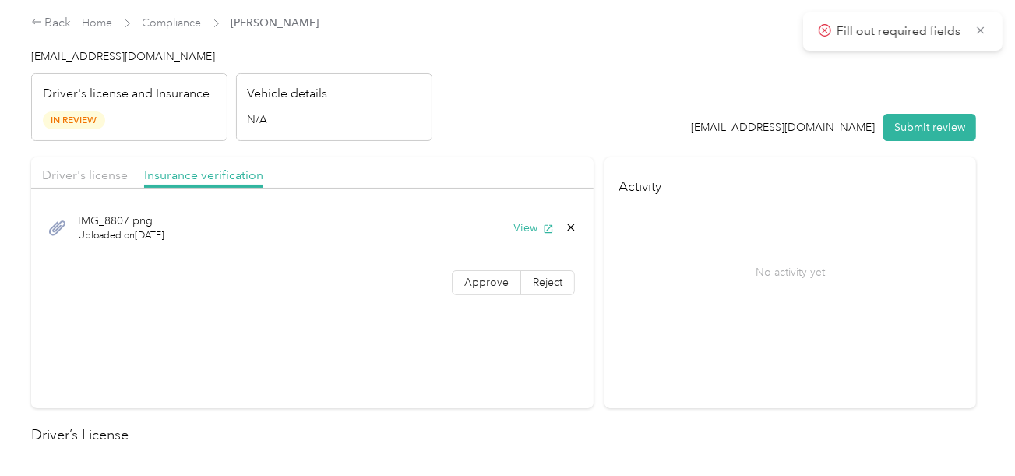
scroll to position [0, 0]
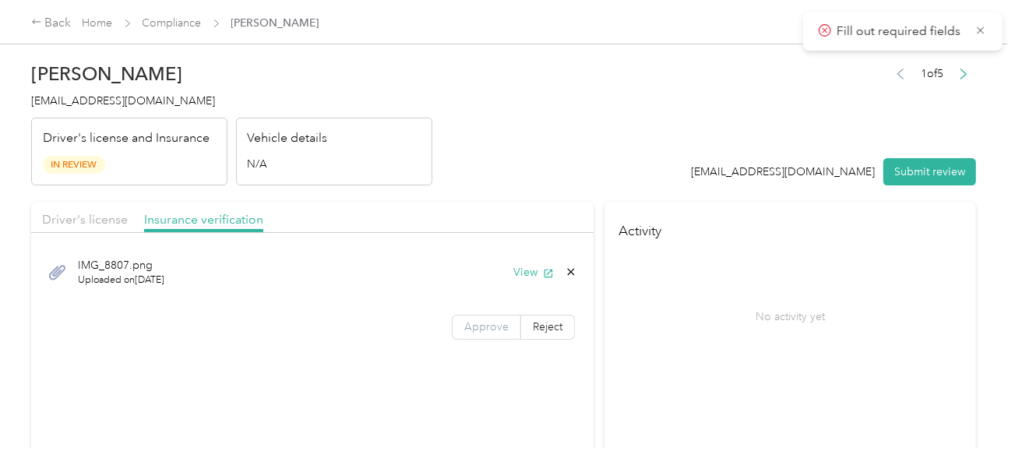
drag, startPoint x: 566, startPoint y: 322, endPoint x: 472, endPoint y: 324, distance: 94.2
click at [565, 323] on label "Reject" at bounding box center [548, 327] width 54 height 25
drag, startPoint x: 382, startPoint y: 216, endPoint x: 602, endPoint y: 170, distance: 225.2
click at [382, 215] on span "Name not shown as insured driver" at bounding box center [363, 220] width 97 height 30
drag, startPoint x: 602, startPoint y: 170, endPoint x: 839, endPoint y: 188, distance: 238.1
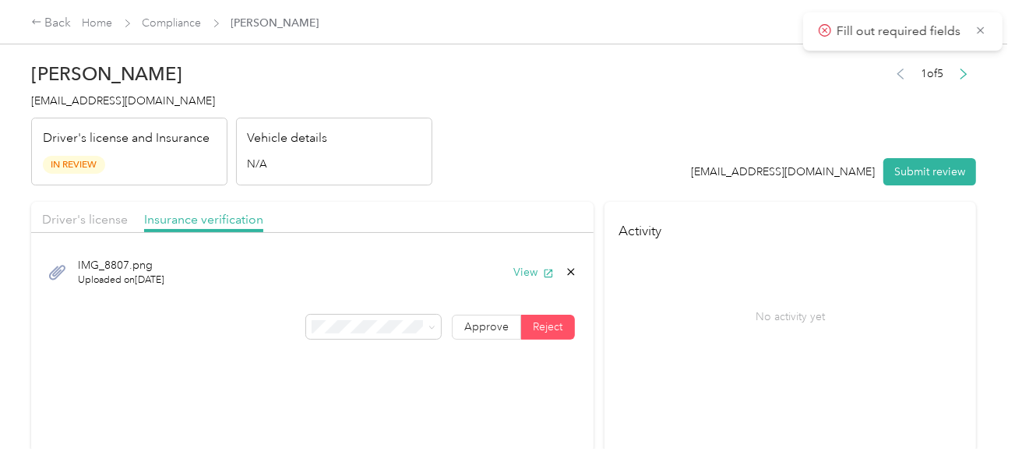
click at [611, 170] on header "[PERSON_NAME] [EMAIL_ADDRESS][DOMAIN_NAME] Driver's license and Insurance In Re…" at bounding box center [503, 120] width 944 height 131
click at [912, 173] on button "Submit review" at bounding box center [929, 171] width 93 height 27
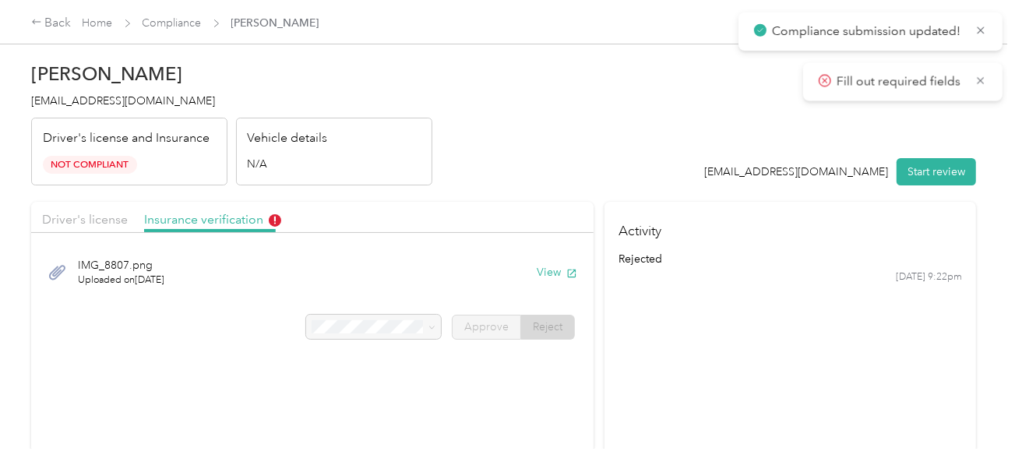
click at [64, 100] on span "[EMAIL_ADDRESS][DOMAIN_NAME]" at bounding box center [123, 100] width 184 height 13
click at [160, 101] on span "[EMAIL_ADDRESS][DOMAIN_NAME]" at bounding box center [123, 100] width 184 height 13
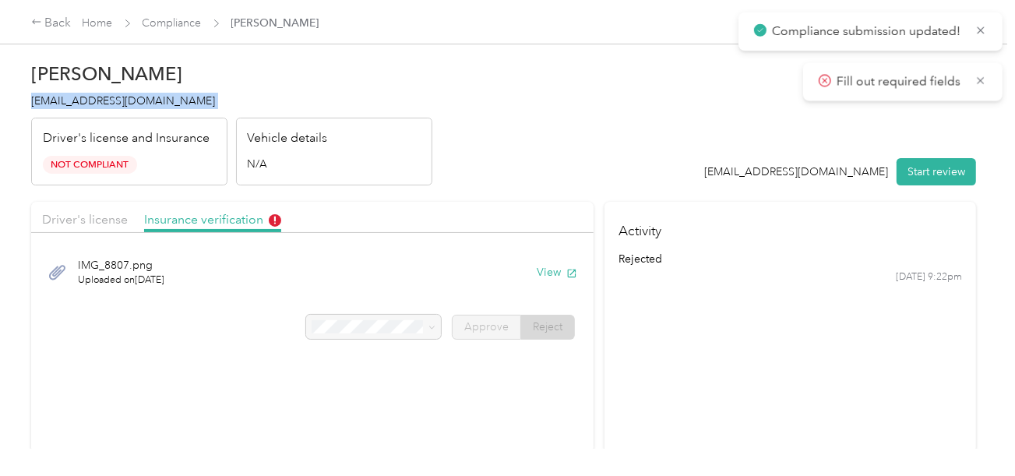
click at [160, 101] on span "[EMAIL_ADDRESS][DOMAIN_NAME]" at bounding box center [123, 100] width 184 height 13
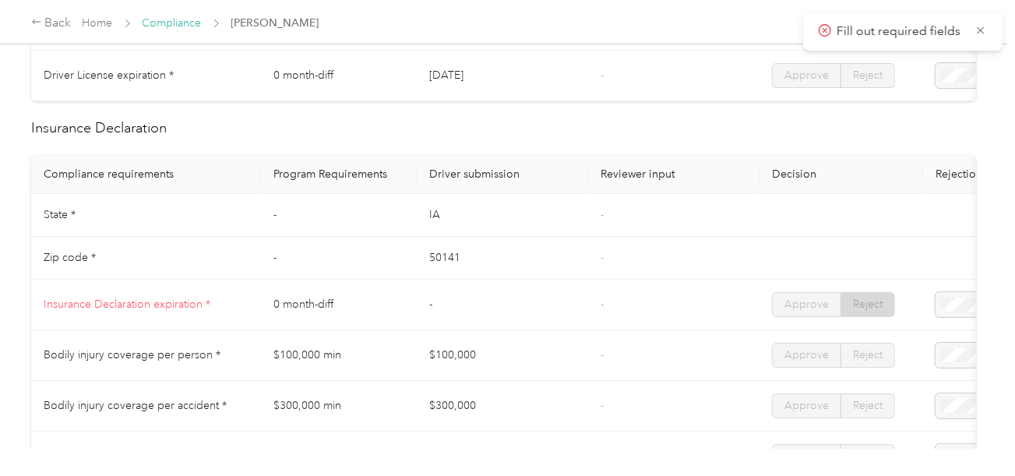
scroll to position [234, 0]
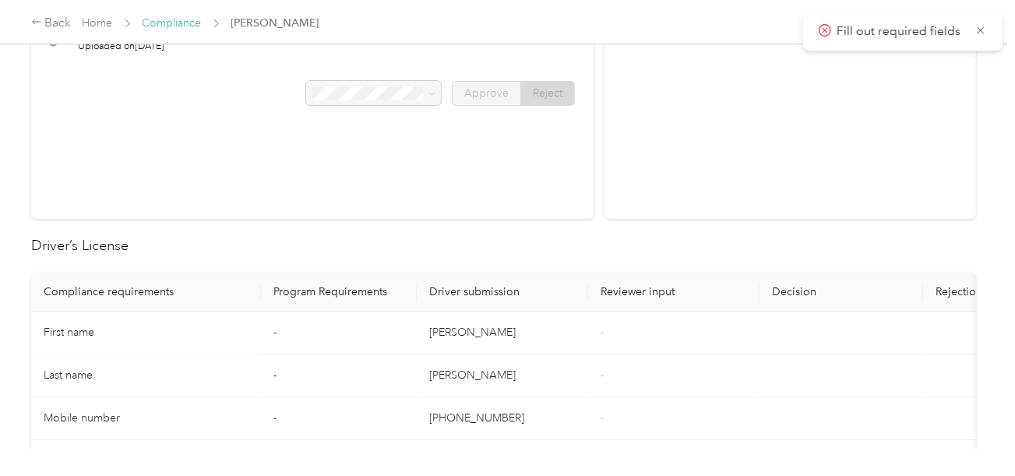
click at [181, 27] on link "Compliance" at bounding box center [171, 22] width 59 height 13
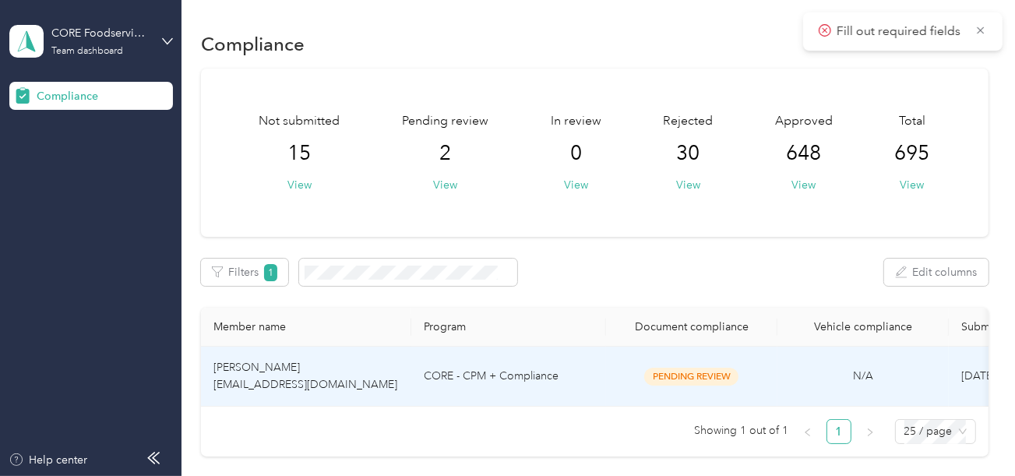
click at [512, 392] on td "CORE - CPM + Compliance" at bounding box center [508, 376] width 195 height 60
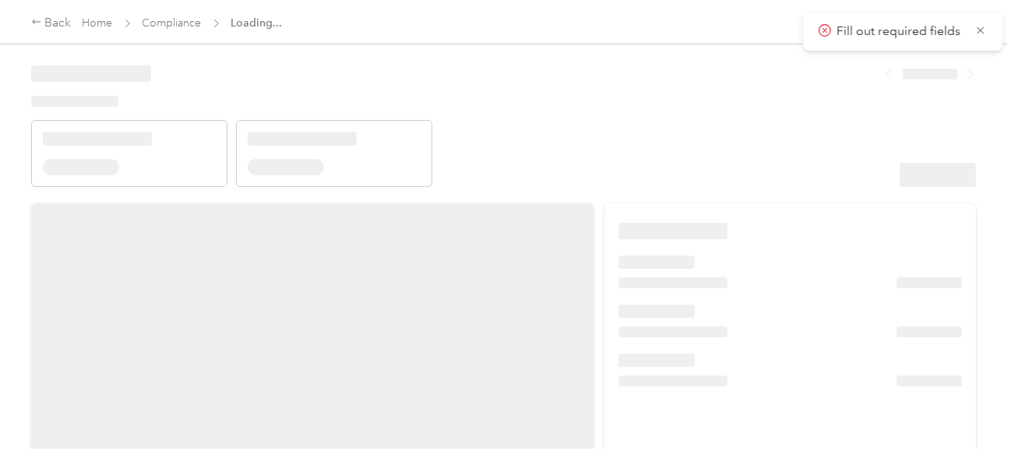
click at [678, 124] on header at bounding box center [503, 121] width 944 height 132
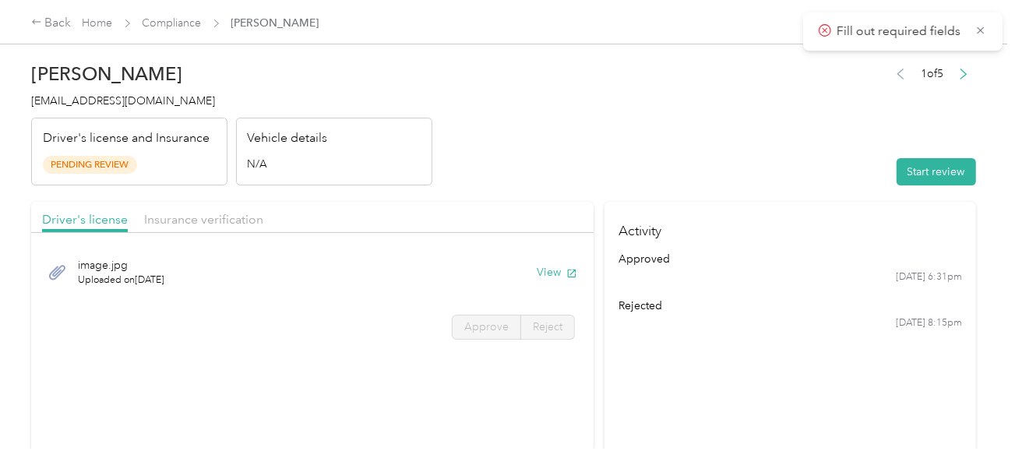
drag, startPoint x: 935, startPoint y: 174, endPoint x: 599, endPoint y: 118, distance: 341.0
click at [935, 174] on button "Start review" at bounding box center [935, 171] width 79 height 27
click at [594, 118] on header "[PERSON_NAME] [EMAIL_ADDRESS][DOMAIN_NAME] Driver's license and Insurance Pendi…" at bounding box center [503, 120] width 944 height 131
click at [413, 141] on div "Vehicle details N/A" at bounding box center [334, 152] width 196 height 69
click at [541, 273] on button "View" at bounding box center [556, 272] width 40 height 16
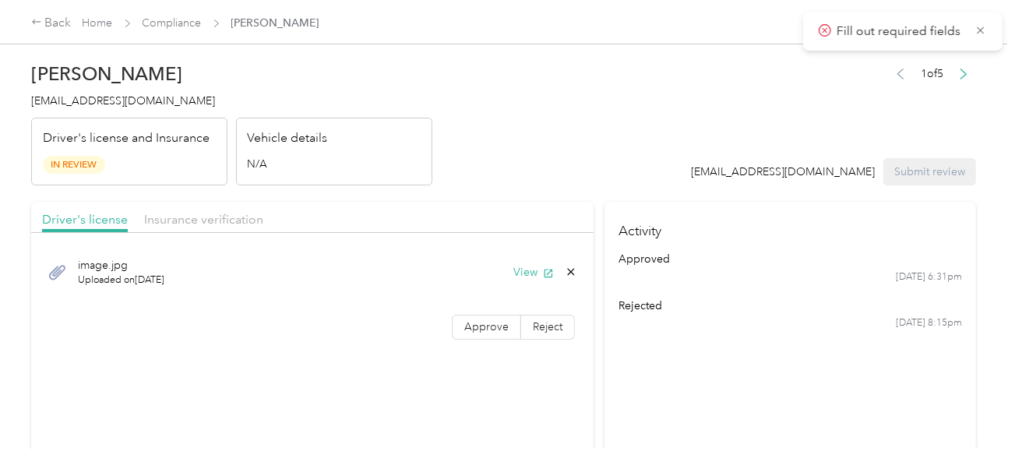
click at [438, 334] on div "Approve Reject" at bounding box center [312, 327] width 562 height 25
click at [458, 334] on label "Approve" at bounding box center [486, 327] width 69 height 25
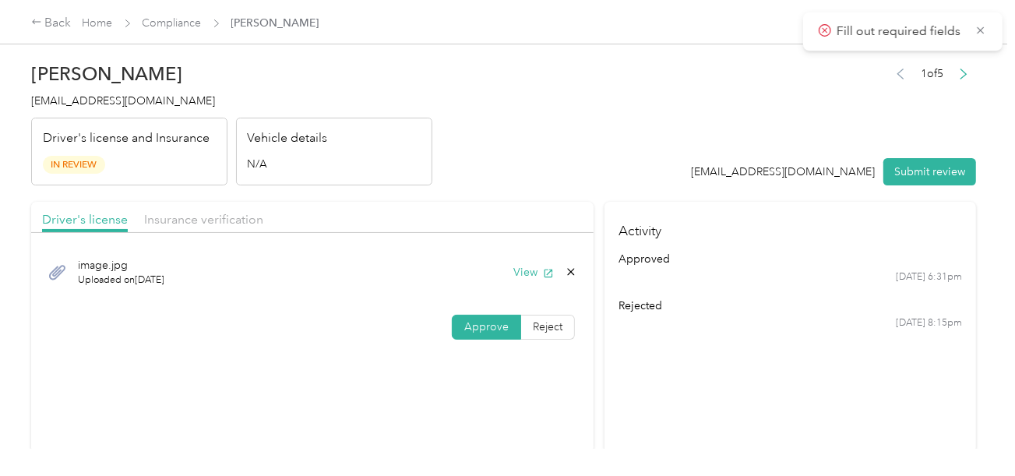
scroll to position [389, 0]
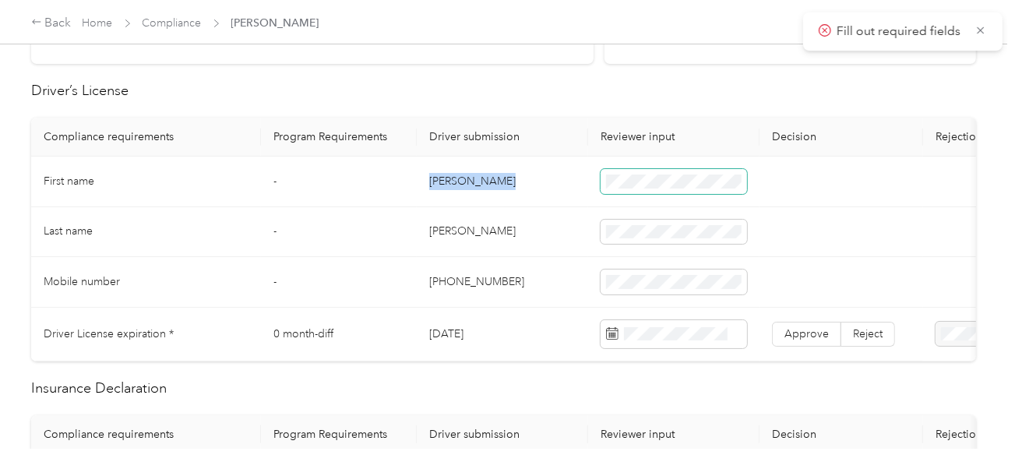
drag, startPoint x: 411, startPoint y: 175, endPoint x: 737, endPoint y: 188, distance: 326.5
click at [592, 175] on tr "First name - [PERSON_NAME]" at bounding box center [580, 181] width 1098 height 51
click at [737, 188] on span at bounding box center [673, 181] width 146 height 25
click at [532, 244] on td "[PERSON_NAME]" at bounding box center [502, 232] width 171 height 51
click at [450, 232] on td "[PERSON_NAME]" at bounding box center [502, 232] width 171 height 51
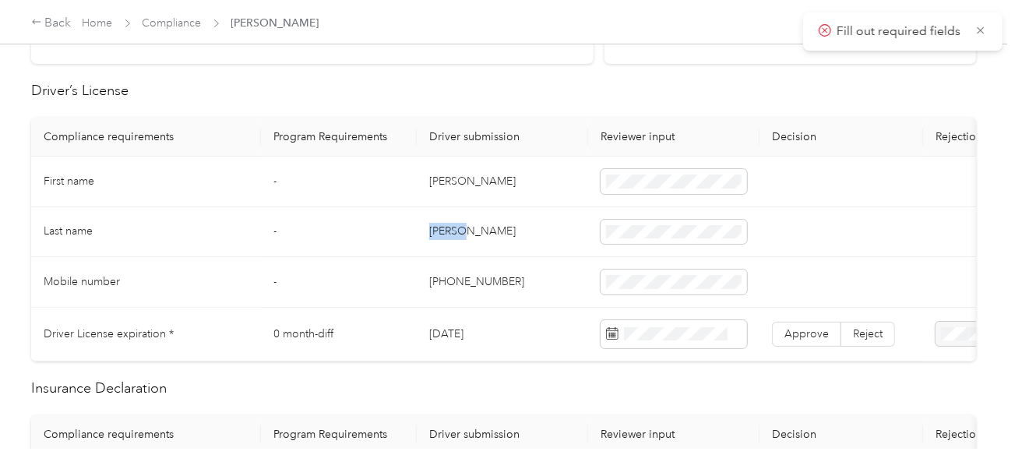
click at [450, 232] on td "[PERSON_NAME]" at bounding box center [502, 232] width 171 height 51
click at [517, 269] on td "[PHONE_NUMBER]" at bounding box center [502, 282] width 171 height 51
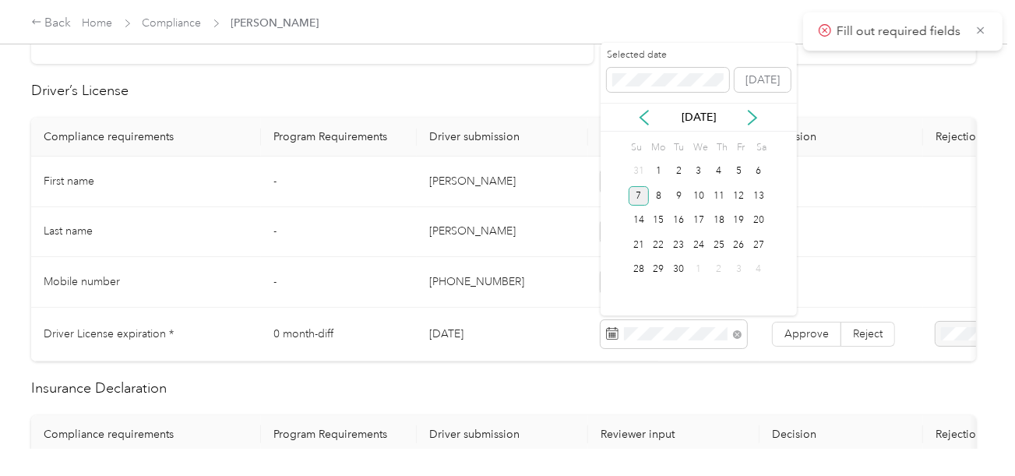
click at [639, 188] on div "7" at bounding box center [638, 195] width 20 height 19
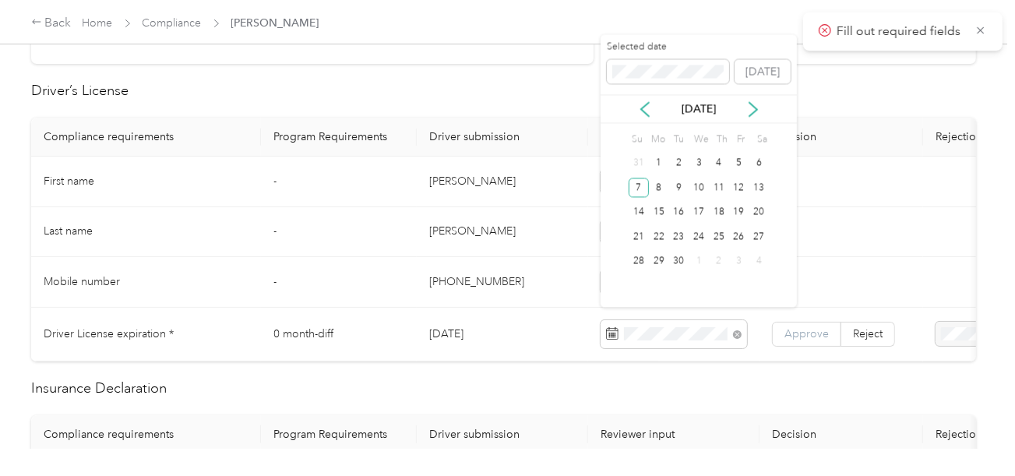
click at [818, 334] on span "Approve" at bounding box center [806, 333] width 44 height 13
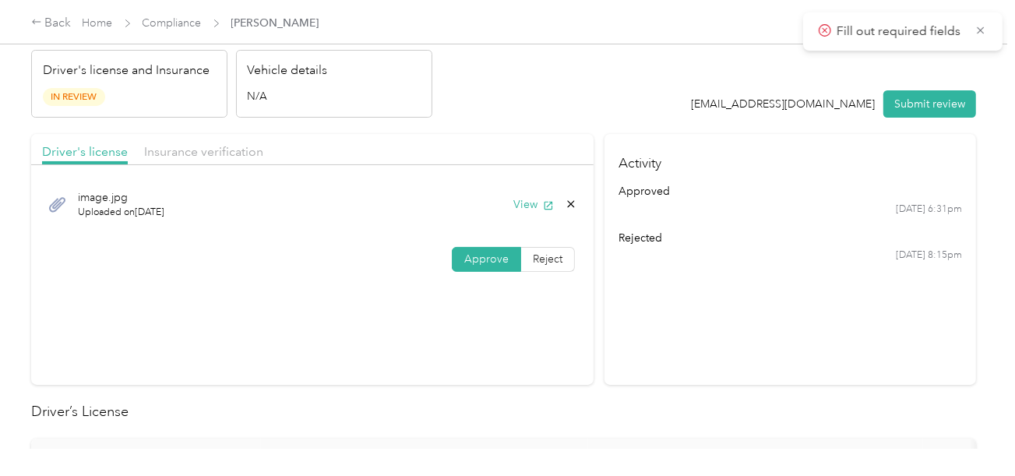
scroll to position [0, 0]
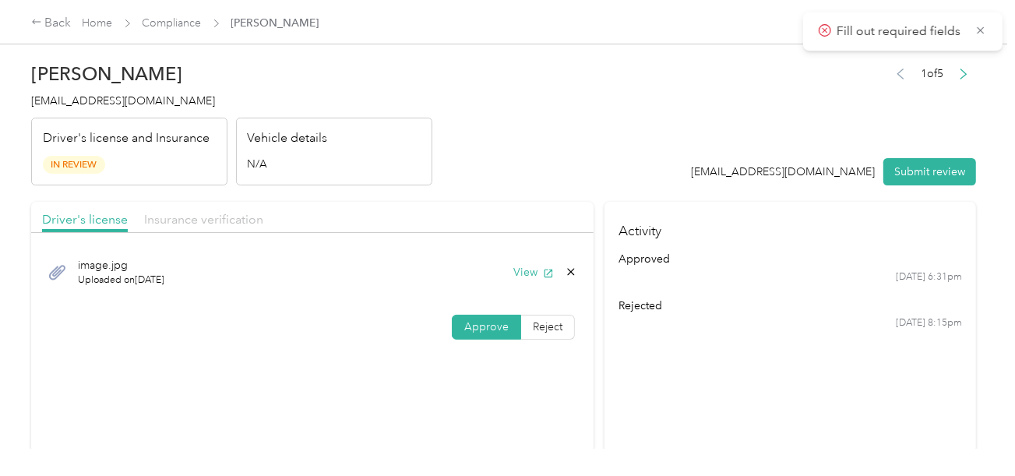
drag, startPoint x: 206, startPoint y: 214, endPoint x: 531, endPoint y: 177, distance: 326.8
click at [213, 212] on span "Insurance verification" at bounding box center [203, 219] width 119 height 15
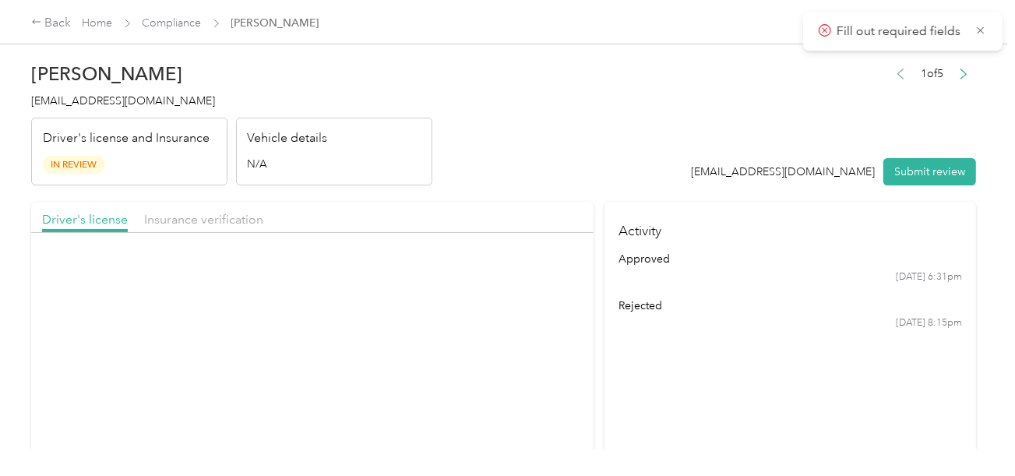
drag, startPoint x: 531, startPoint y: 177, endPoint x: 547, endPoint y: 225, distance: 51.0
click at [535, 183] on header "[PERSON_NAME] [PERSON_NAME][EMAIL_ADDRESS][DOMAIN_NAME] Driver's license and In…" at bounding box center [503, 120] width 944 height 131
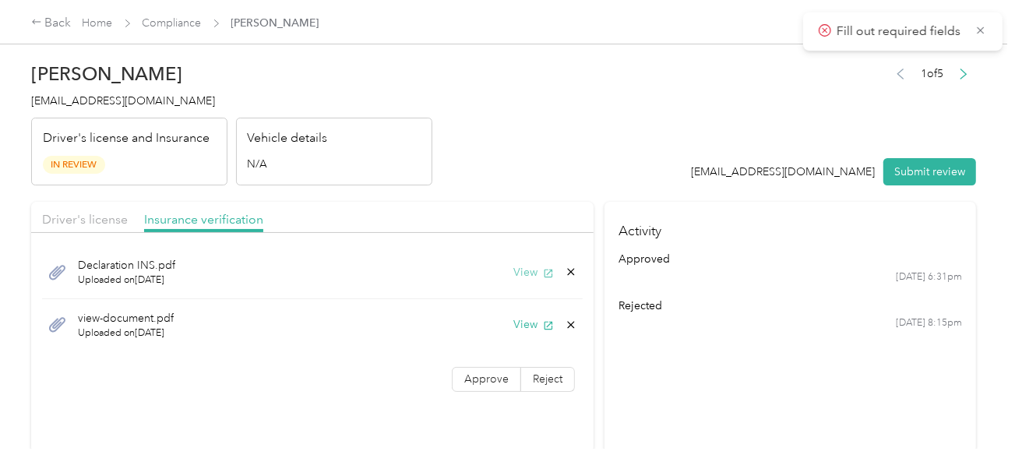
click at [520, 269] on button "View" at bounding box center [533, 272] width 40 height 16
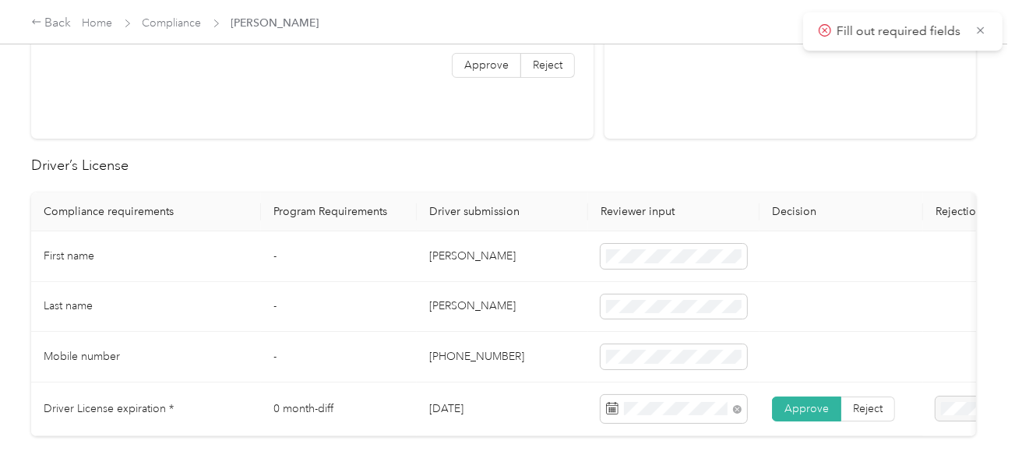
scroll to position [623, 0]
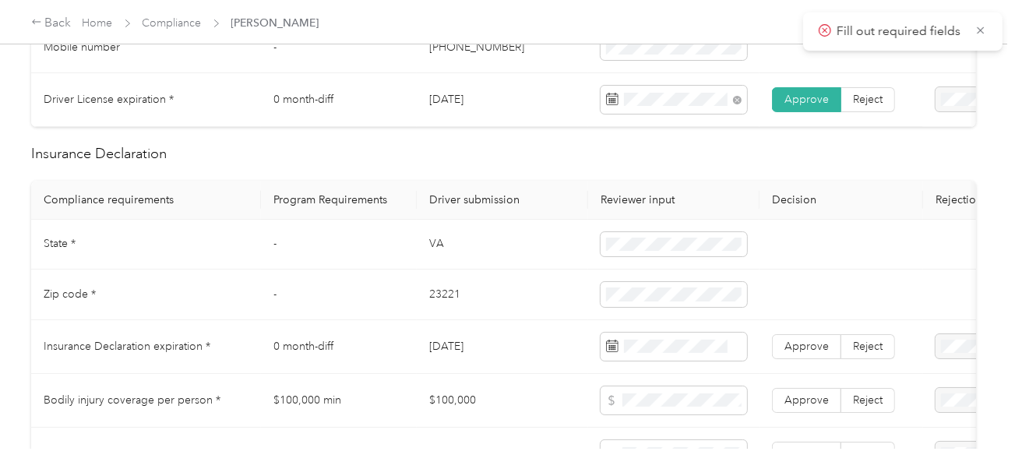
click at [426, 255] on td "VA" at bounding box center [502, 245] width 171 height 51
click at [444, 300] on td "23221" at bounding box center [502, 294] width 171 height 51
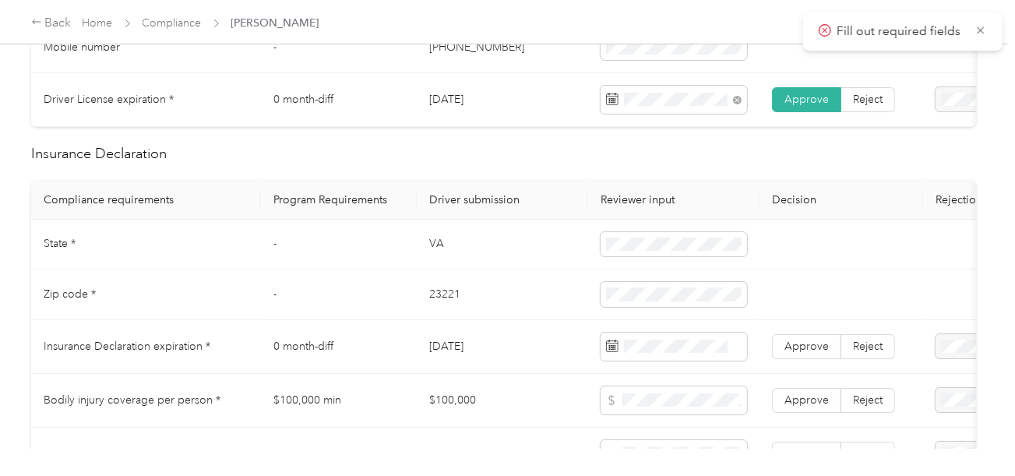
drag, startPoint x: 540, startPoint y: 330, endPoint x: 1001, endPoint y: 330, distance: 460.9
click at [547, 330] on td "[DATE]" at bounding box center [502, 347] width 171 height 54
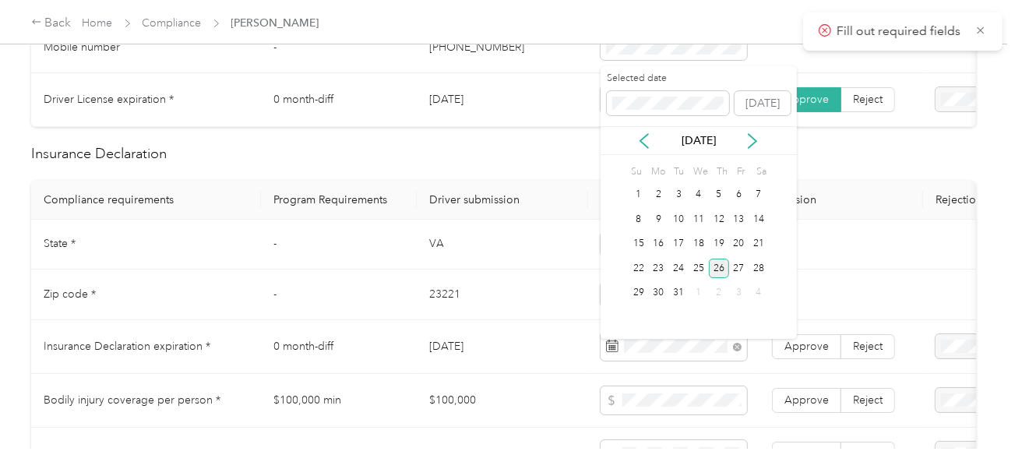
click at [720, 269] on div "26" at bounding box center [719, 267] width 20 height 19
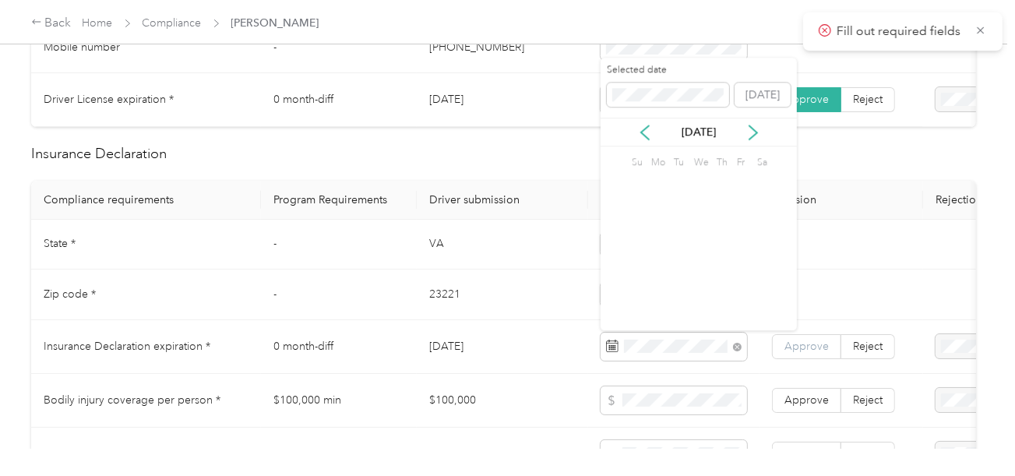
click at [788, 353] on span "Approve" at bounding box center [806, 345] width 44 height 13
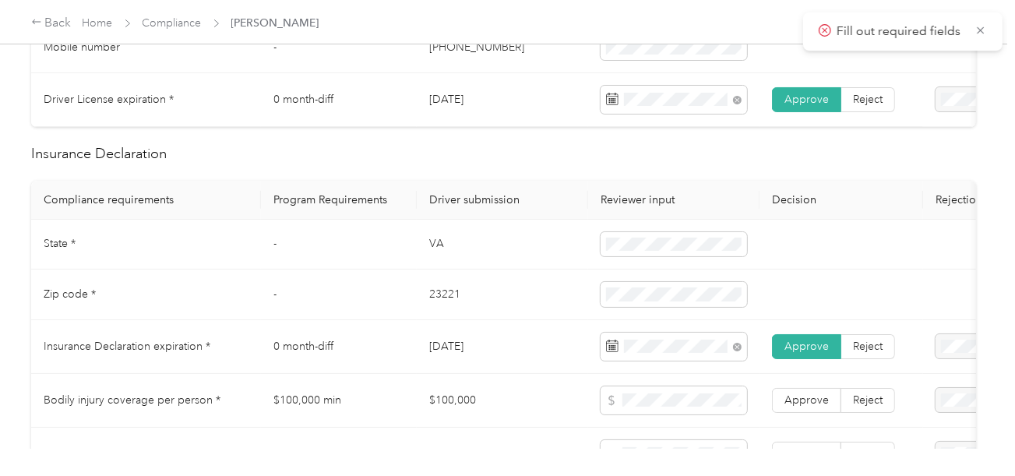
scroll to position [1323, 0]
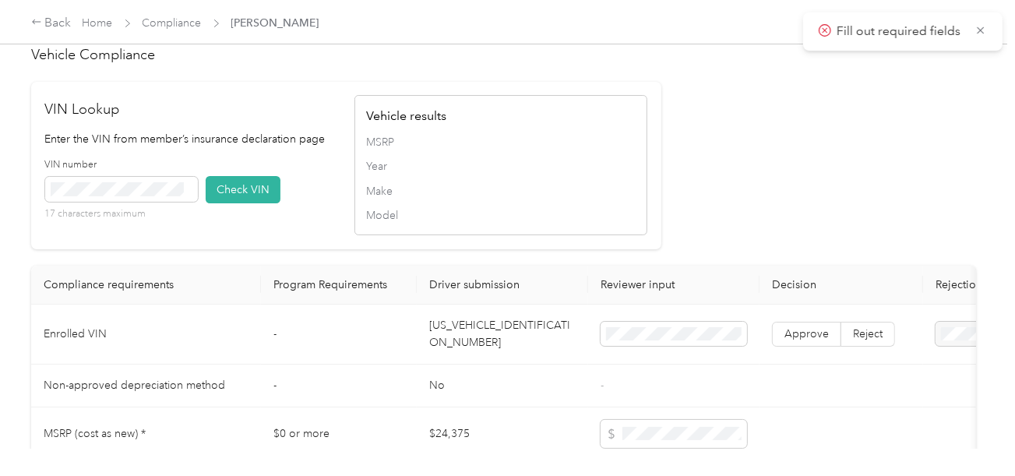
click at [474, 345] on td "[US_VEHICLE_IDENTIFICATION_NUMBER]" at bounding box center [502, 334] width 171 height 60
drag, startPoint x: 258, startPoint y: 203, endPoint x: 819, endPoint y: 230, distance: 561.2
click at [260, 203] on button "Check VIN" at bounding box center [243, 189] width 75 height 27
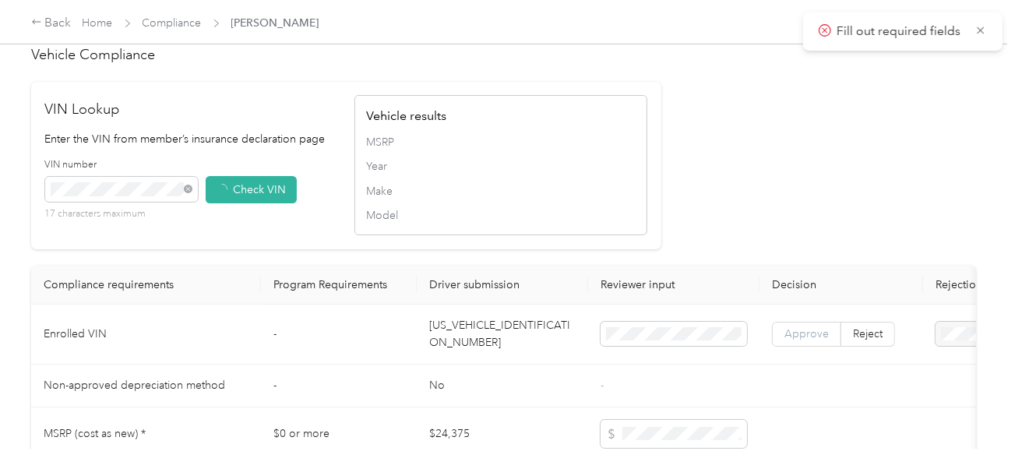
click at [809, 340] on span "Approve" at bounding box center [806, 333] width 44 height 13
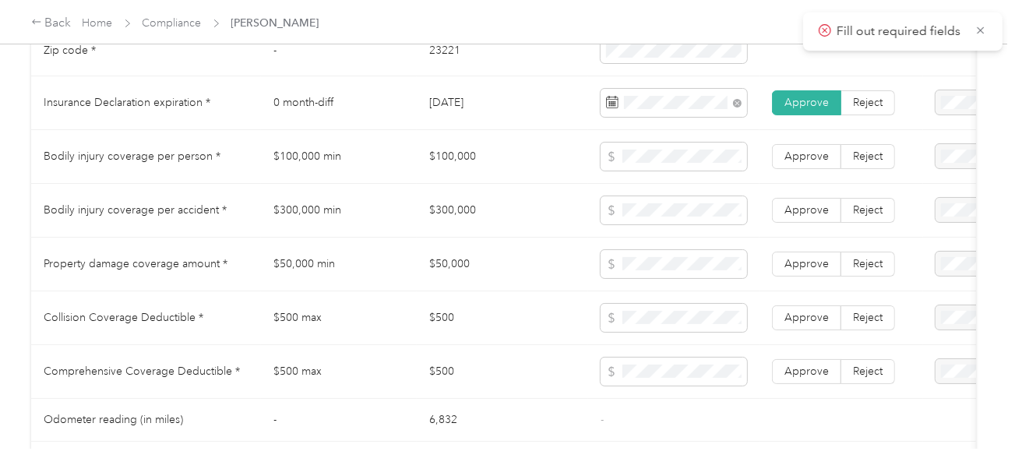
scroll to position [852, 0]
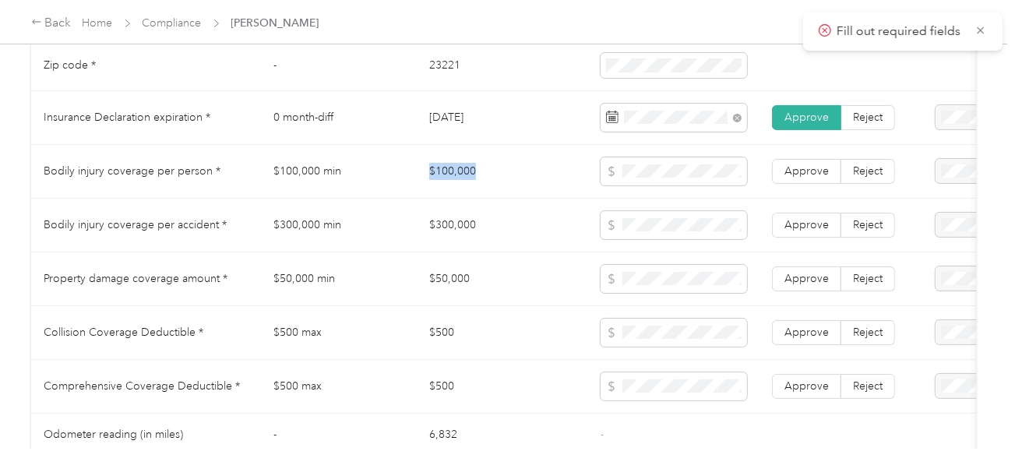
drag, startPoint x: 427, startPoint y: 193, endPoint x: 596, endPoint y: 191, distance: 168.2
click at [528, 191] on td "$100,000" at bounding box center [502, 172] width 171 height 54
click at [626, 185] on span at bounding box center [673, 171] width 146 height 28
drag, startPoint x: 417, startPoint y: 241, endPoint x: 614, endPoint y: 239, distance: 197.0
click at [519, 241] on td "$300,000" at bounding box center [502, 226] width 171 height 54
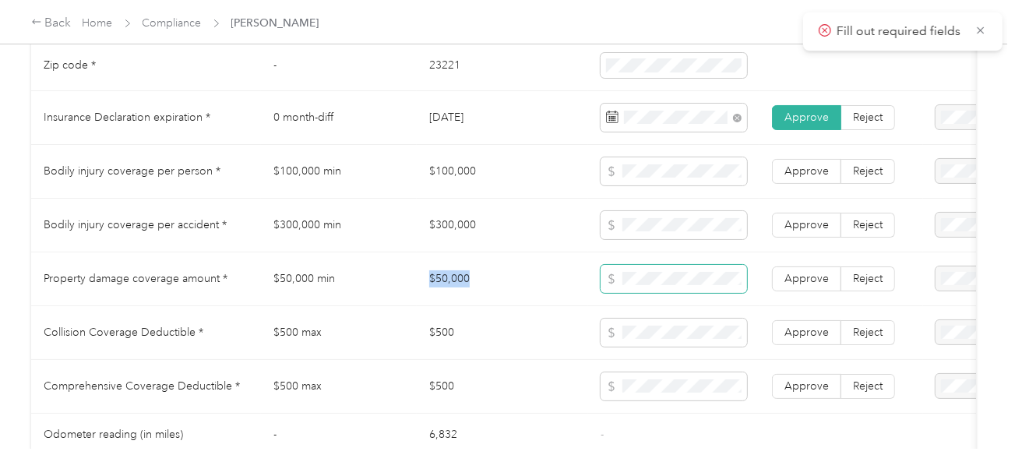
drag, startPoint x: 450, startPoint y: 287, endPoint x: 710, endPoint y: 273, distance: 260.5
click at [536, 289] on tr "Property damage coverage amount * $50,000 min $50,000 Approve Reject" at bounding box center [580, 279] width 1098 height 54
click at [710, 273] on span at bounding box center [673, 279] width 146 height 28
click at [772, 280] on label "Approve" at bounding box center [806, 278] width 69 height 25
click at [782, 224] on label "Approve" at bounding box center [806, 225] width 69 height 25
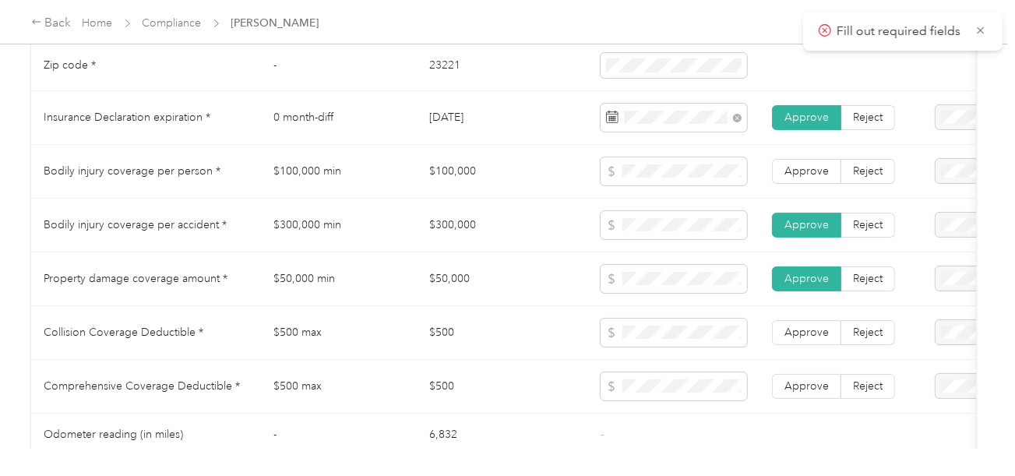
click at [786, 195] on td "Approve Reject" at bounding box center [841, 172] width 164 height 54
click at [797, 174] on span "Approve" at bounding box center [806, 170] width 44 height 13
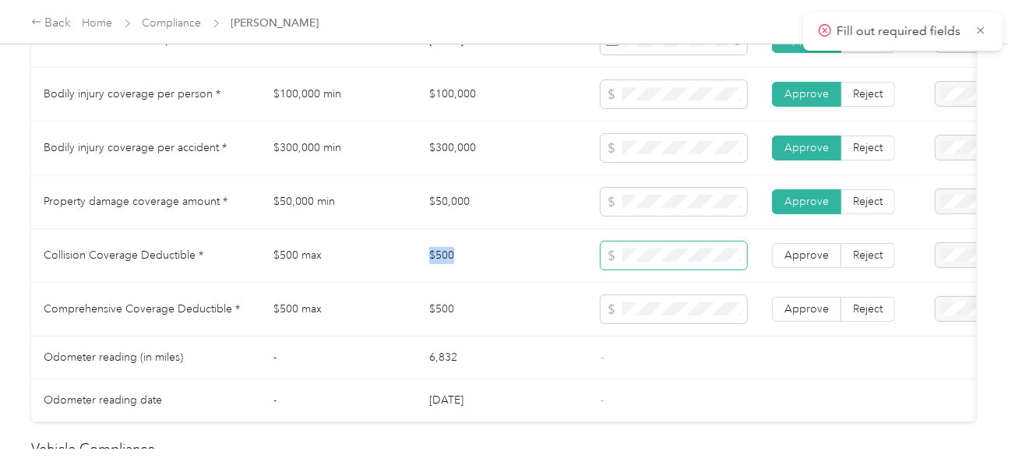
drag, startPoint x: 430, startPoint y: 255, endPoint x: 617, endPoint y: 255, distance: 186.9
click at [496, 255] on td "$500" at bounding box center [502, 256] width 171 height 54
click at [622, 255] on span at bounding box center [673, 255] width 146 height 28
drag, startPoint x: 791, startPoint y: 311, endPoint x: 797, endPoint y: 267, distance: 44.8
click at [792, 311] on span "Approve" at bounding box center [806, 308] width 44 height 13
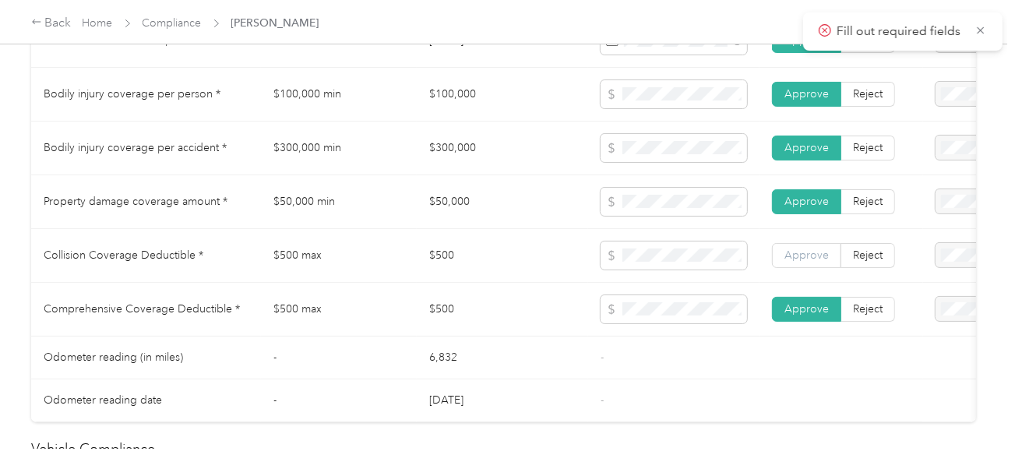
click at [797, 262] on span "Approve" at bounding box center [806, 254] width 44 height 13
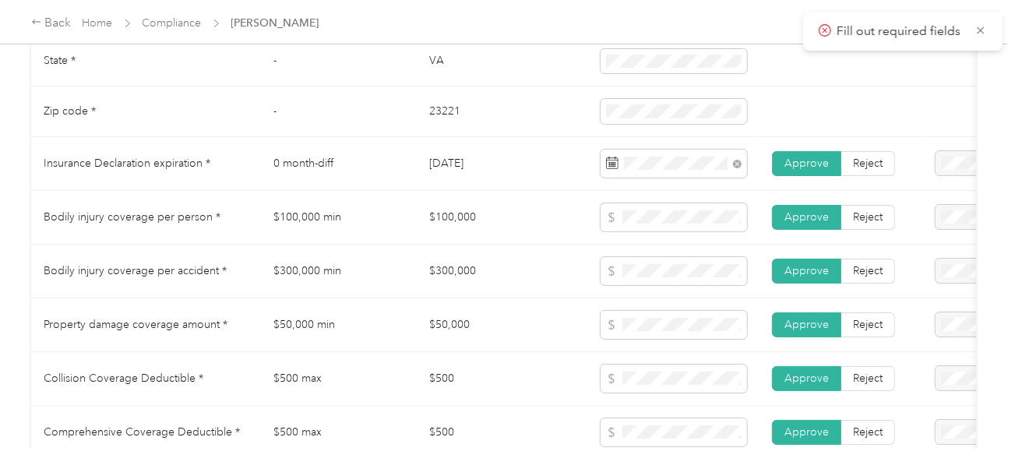
scroll to position [229, 0]
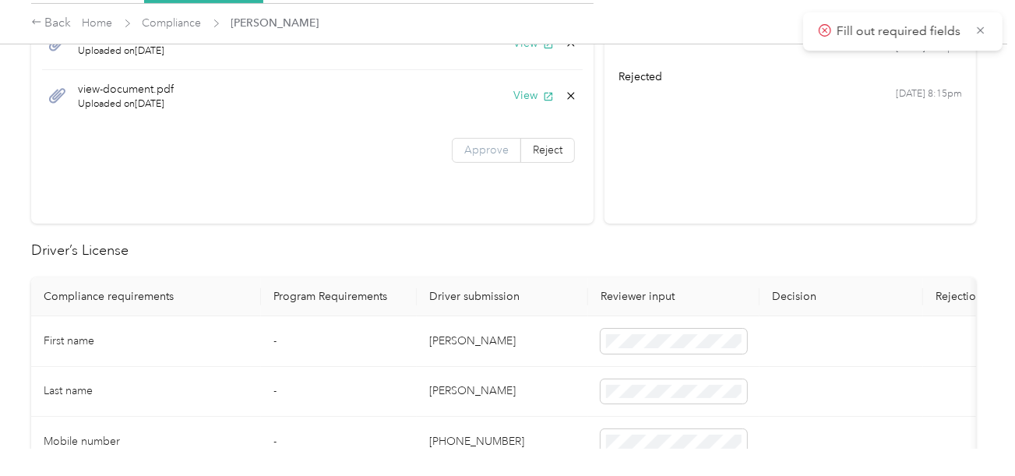
click at [487, 143] on span "Approve" at bounding box center [486, 149] width 44 height 13
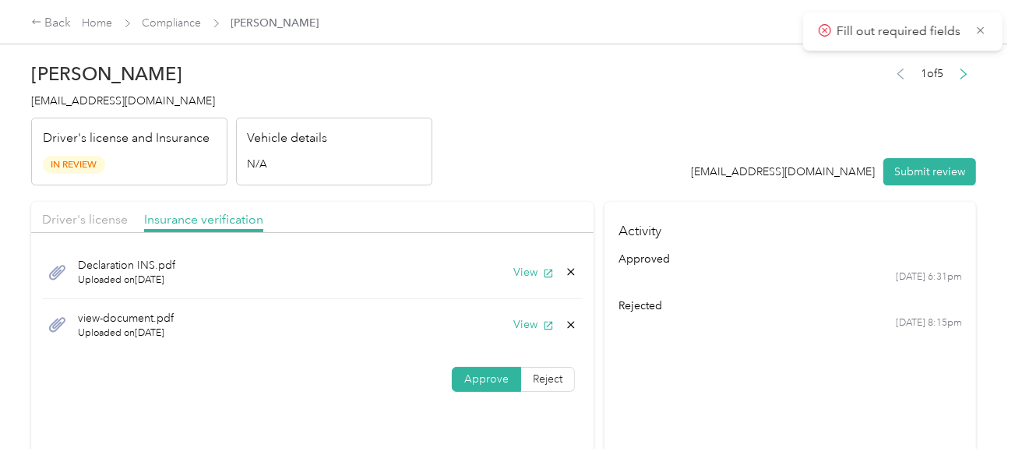
click at [586, 163] on header "[PERSON_NAME] [PERSON_NAME][EMAIL_ADDRESS][DOMAIN_NAME] Driver's license and In…" at bounding box center [503, 120] width 944 height 131
click at [532, 316] on button "View" at bounding box center [533, 324] width 40 height 16
click at [566, 316] on div "View" at bounding box center [545, 324] width 64 height 16
click at [571, 318] on icon at bounding box center [570, 324] width 12 height 12
drag, startPoint x: 540, startPoint y: 326, endPoint x: 648, endPoint y: 333, distance: 107.7
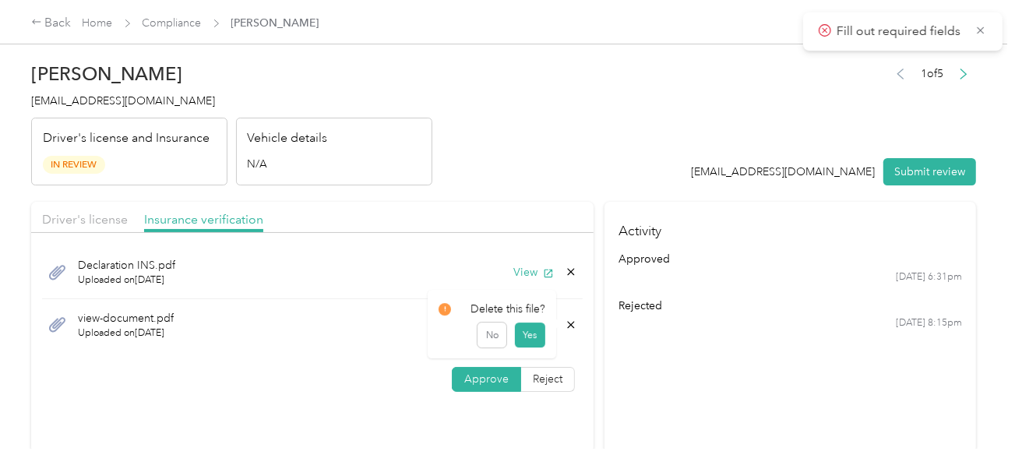
click at [540, 326] on button "Yes" at bounding box center [530, 334] width 30 height 25
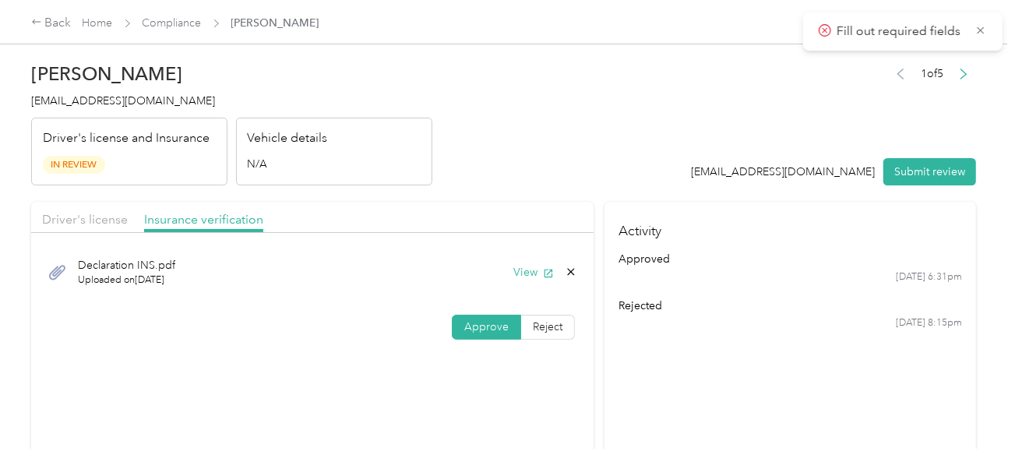
drag, startPoint x: 650, startPoint y: 333, endPoint x: 766, endPoint y: 281, distance: 127.2
click at [659, 331] on section "Activity approved [DATE] 6:31pm rejected [DATE] 8:15pm" at bounding box center [789, 327] width 371 height 251
click at [962, 160] on button "Submit review" at bounding box center [929, 171] width 93 height 27
drag, startPoint x: 389, startPoint y: 130, endPoint x: 239, endPoint y: 109, distance: 151.0
click at [387, 130] on div "Vehicle details N/A" at bounding box center [334, 152] width 196 height 69
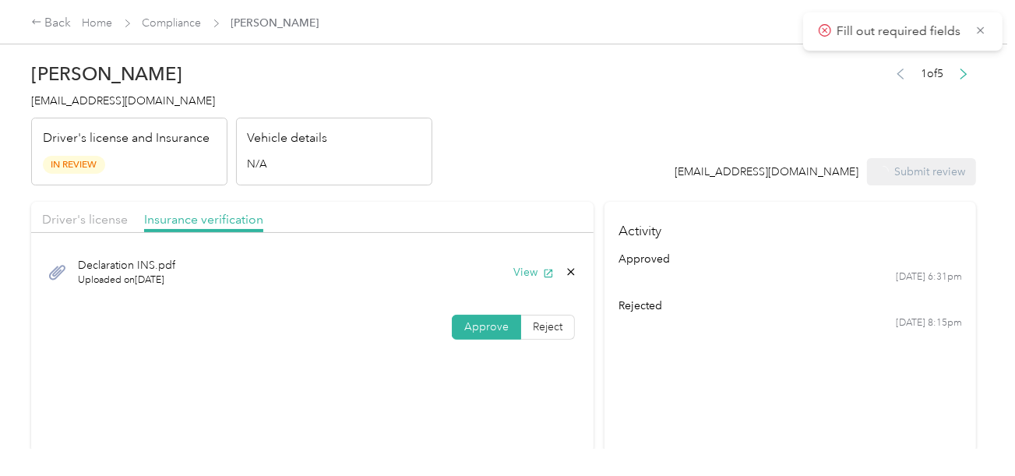
click at [104, 80] on h2 "[PERSON_NAME]" at bounding box center [231, 74] width 401 height 22
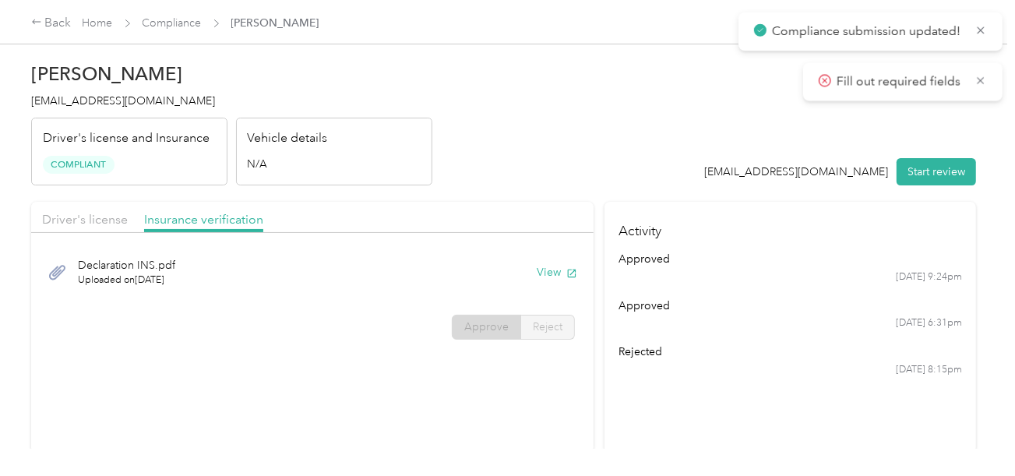
click at [111, 96] on span "[EMAIL_ADDRESS][DOMAIN_NAME]" at bounding box center [123, 100] width 184 height 13
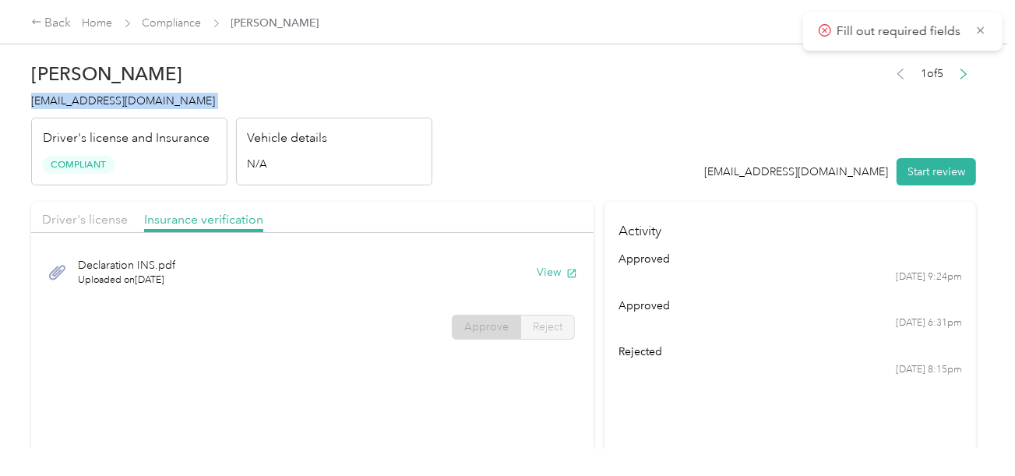
drag, startPoint x: 366, startPoint y: 111, endPoint x: 269, endPoint y: 70, distance: 104.7
click at [366, 111] on div "[PERSON_NAME] [EMAIL_ADDRESS][DOMAIN_NAME] Driver's license and Insurance Compl…" at bounding box center [231, 120] width 401 height 131
click at [192, 19] on link "Compliance" at bounding box center [171, 22] width 59 height 13
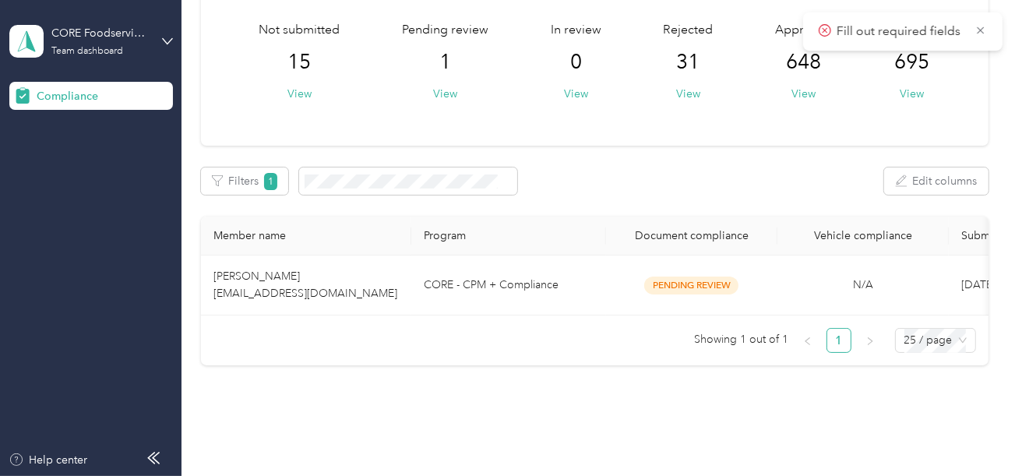
scroll to position [152, 0]
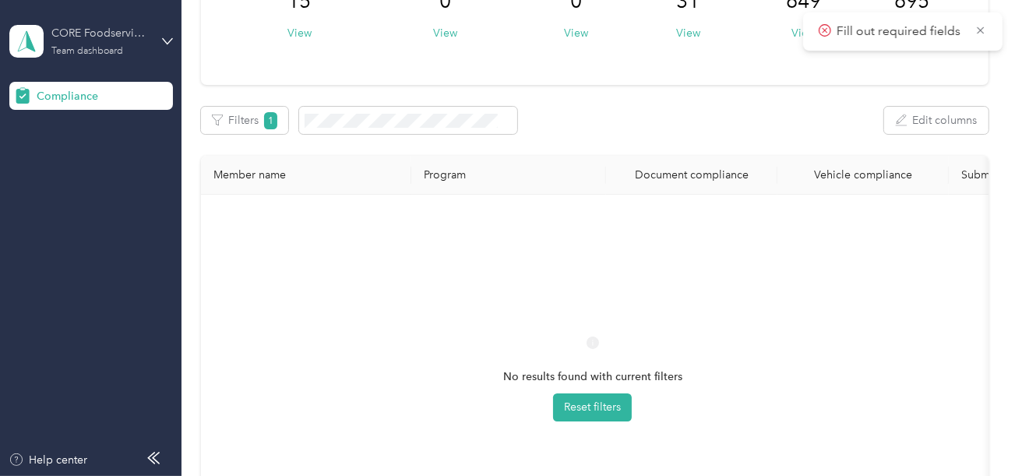
drag, startPoint x: 90, startPoint y: 33, endPoint x: 106, endPoint y: 50, distance: 23.1
click at [93, 33] on div "CORE Foodservice (Main)" at bounding box center [99, 33] width 97 height 16
click at [72, 159] on div "Log out" at bounding box center [53, 163] width 60 height 16
